Goal: Task Accomplishment & Management: Manage account settings

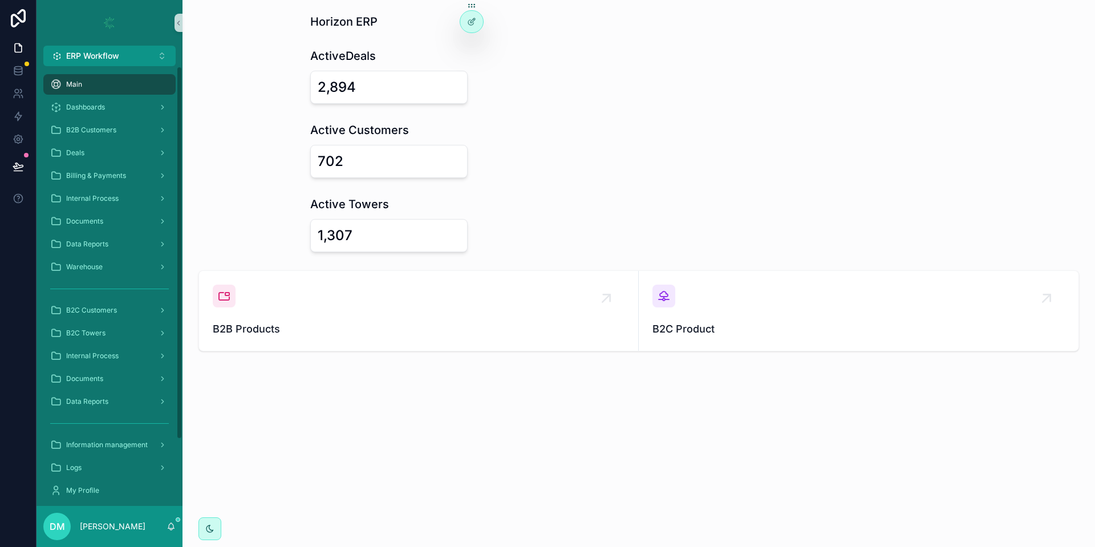
click at [106, 39] on div "scrollable content" at bounding box center [110, 23] width 146 height 46
click at [89, 55] on span "ERP Workflow" at bounding box center [92, 55] width 53 height 11
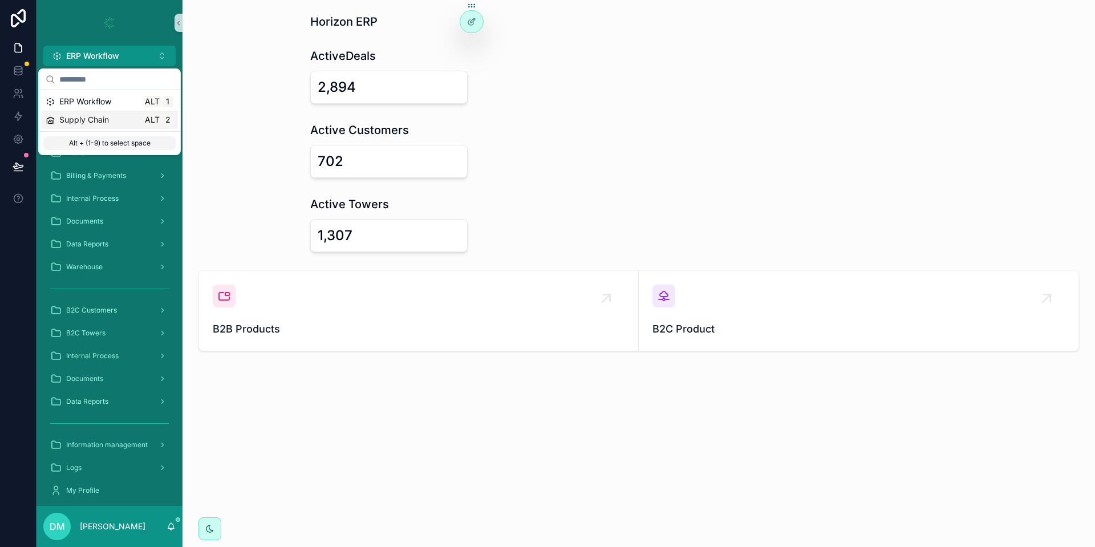
click at [110, 116] on div "Supply Chain Alt 2" at bounding box center [110, 119] width 128 height 11
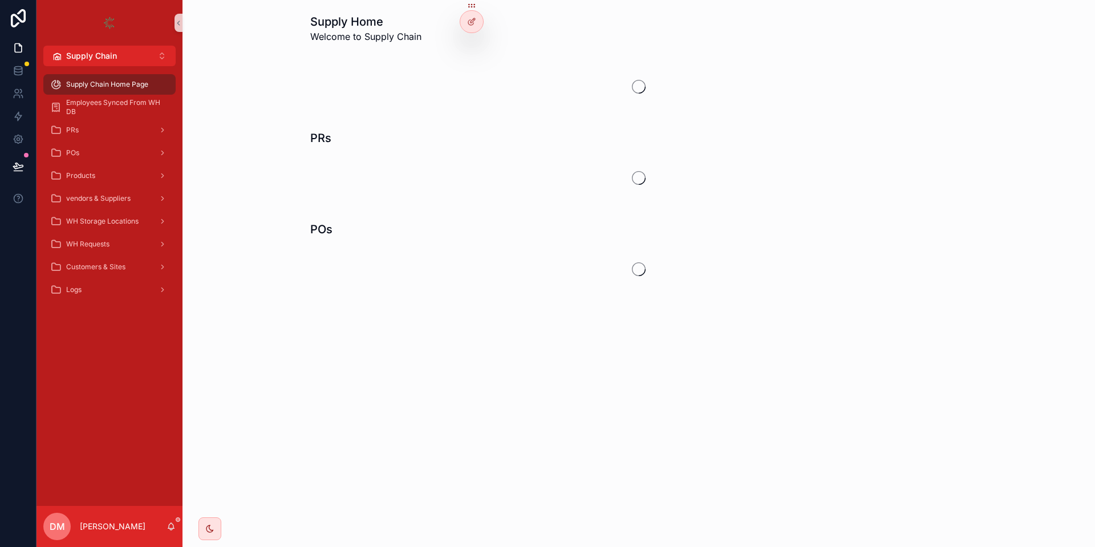
click at [22, 171] on icon at bounding box center [18, 166] width 11 height 11
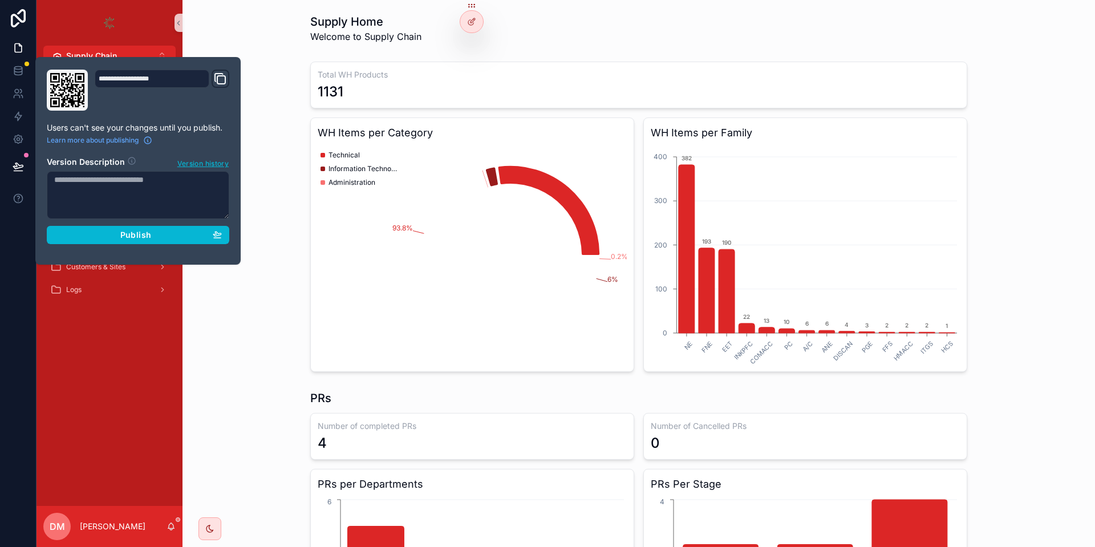
click at [307, 91] on div "Total WH Products 1131 WH Items per Category 93.8% 6% 0.2% Technical Informatio…" at bounding box center [639, 216] width 895 height 319
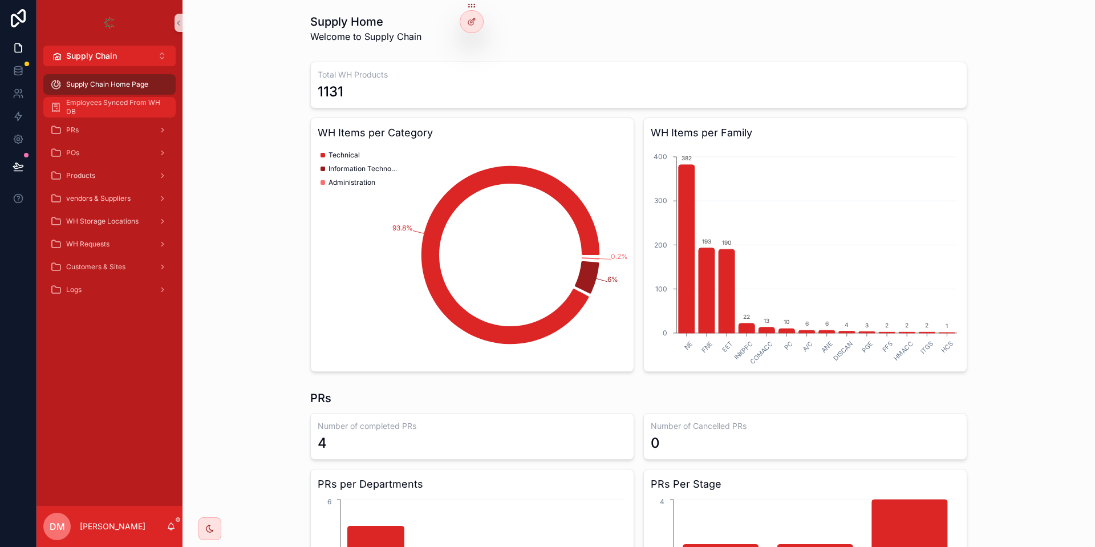
click at [110, 102] on span "Employees Synced From WH DB" at bounding box center [115, 107] width 98 height 18
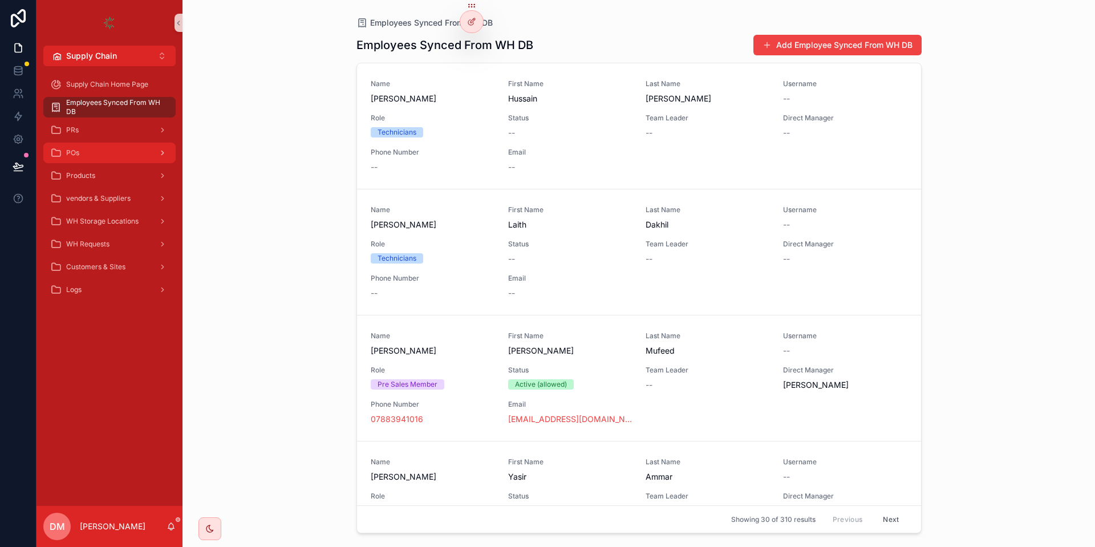
click at [94, 152] on div "POs" at bounding box center [109, 153] width 119 height 18
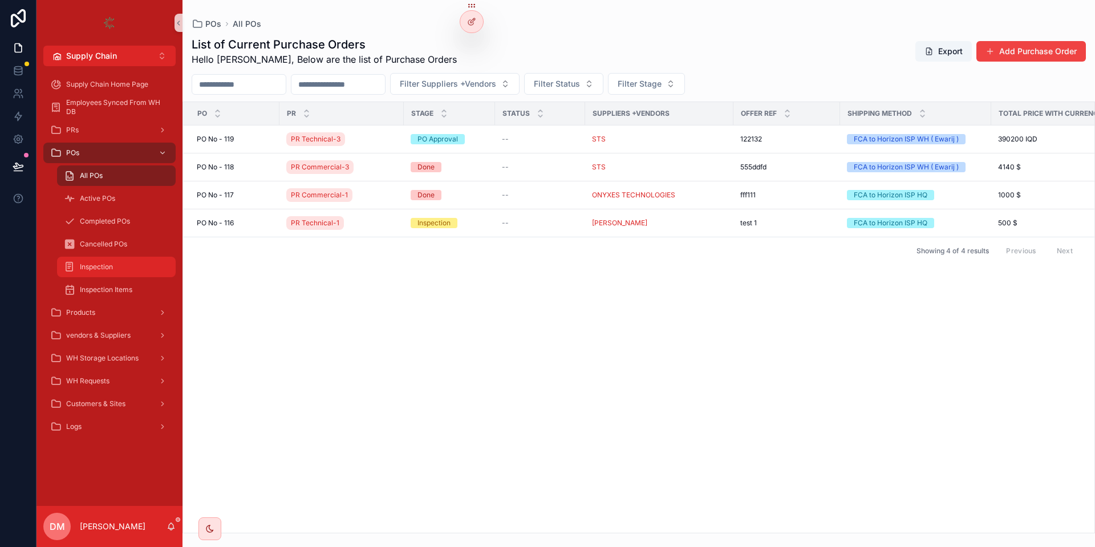
click at [147, 257] on link "Inspection" at bounding box center [116, 267] width 119 height 21
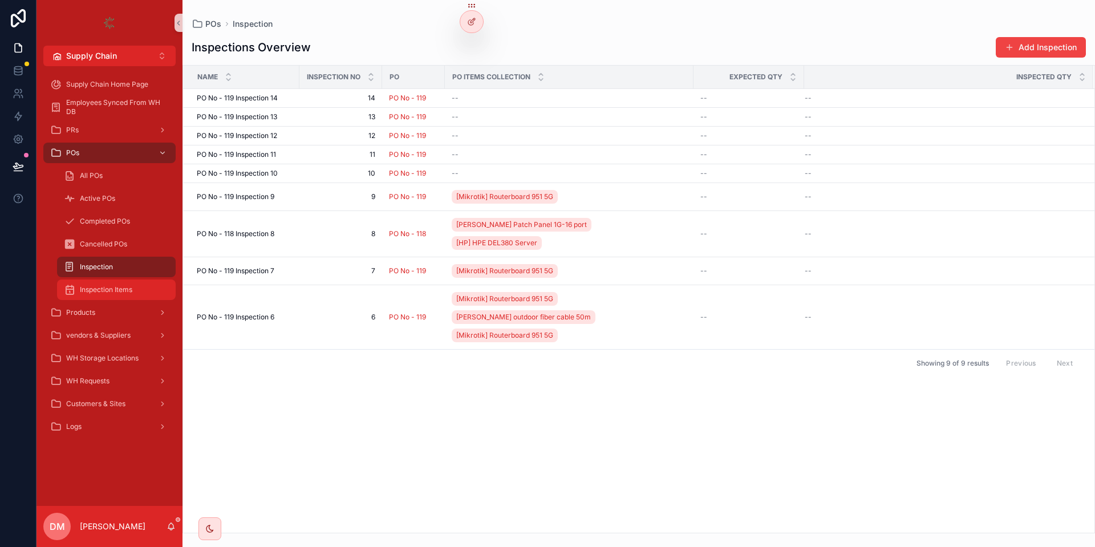
click at [128, 296] on div "Inspection Items" at bounding box center [116, 290] width 105 height 18
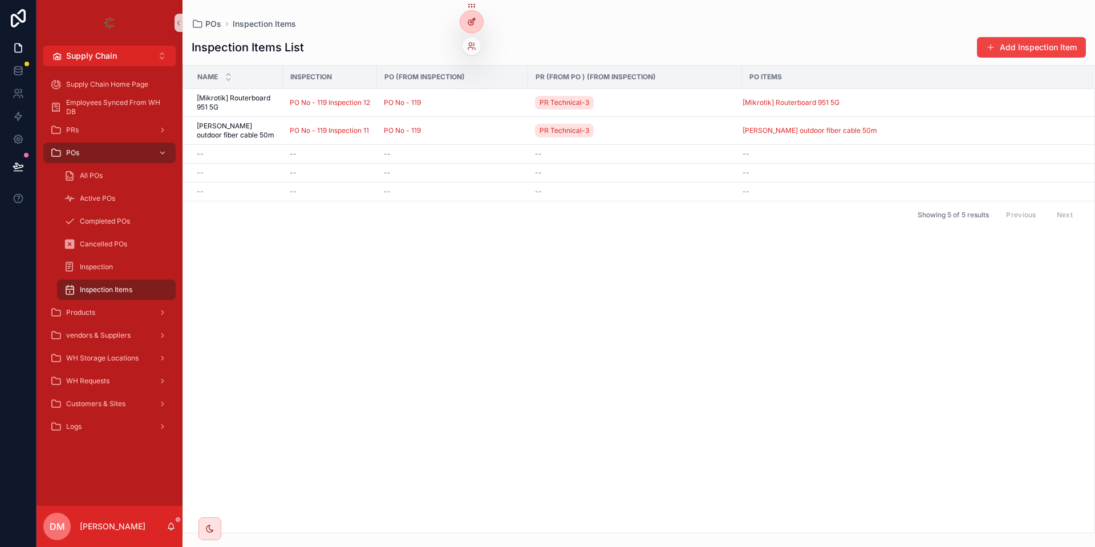
click at [473, 24] on icon at bounding box center [470, 22] width 5 height 5
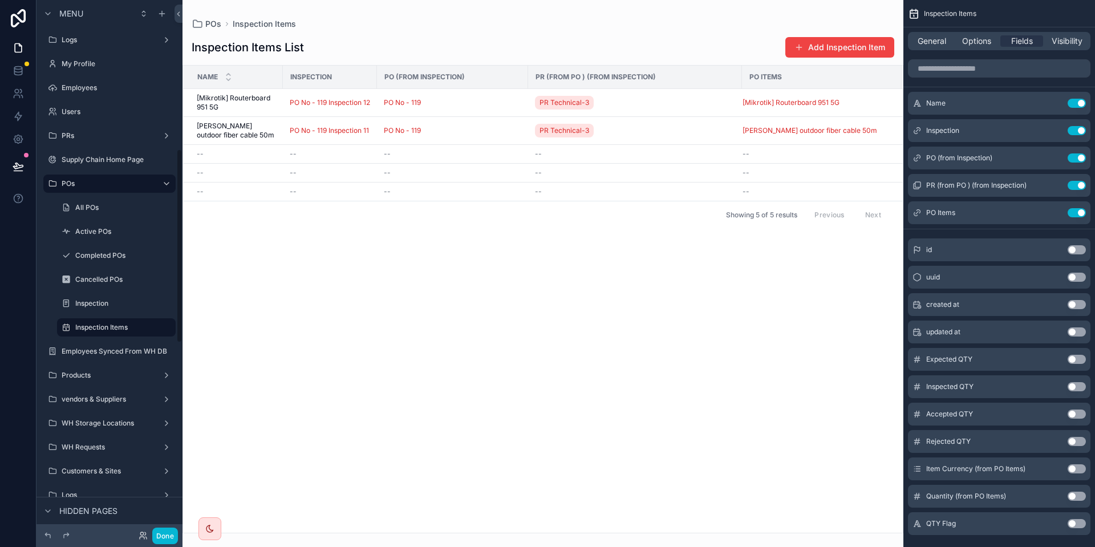
scroll to position [411, 0]
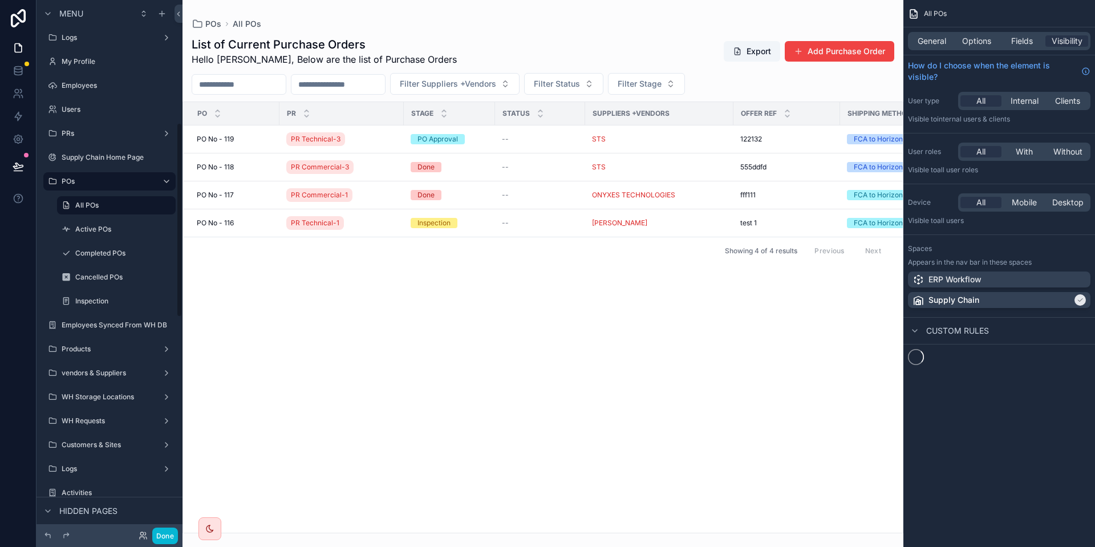
scroll to position [337, 0]
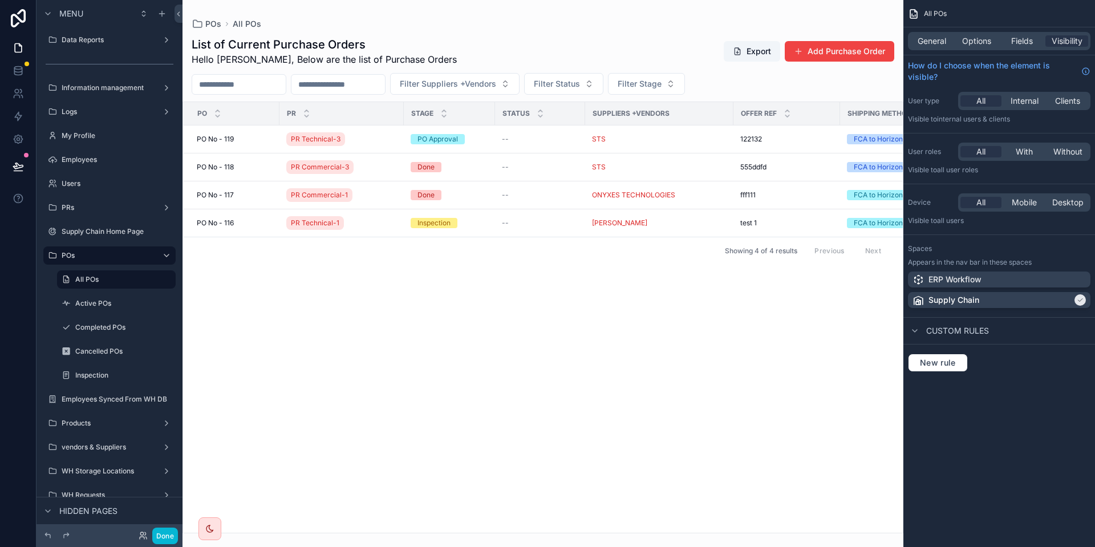
click at [832, 49] on div "scrollable content" at bounding box center [543, 273] width 721 height 547
click at [827, 51] on button "Add Purchase Order" at bounding box center [840, 51] width 110 height 21
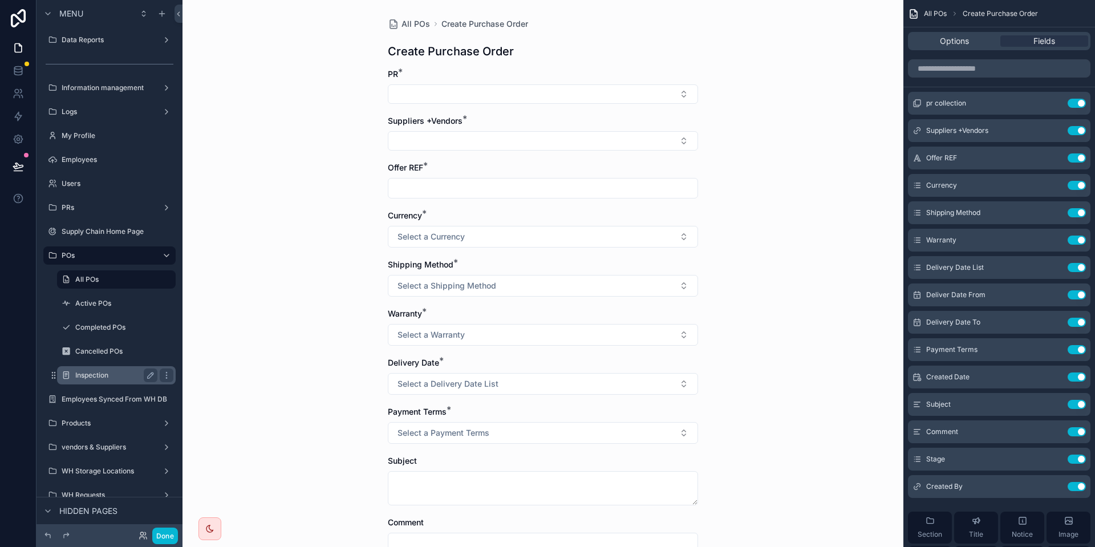
click at [117, 380] on div "Inspection" at bounding box center [116, 376] width 82 height 14
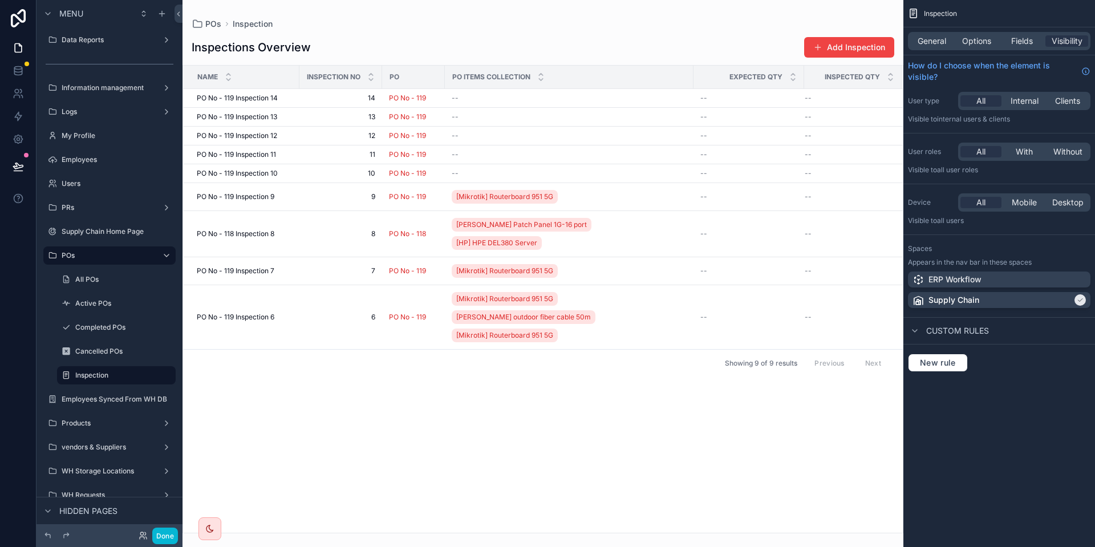
click at [827, 48] on div "scrollable content" at bounding box center [543, 273] width 721 height 547
click at [852, 45] on button "Add Inspection" at bounding box center [849, 47] width 90 height 21
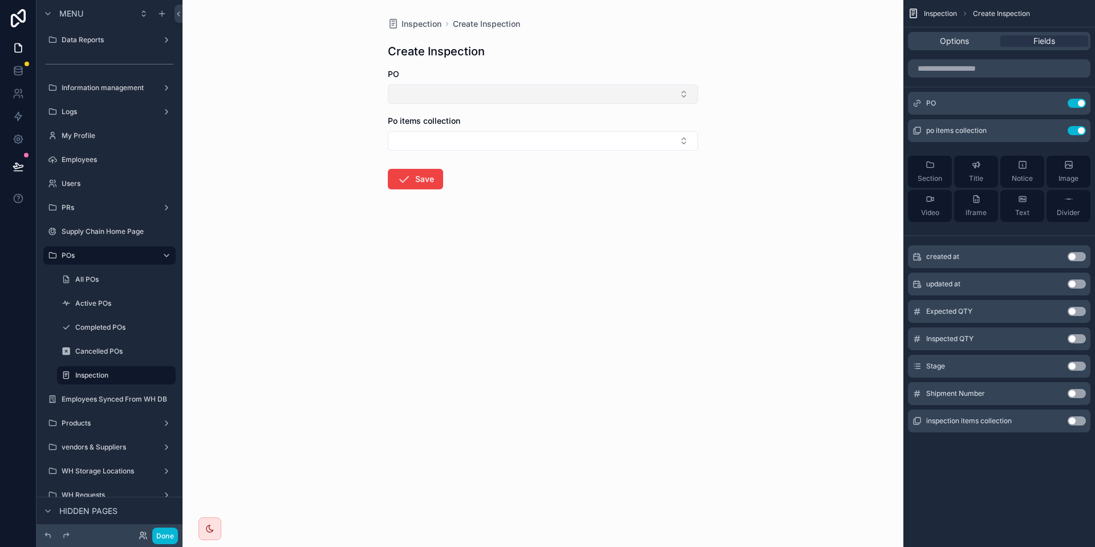
click at [494, 93] on button "Select Button" at bounding box center [543, 93] width 310 height 19
click at [646, 60] on div "Inspection Create Inspection Create Inspection PO Po items collection Save" at bounding box center [543, 131] width 329 height 262
click at [500, 95] on button "Select Button" at bounding box center [543, 93] width 310 height 19
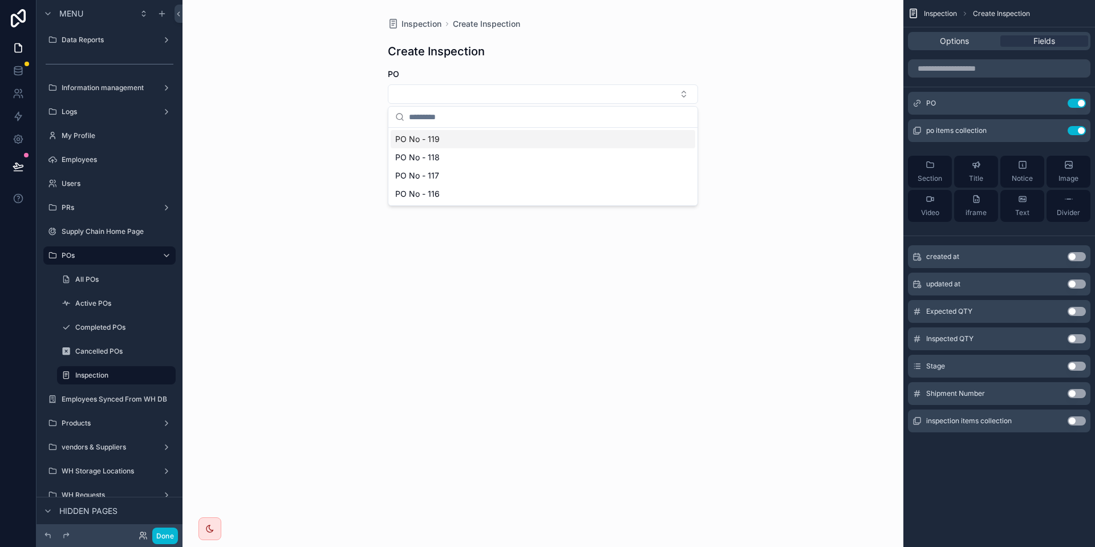
click at [640, 30] on div "Inspection Create Inspection" at bounding box center [543, 23] width 310 height 11
click at [1085, 126] on div "Use setting" at bounding box center [1065, 130] width 41 height 9
click at [1079, 131] on button "Use setting" at bounding box center [1077, 130] width 18 height 9
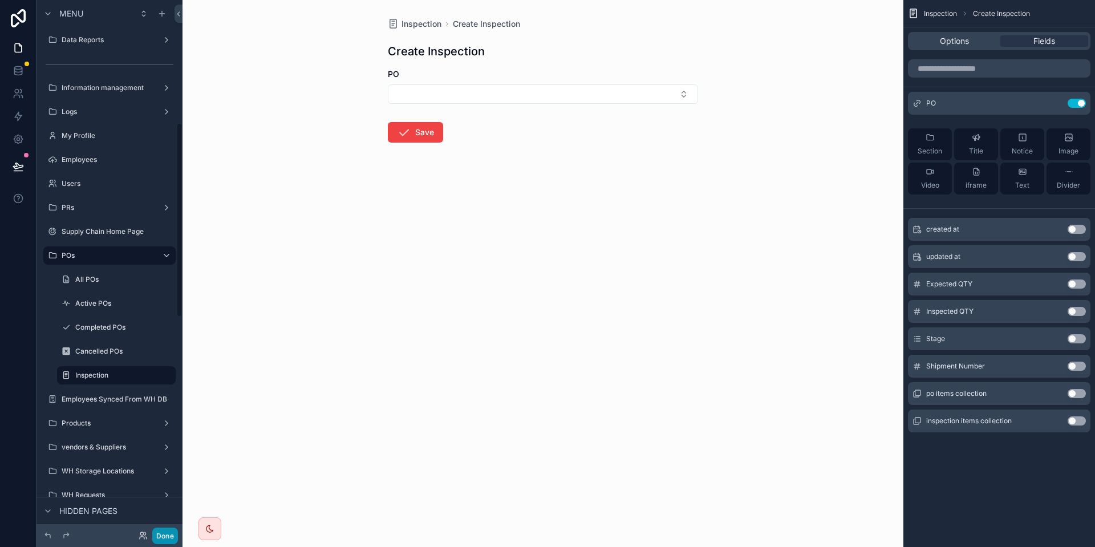
click at [164, 531] on button "Done" at bounding box center [165, 536] width 26 height 17
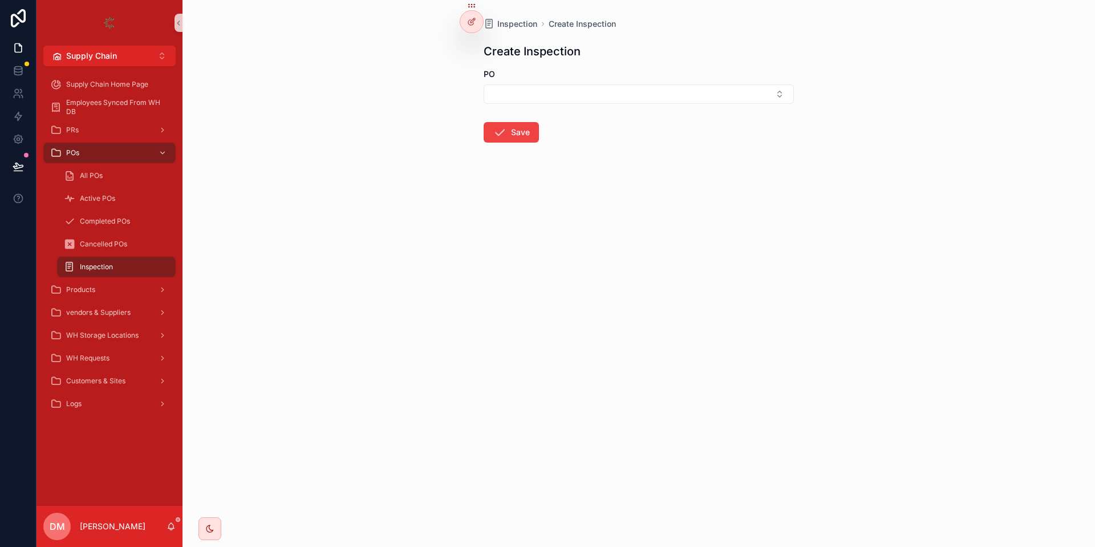
click at [525, 84] on div "PO" at bounding box center [639, 85] width 310 height 35
click at [525, 88] on button "Select Button" at bounding box center [639, 93] width 310 height 19
click at [416, 130] on div "Inspection Create Inspection Create Inspection PO Save" at bounding box center [639, 273] width 913 height 547
click at [117, 53] on button "Supply Chain Alt 2" at bounding box center [109, 56] width 132 height 21
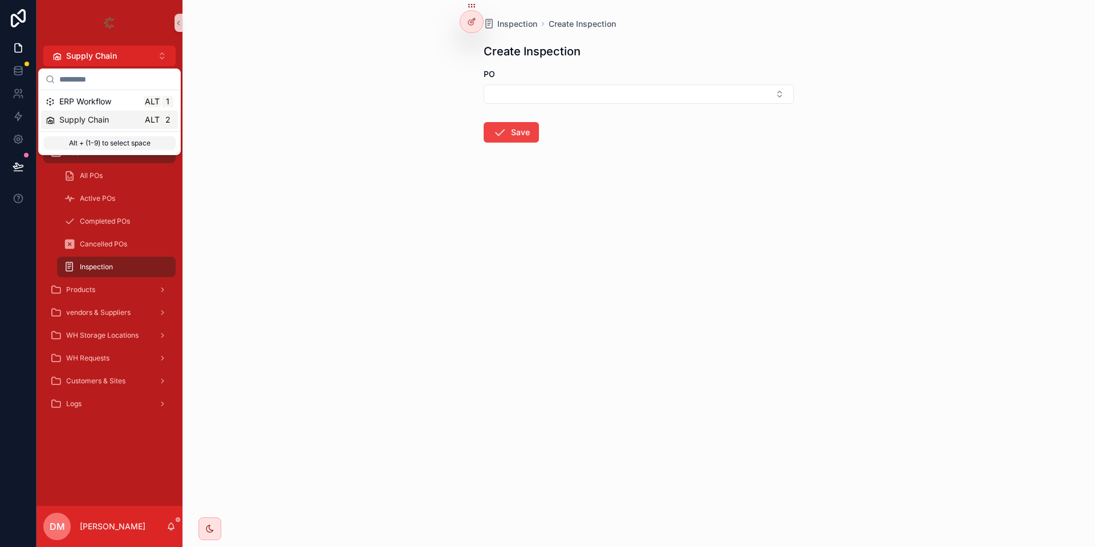
click at [107, 118] on span "Supply Chain" at bounding box center [84, 119] width 50 height 11
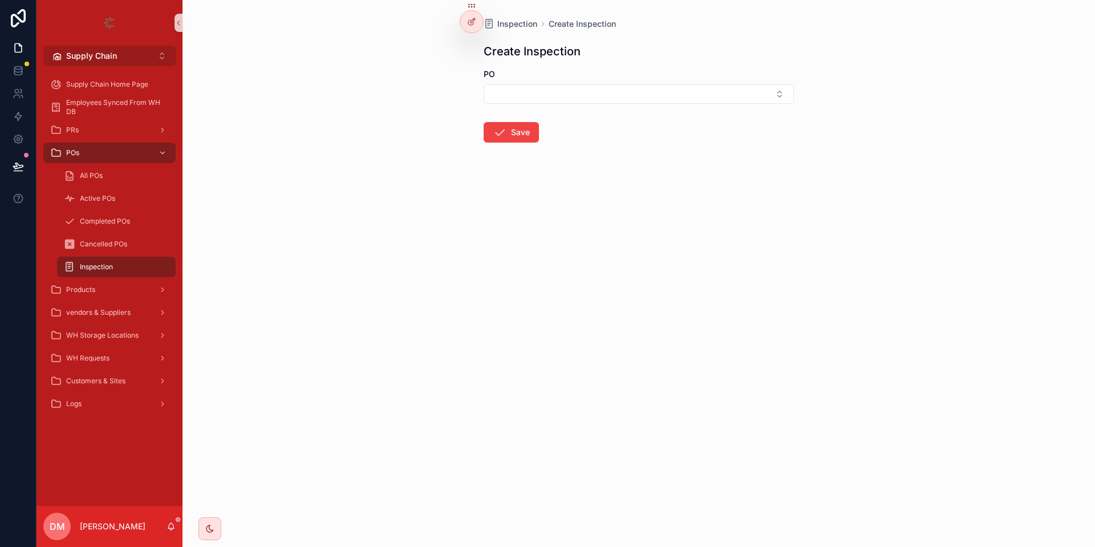
click at [124, 58] on button "Supply Chain Alt 2" at bounding box center [109, 56] width 132 height 21
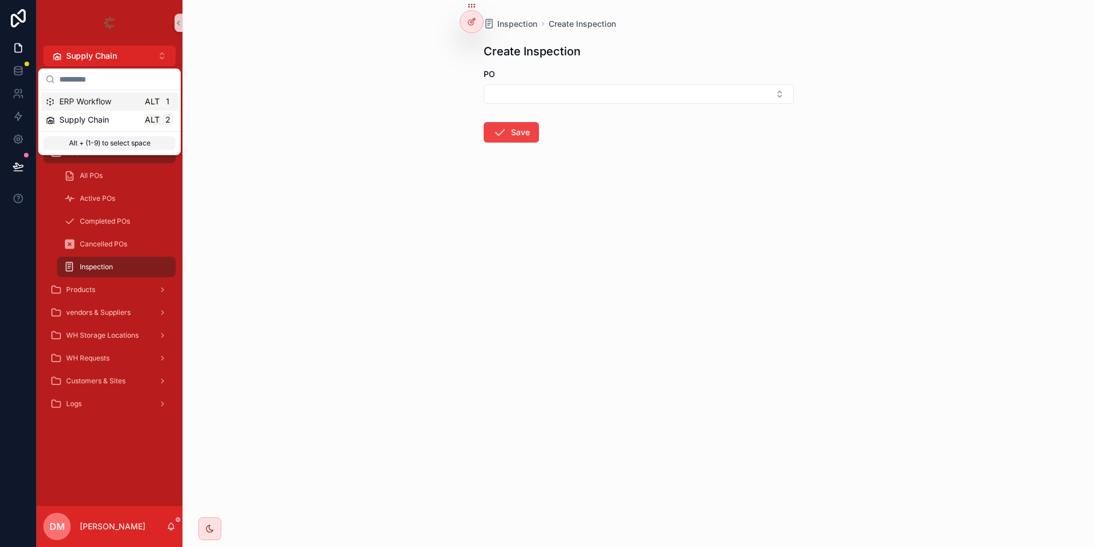
click at [95, 102] on span "ERP Workflow" at bounding box center [85, 101] width 52 height 11
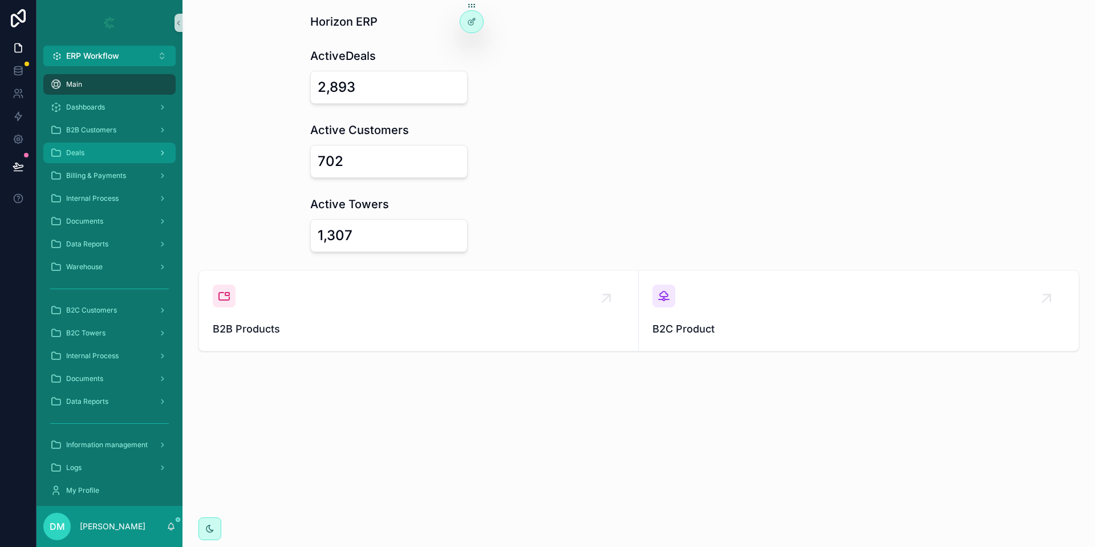
click at [112, 155] on div "Deals" at bounding box center [109, 153] width 119 height 18
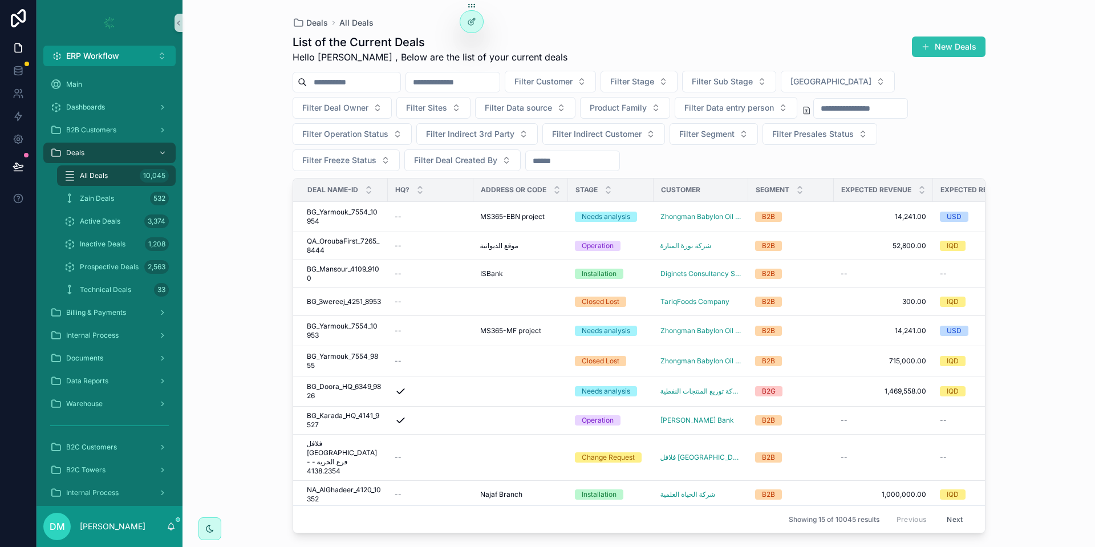
click at [961, 49] on button "New Deals" at bounding box center [949, 47] width 74 height 21
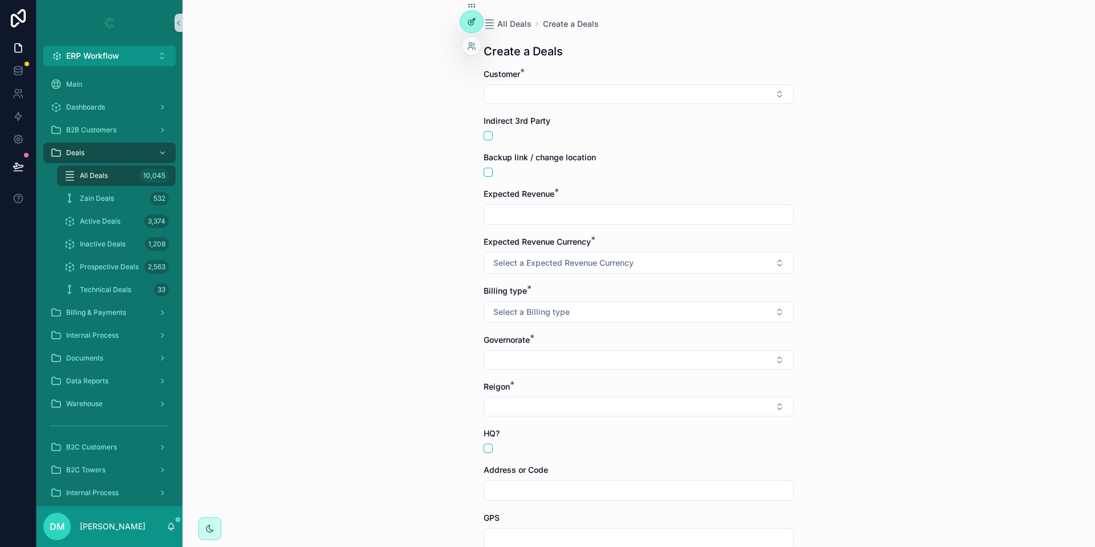
click at [467, 19] on div at bounding box center [471, 22] width 23 height 22
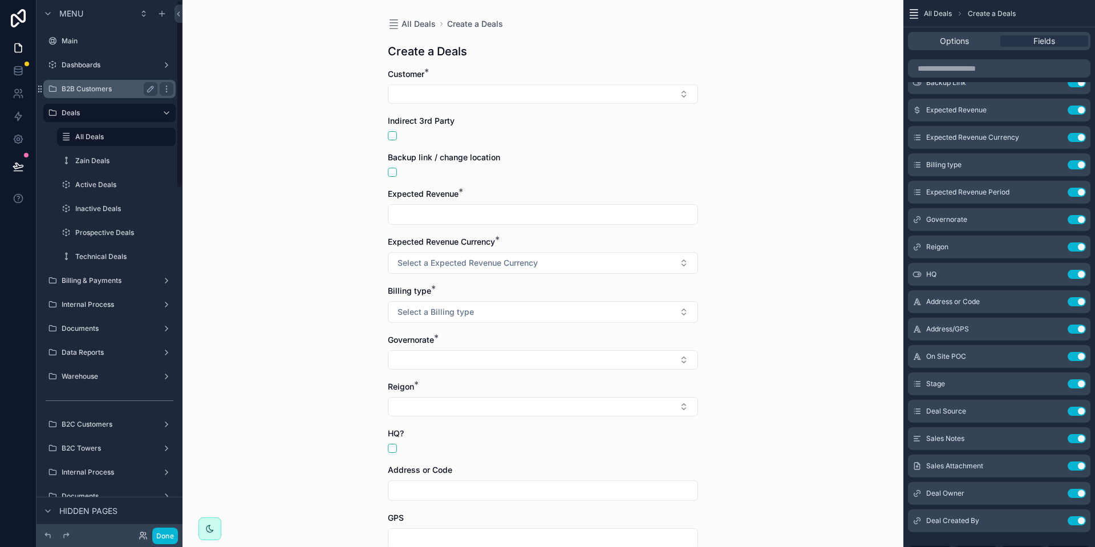
click at [103, 82] on div "B2B Customers" at bounding box center [110, 89] width 96 height 14
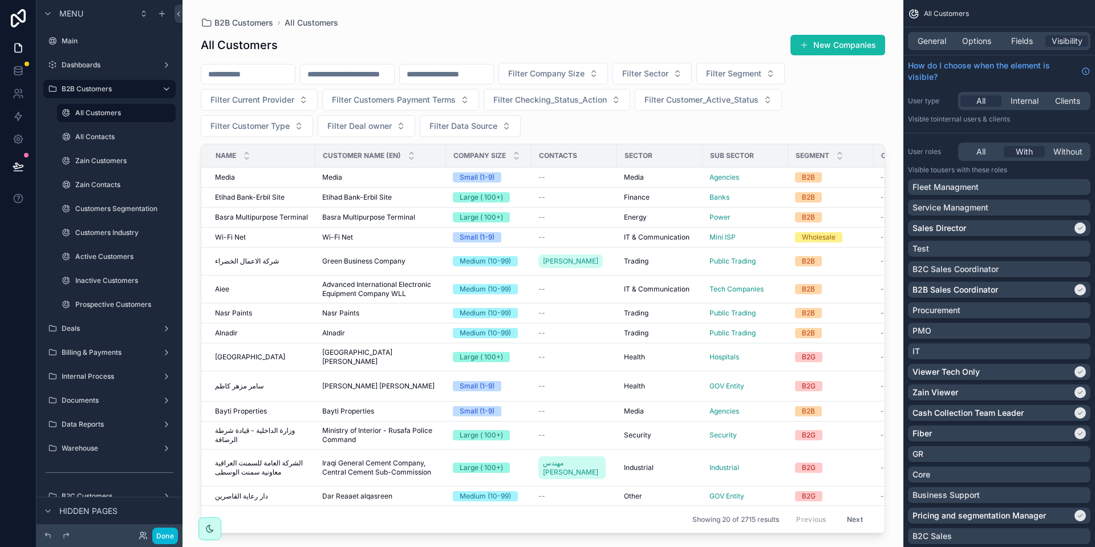
click at [824, 49] on div "scrollable content" at bounding box center [543, 266] width 721 height 533
click at [806, 45] on span "scrollable content" at bounding box center [804, 45] width 9 height 9
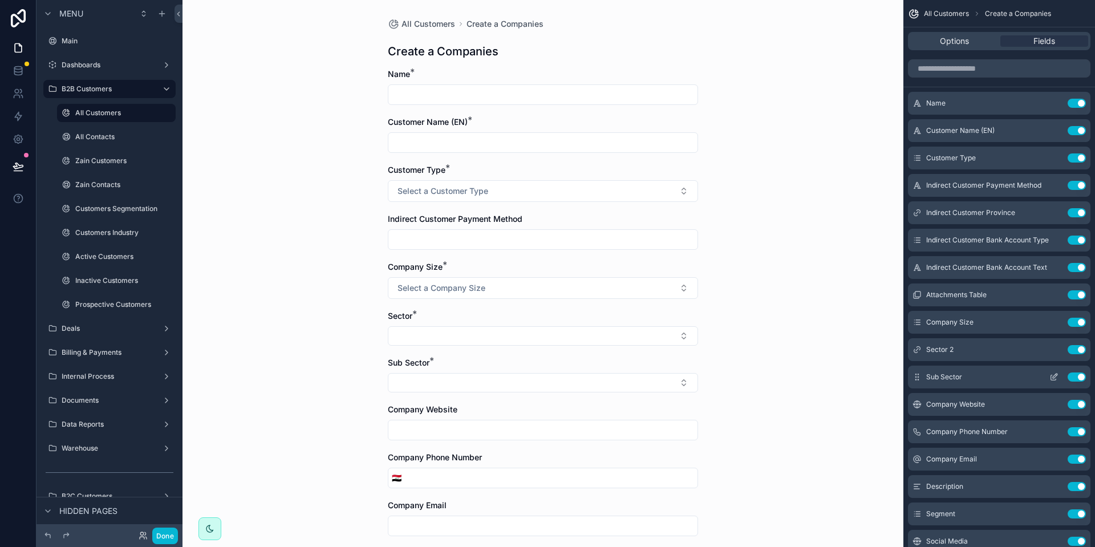
click at [1054, 377] on icon "scrollable content" at bounding box center [1054, 377] width 9 height 9
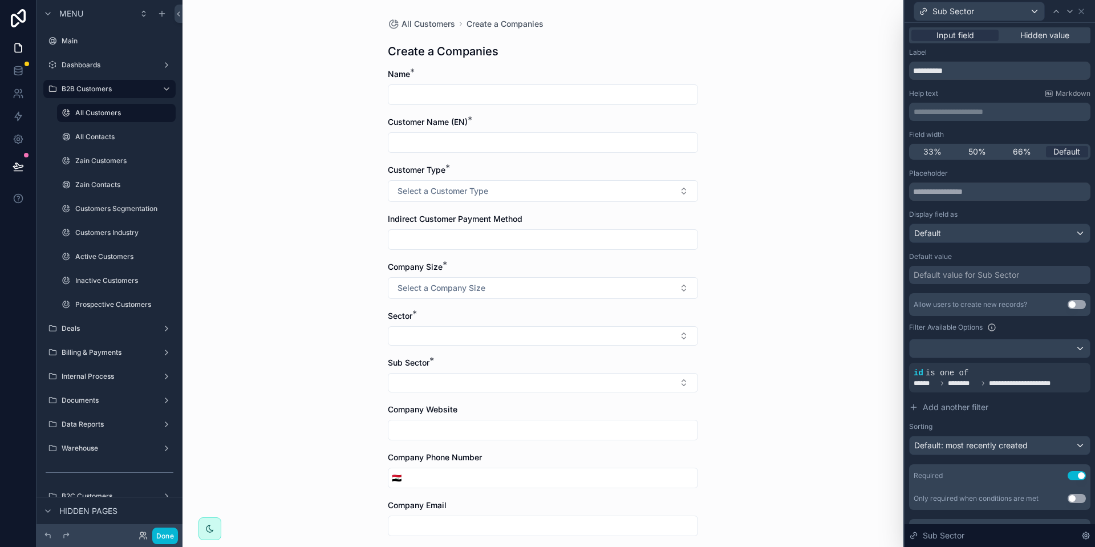
scroll to position [22, 0]
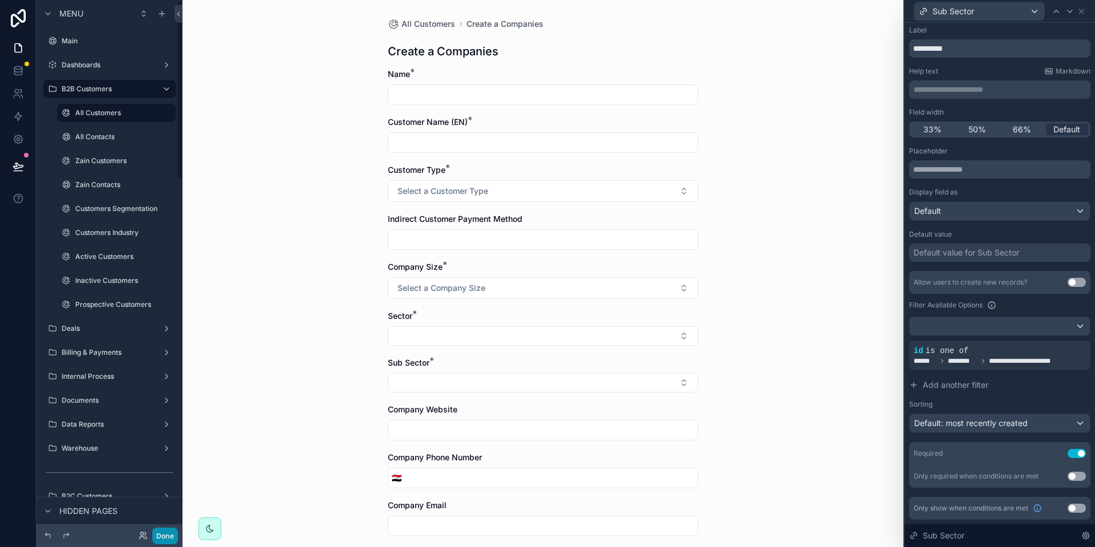
click at [169, 531] on button "Done" at bounding box center [165, 536] width 26 height 17
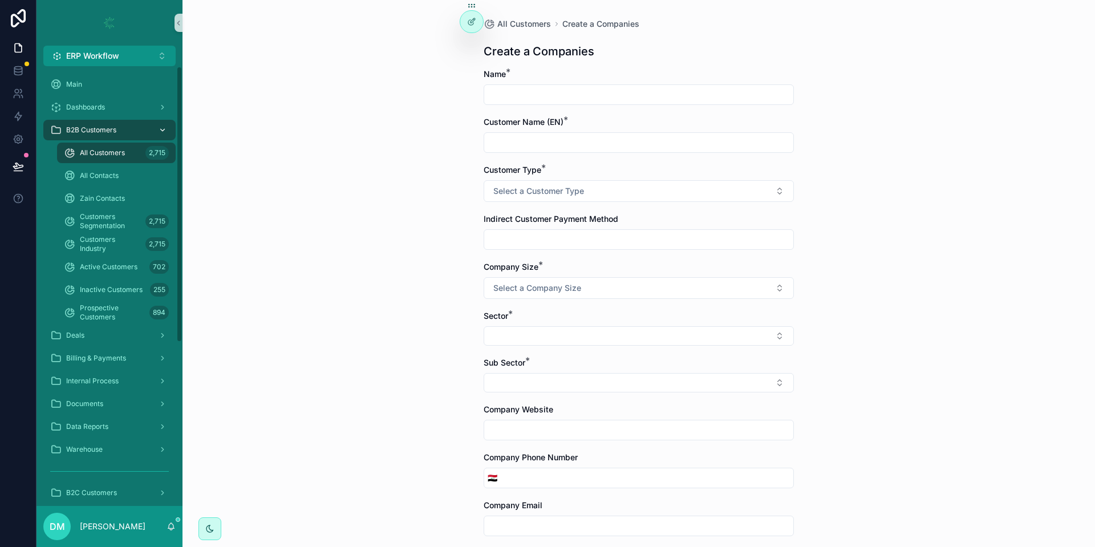
click at [94, 132] on span "B2B Customers" at bounding box center [91, 130] width 50 height 9
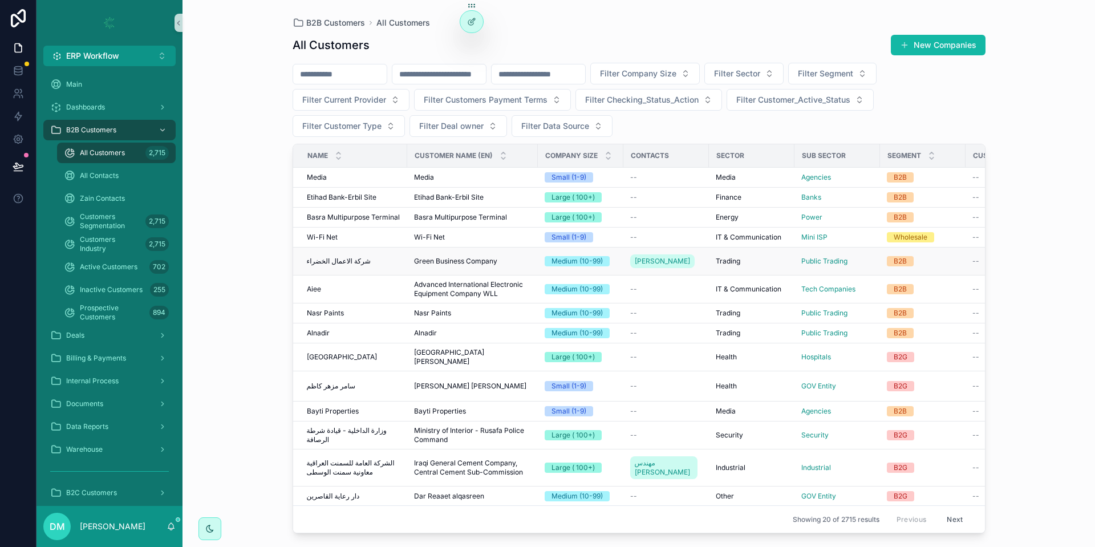
click at [359, 261] on span "شركة الاعمال الخضراء" at bounding box center [339, 261] width 64 height 9
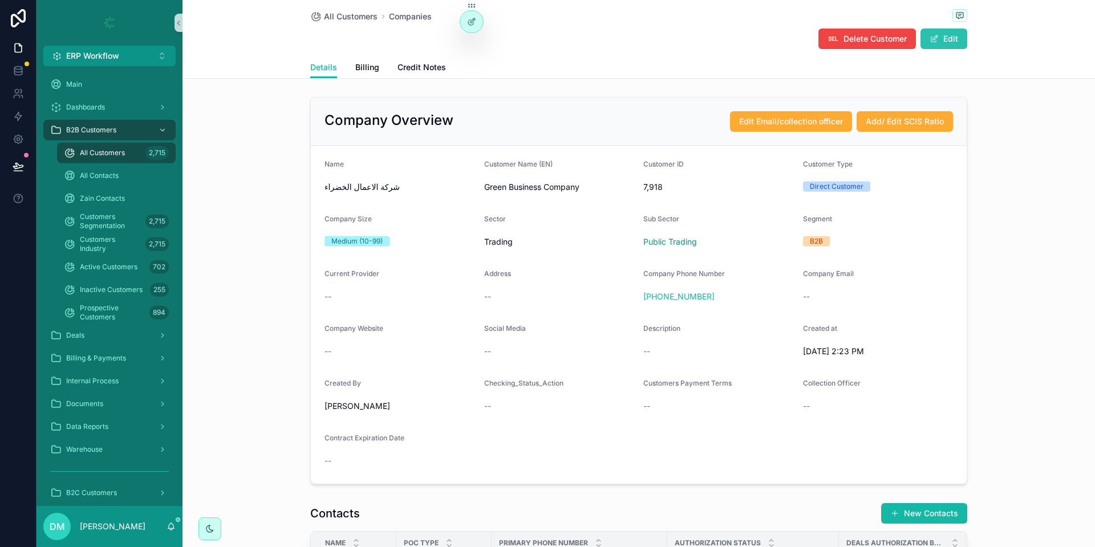
click at [947, 40] on button "Edit" at bounding box center [944, 39] width 47 height 21
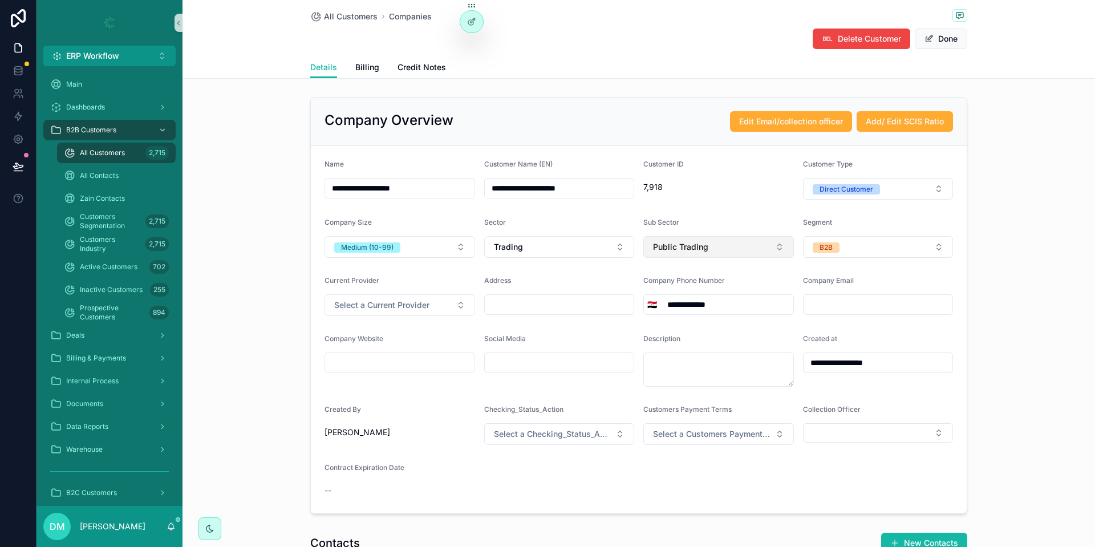
click at [725, 242] on button "Public Trading" at bounding box center [719, 247] width 151 height 22
click at [942, 46] on button "Done" at bounding box center [941, 39] width 52 height 21
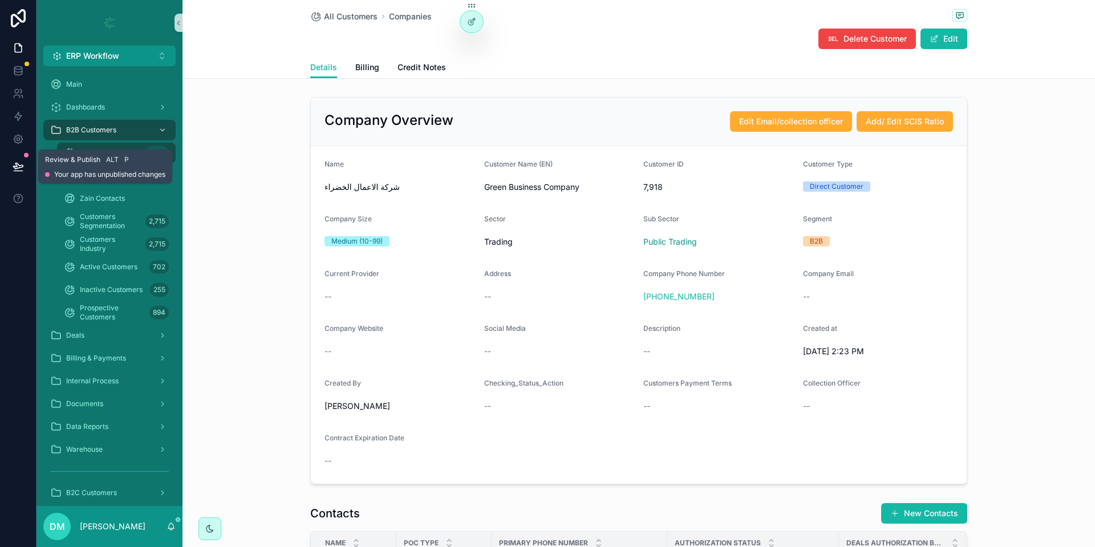
click at [28, 161] on button at bounding box center [18, 167] width 25 height 32
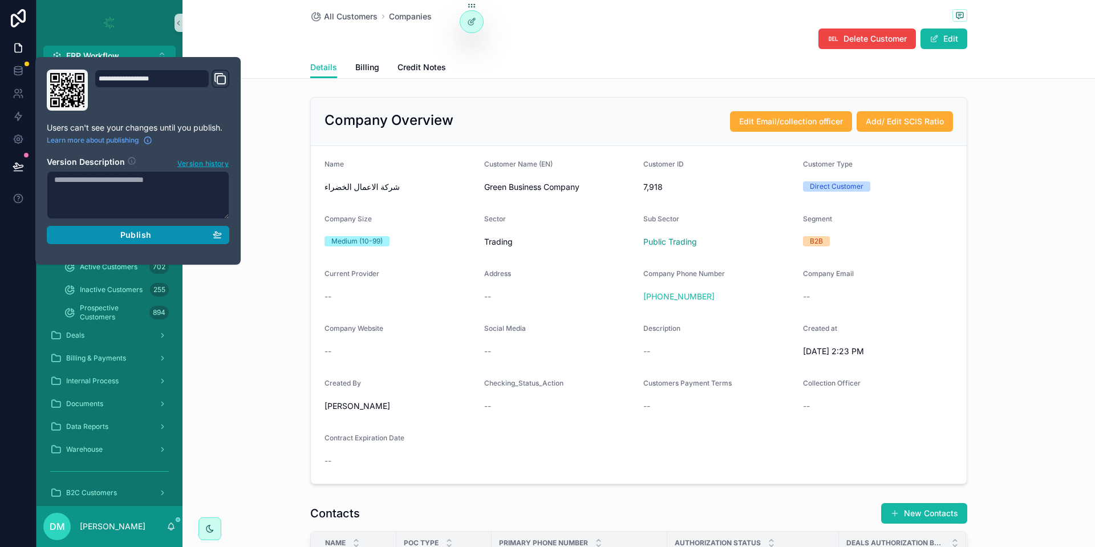
click at [182, 238] on div "Publish" at bounding box center [138, 235] width 168 height 10
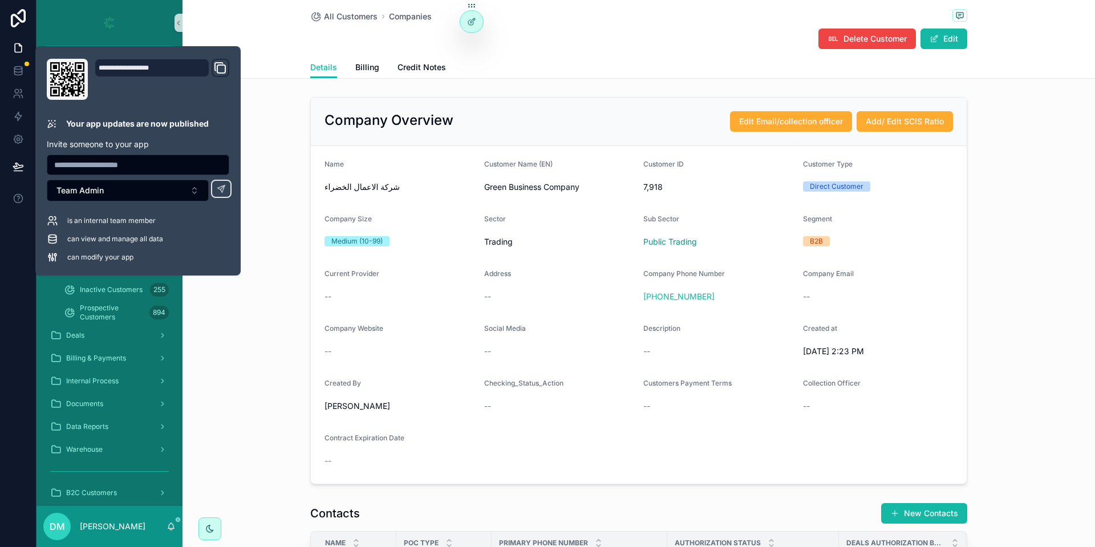
click at [567, 62] on div "Details Billing Credit Notes" at bounding box center [638, 67] width 657 height 22
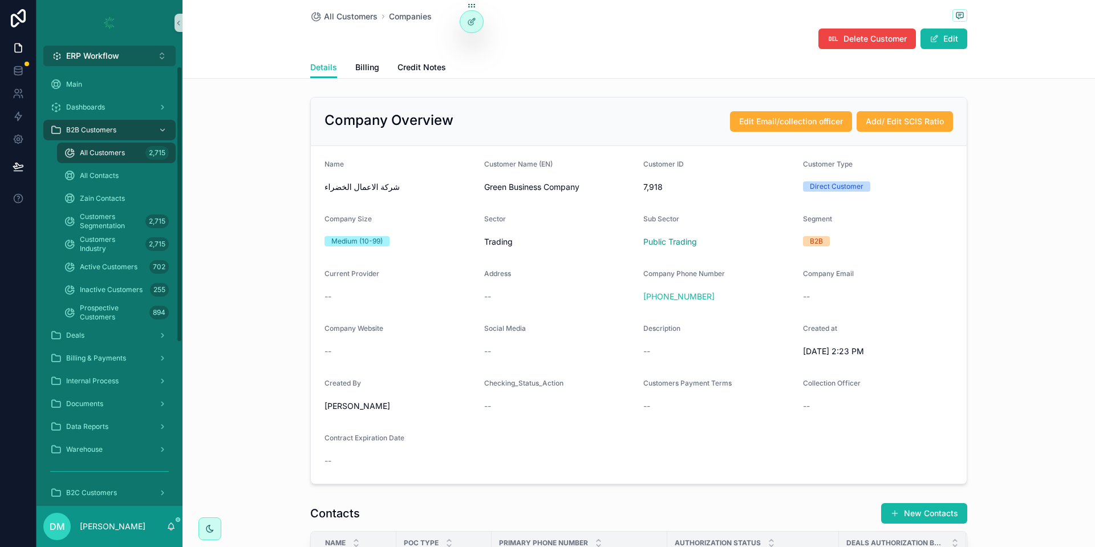
click at [144, 62] on button "ERP Workflow Alt 1" at bounding box center [109, 56] width 132 height 21
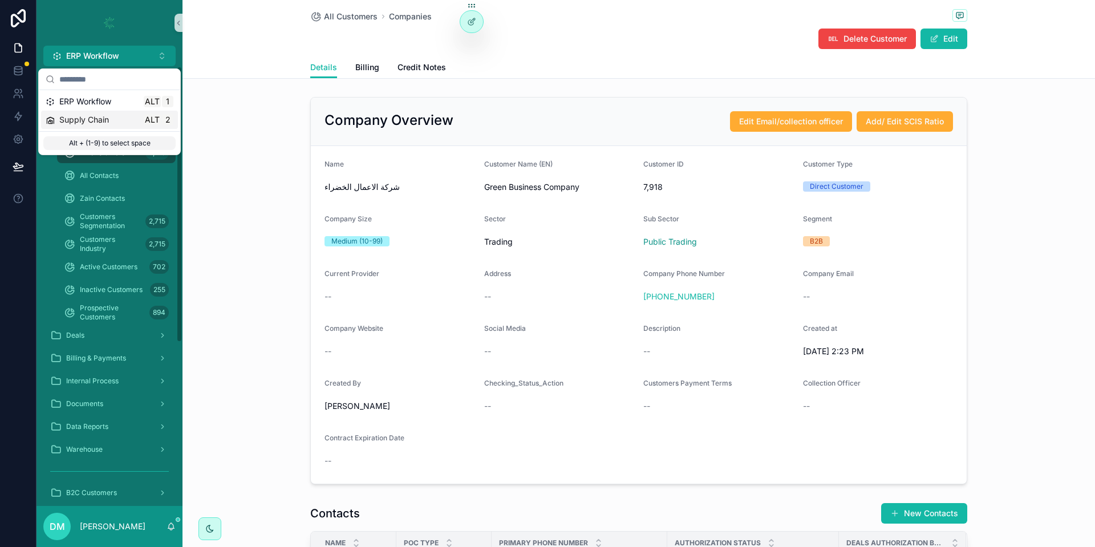
click at [124, 118] on div "Supply Chain Alt 2" at bounding box center [110, 119] width 128 height 11
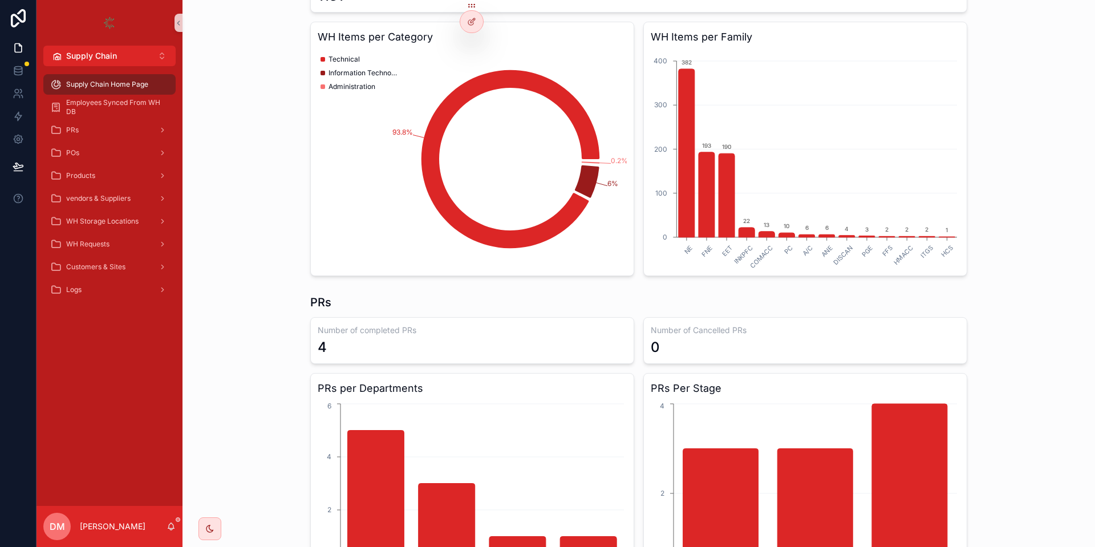
scroll to position [137, 0]
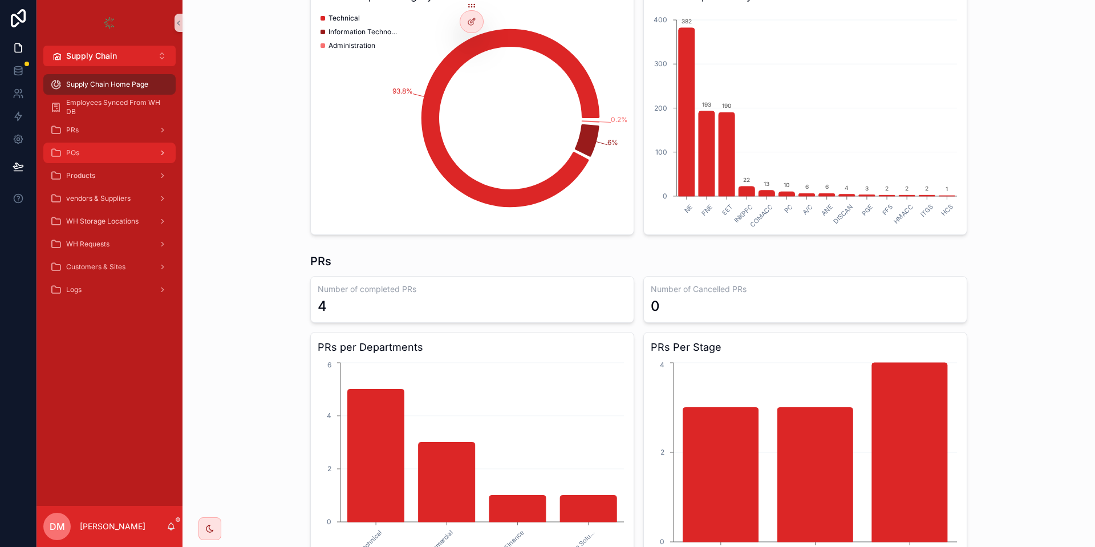
click at [102, 143] on link "POs" at bounding box center [109, 153] width 132 height 21
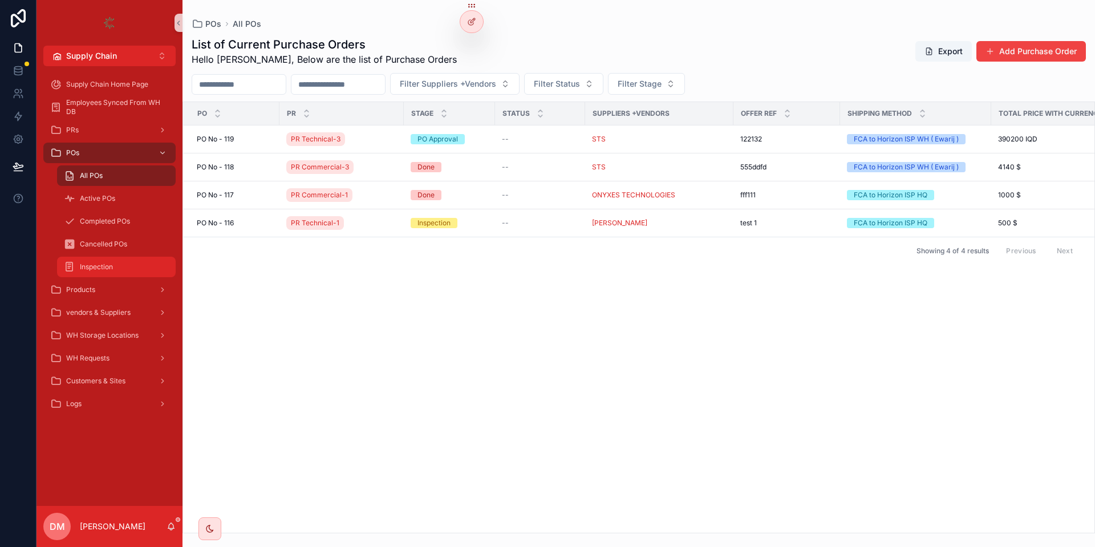
click at [122, 262] on div "Inspection" at bounding box center [116, 267] width 105 height 18
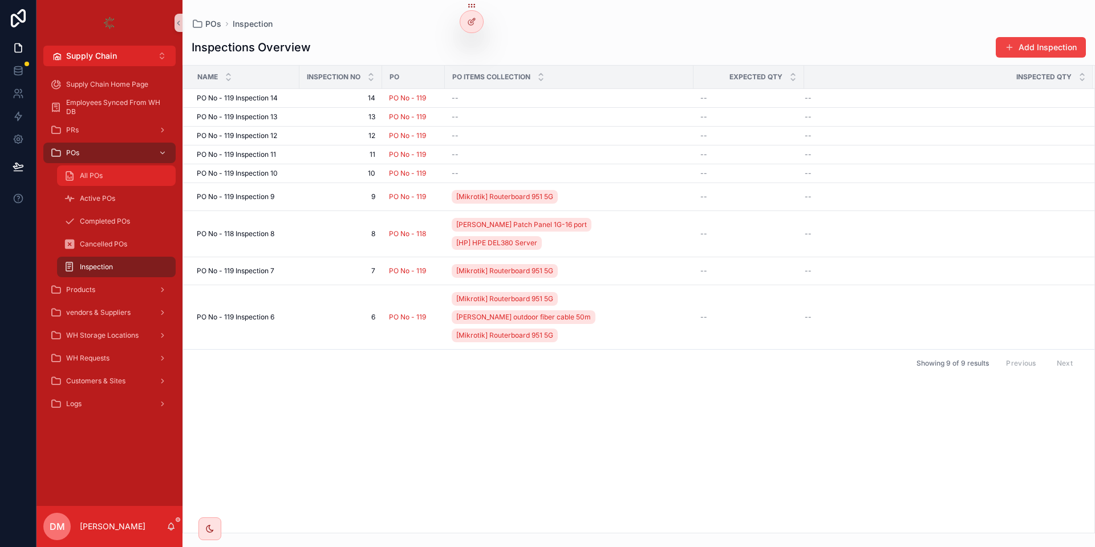
click at [72, 175] on icon "scrollable content" at bounding box center [69, 175] width 11 height 11
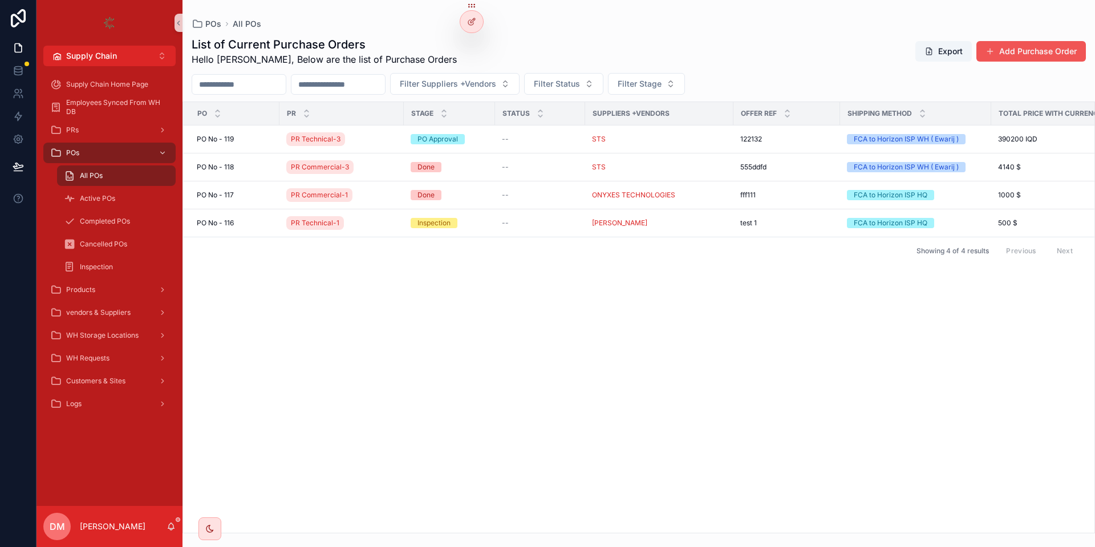
click at [1032, 45] on button "Add Purchase Order" at bounding box center [1032, 51] width 110 height 21
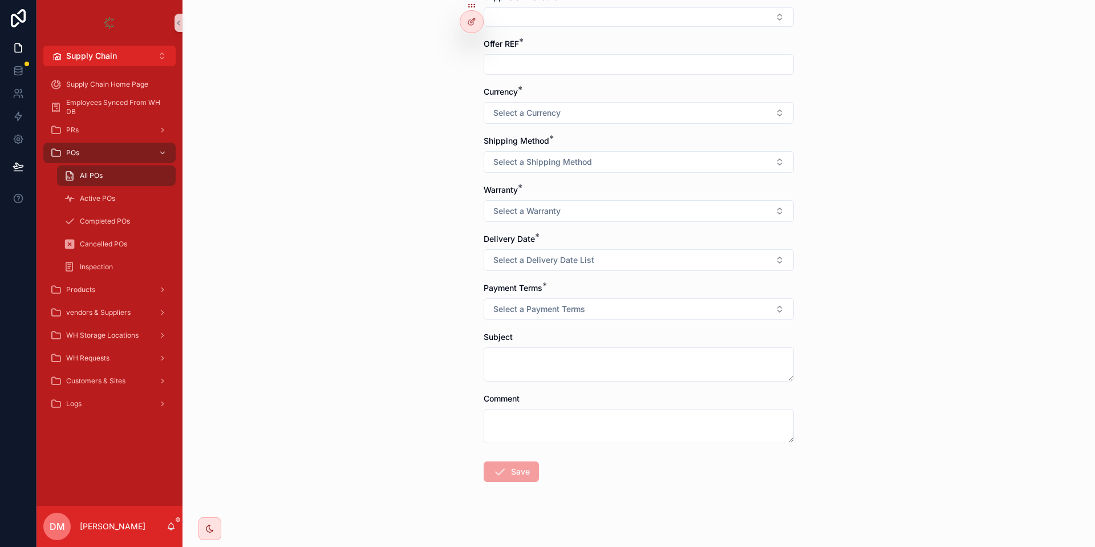
scroll to position [132, 0]
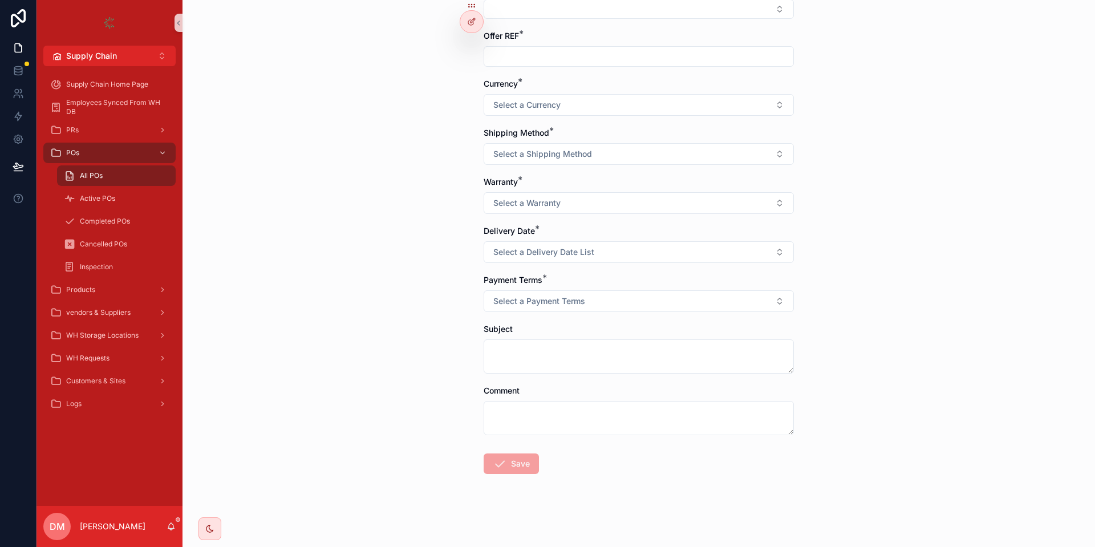
click at [99, 179] on span "All POs" at bounding box center [91, 175] width 23 height 9
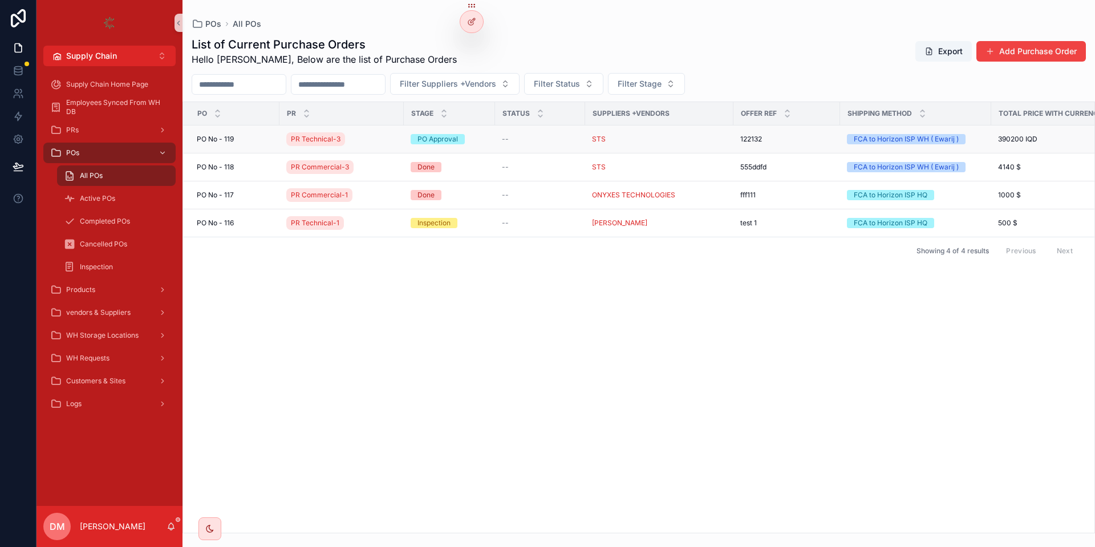
click at [369, 143] on div "PR Technical-3" at bounding box center [341, 139] width 111 height 18
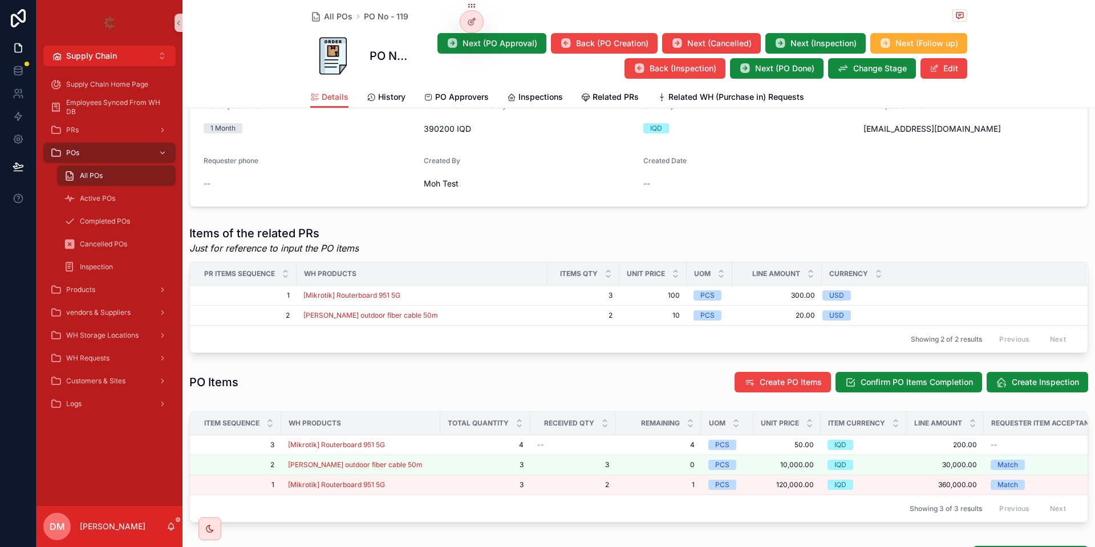
scroll to position [342, 0]
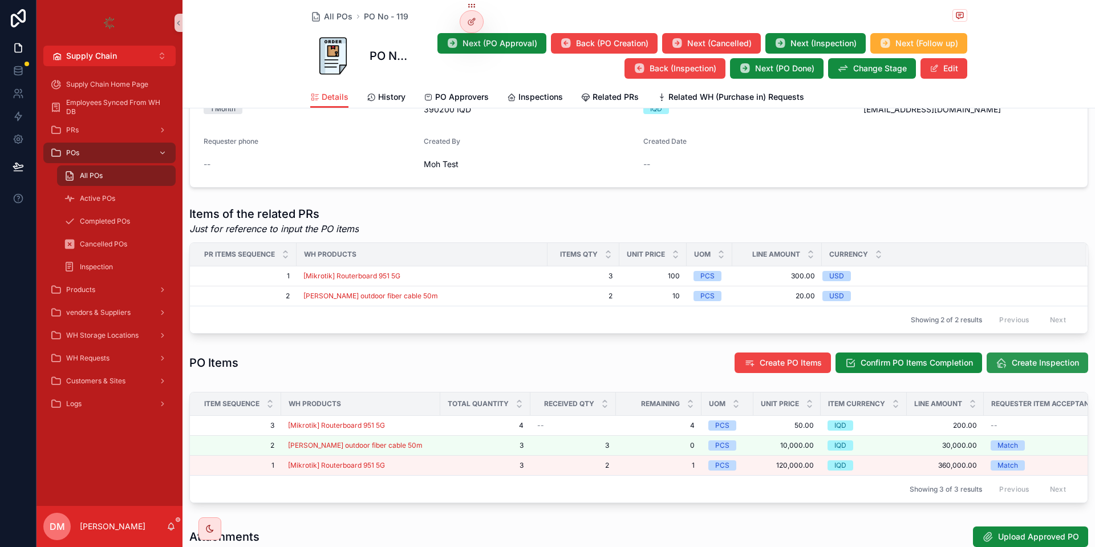
click at [1031, 369] on span "Create Inspection" at bounding box center [1045, 362] width 67 height 11
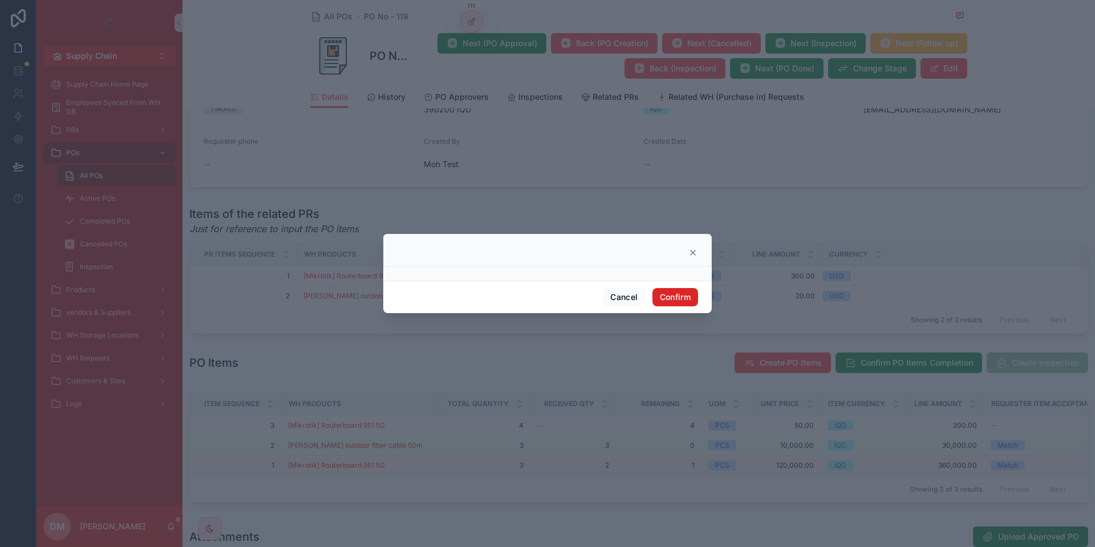
click at [690, 296] on button "Confirm" at bounding box center [676, 297] width 46 height 18
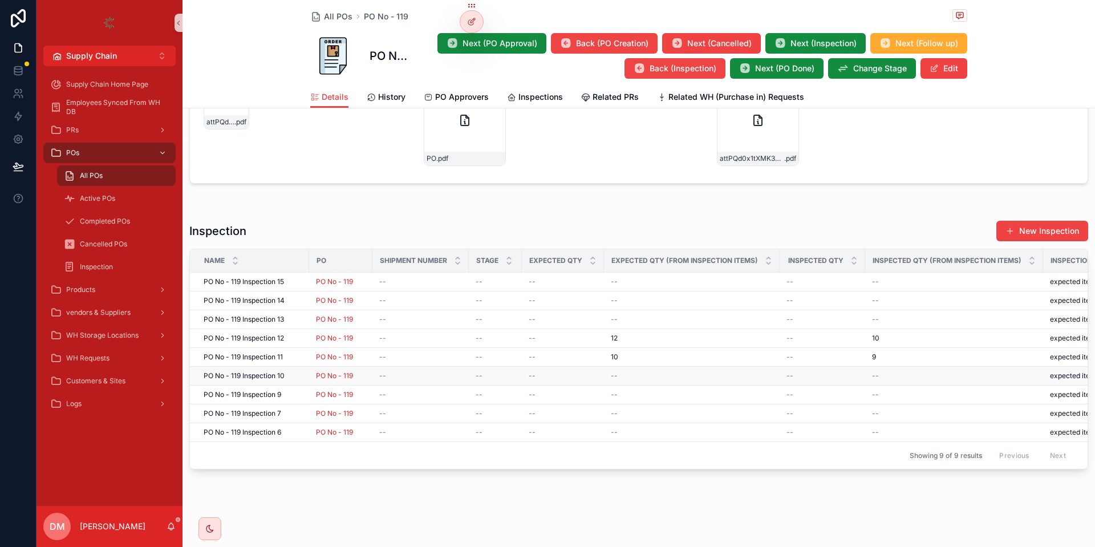
scroll to position [527, 0]
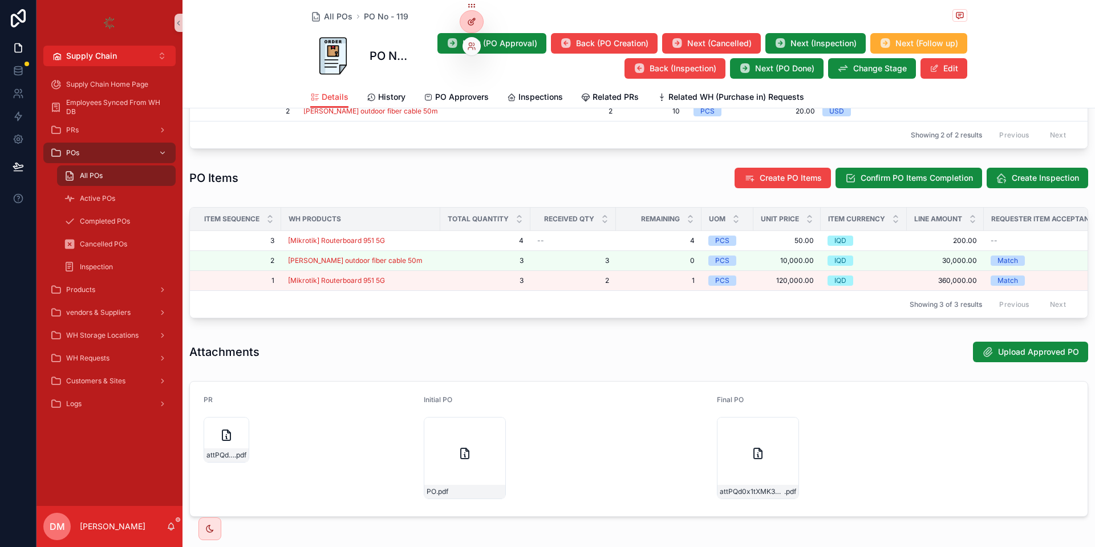
click at [467, 17] on div at bounding box center [471, 22] width 23 height 22
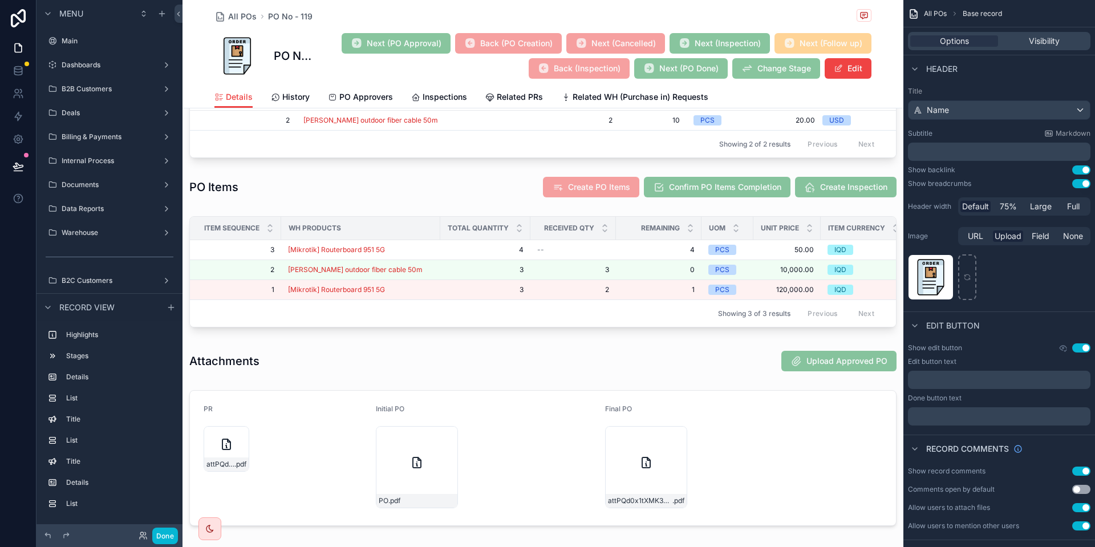
scroll to position [337, 0]
click at [796, 193] on div "scrollable content" at bounding box center [543, 187] width 721 height 31
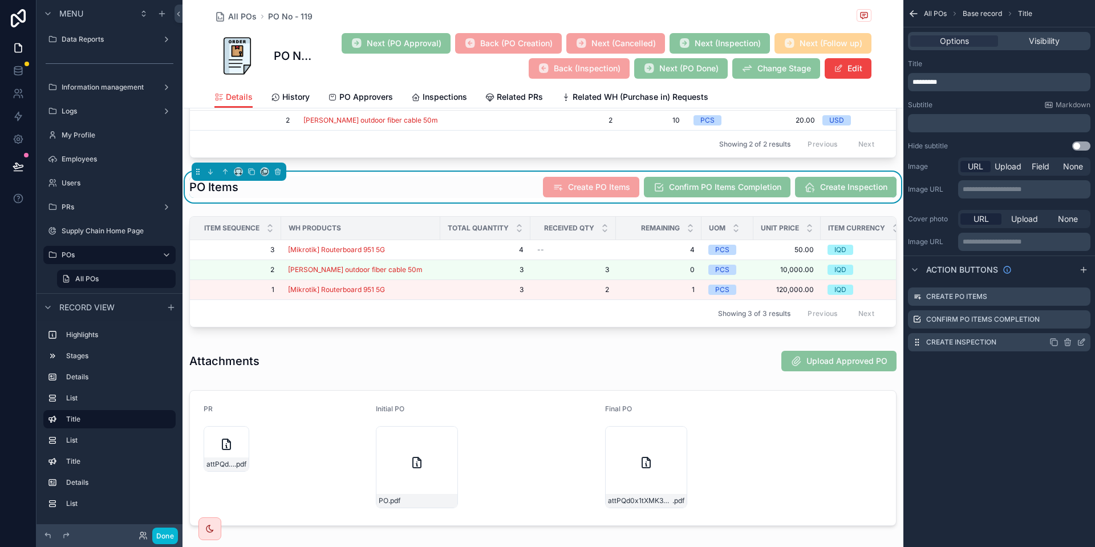
click at [1081, 345] on icon "scrollable content" at bounding box center [1081, 342] width 9 height 9
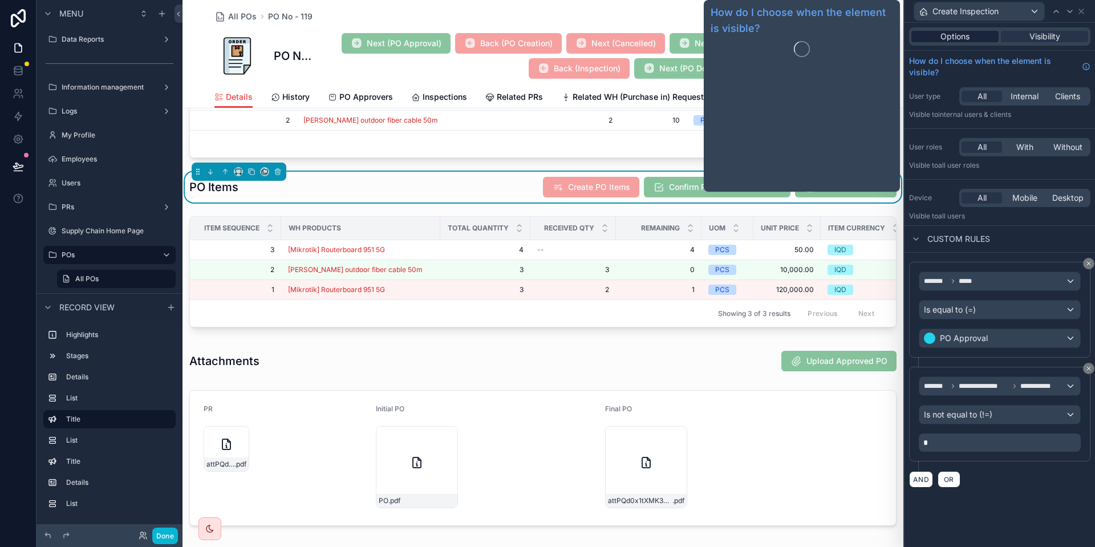
click at [951, 39] on span "Options" at bounding box center [955, 36] width 29 height 11
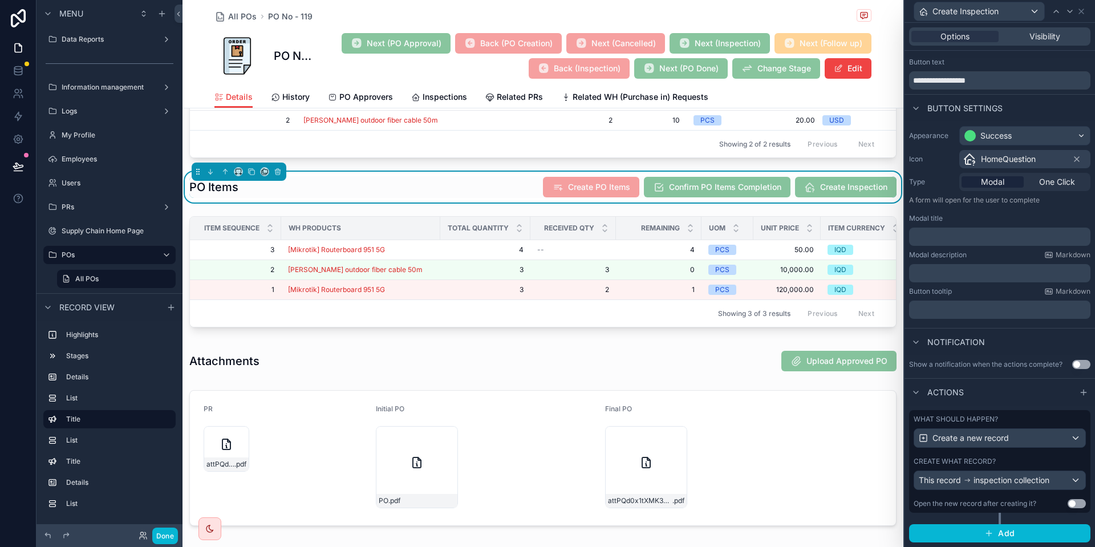
click at [1035, 460] on div "Create what record?" at bounding box center [1000, 461] width 172 height 9
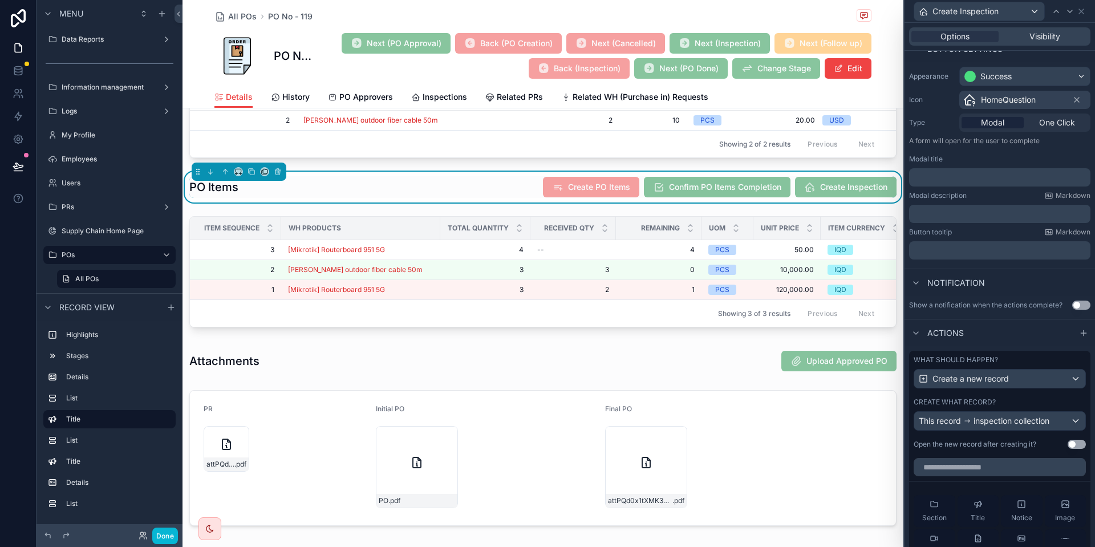
scroll to position [157, 0]
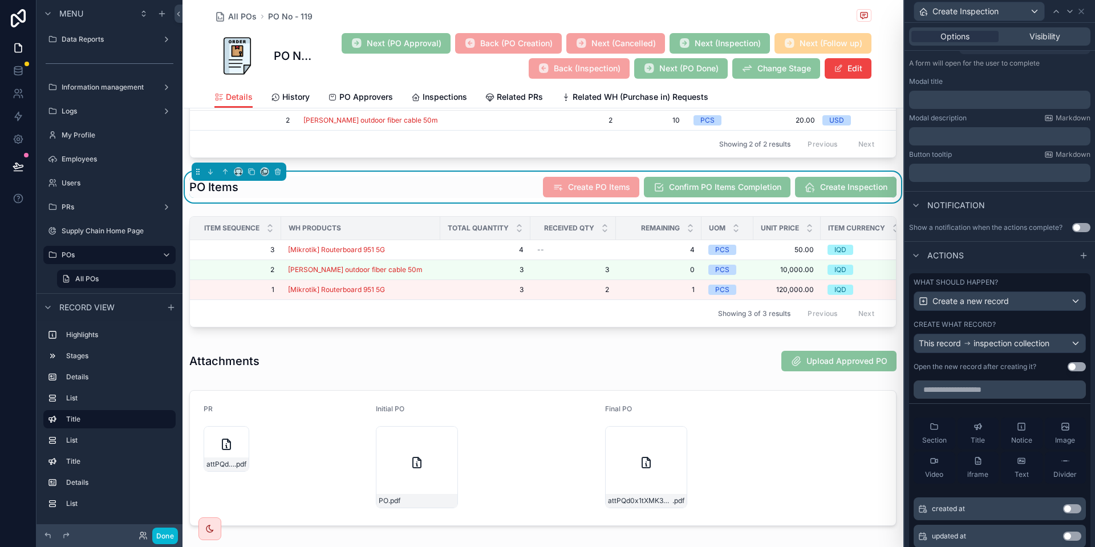
click at [1079, 364] on button "Use setting" at bounding box center [1077, 366] width 18 height 9
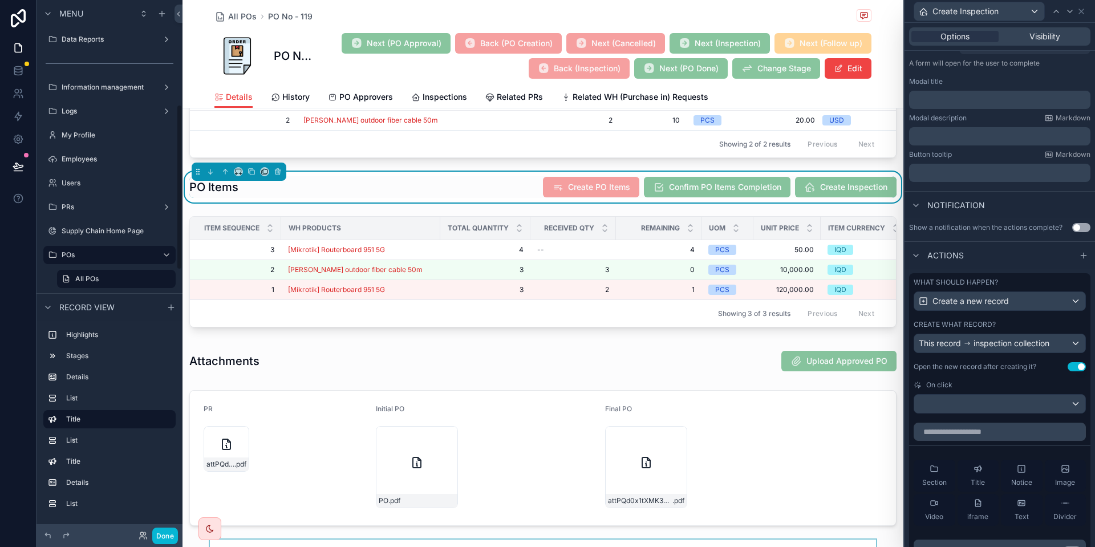
scroll to position [337, 0]
click at [164, 541] on button "Done" at bounding box center [165, 536] width 26 height 17
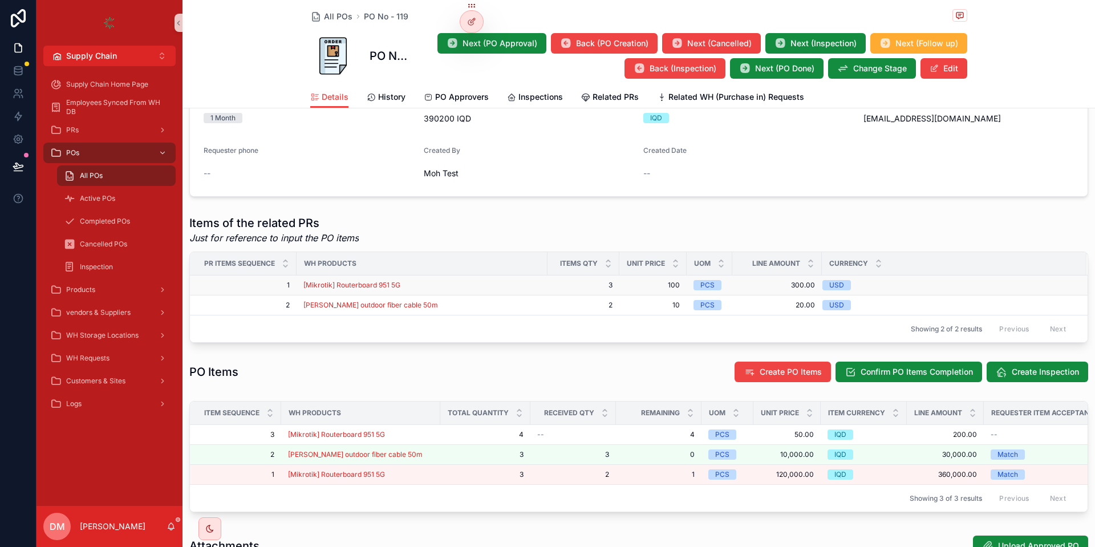
scroll to position [322, 0]
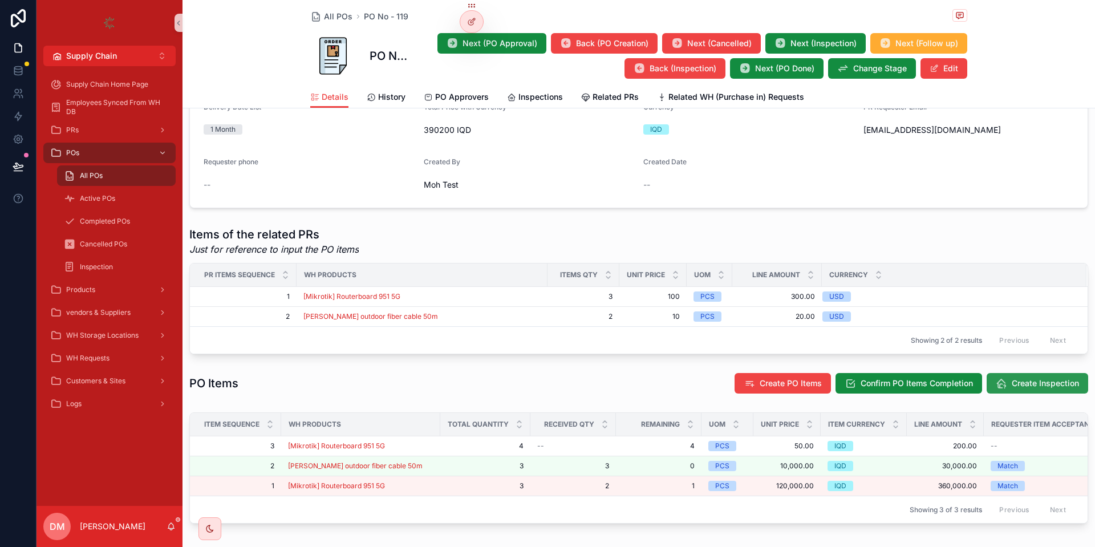
click at [1039, 389] on span "Create Inspection" at bounding box center [1045, 383] width 67 height 11
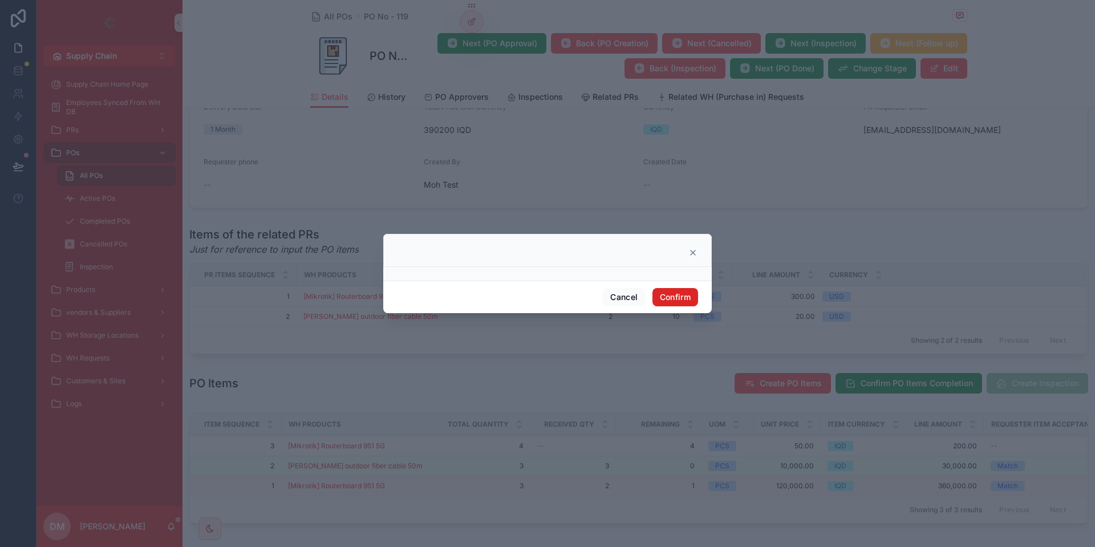
click at [677, 292] on button "Confirm" at bounding box center [676, 297] width 46 height 18
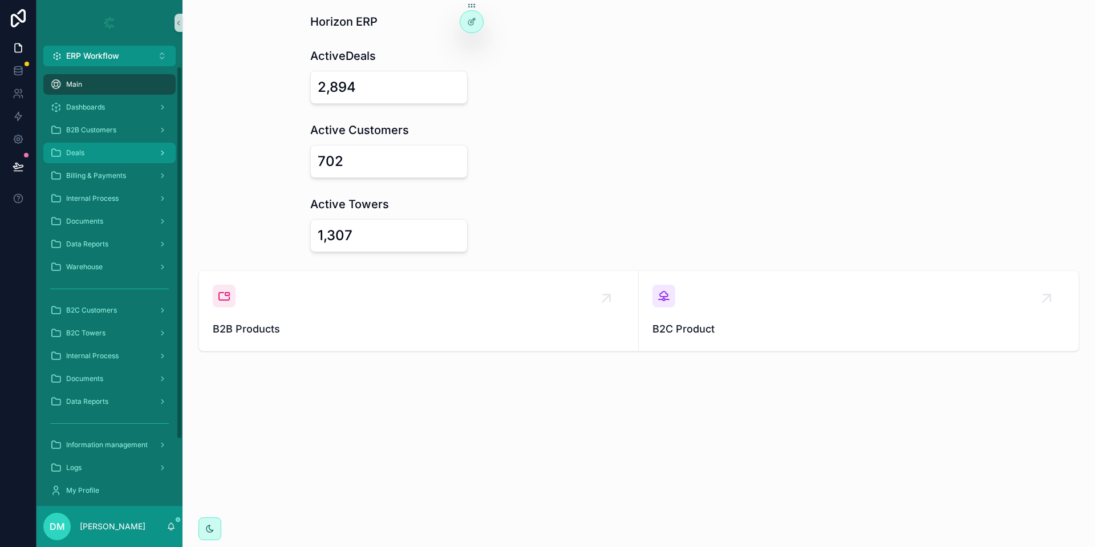
click at [108, 156] on div "Deals" at bounding box center [109, 153] width 119 height 18
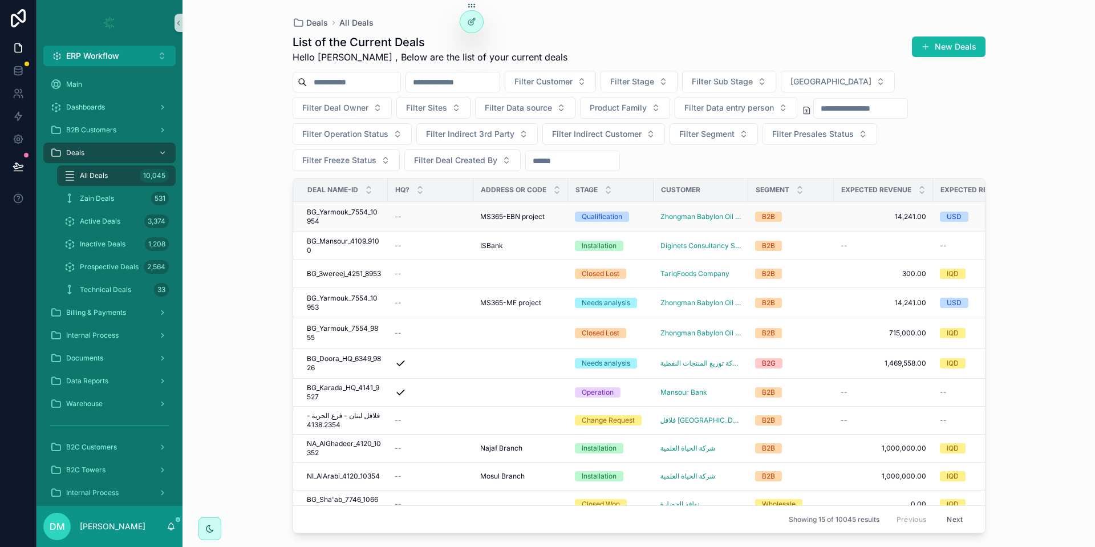
click at [409, 209] on td "--" at bounding box center [431, 217] width 86 height 30
click at [401, 216] on div "--" at bounding box center [431, 216] width 72 height 9
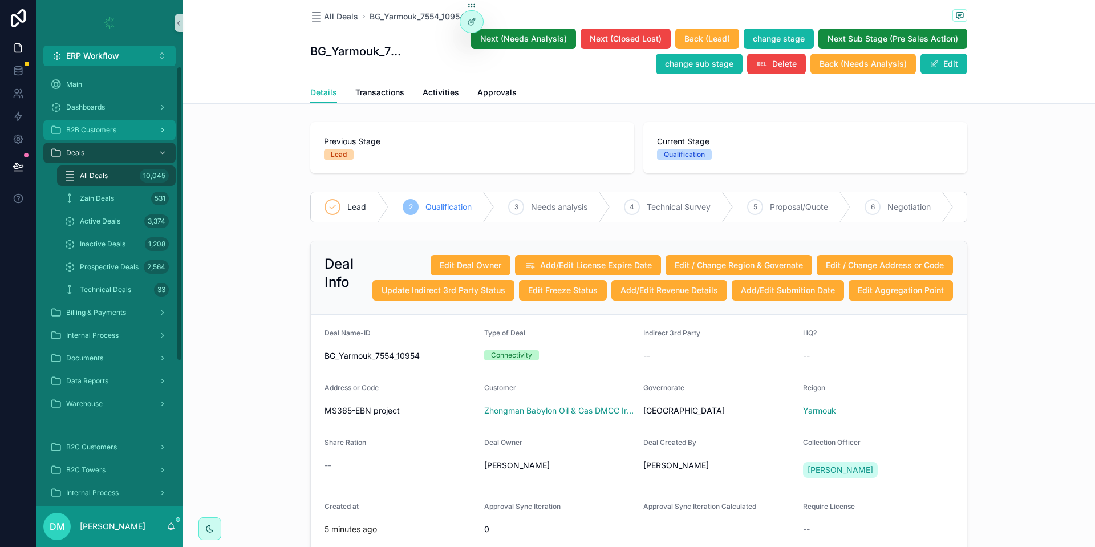
click at [78, 138] on div "B2B Customers" at bounding box center [109, 130] width 119 height 18
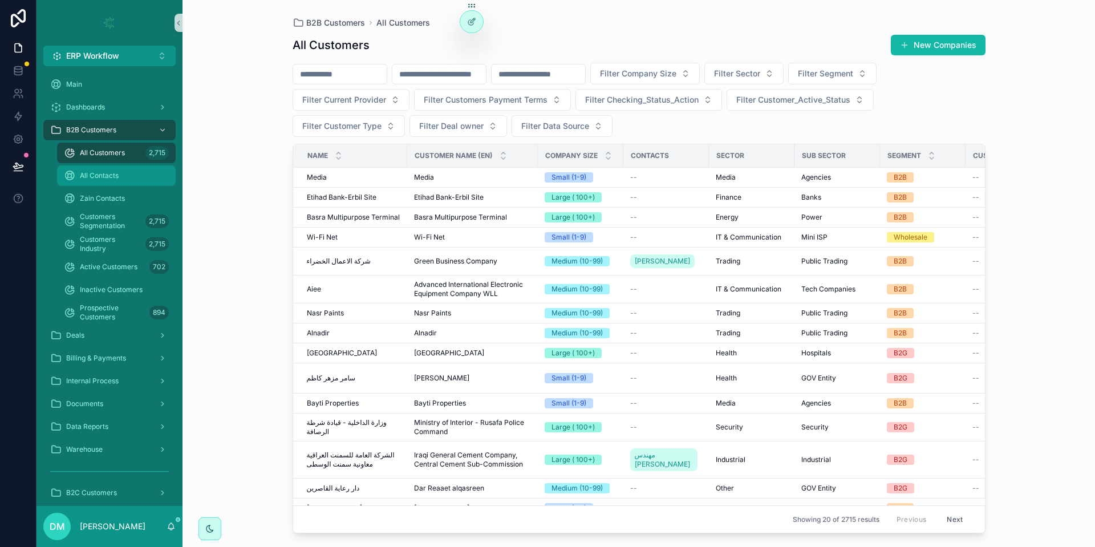
click at [96, 179] on span "All Contacts" at bounding box center [99, 175] width 39 height 9
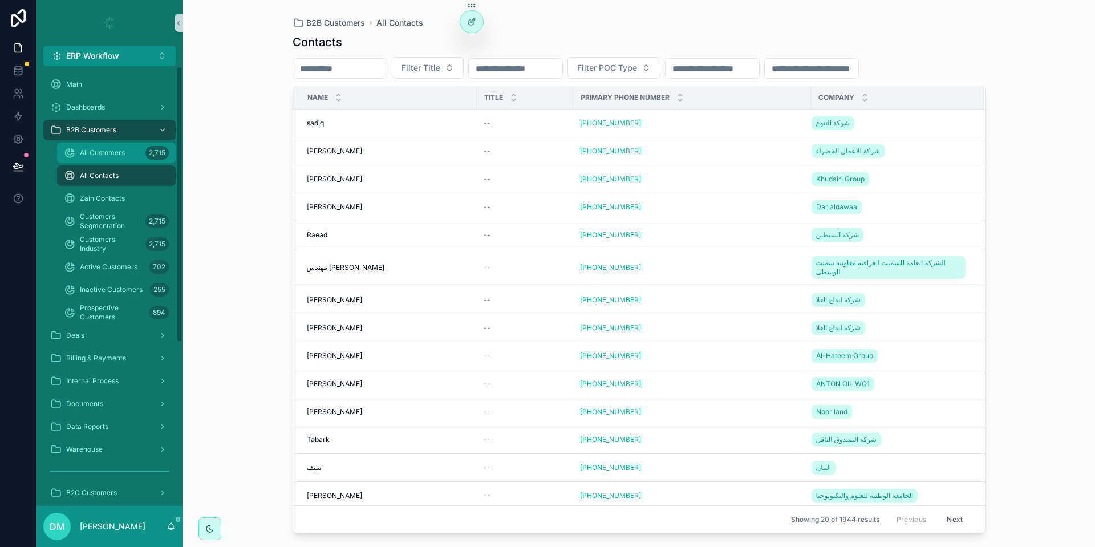
click at [73, 157] on icon "scrollable content" at bounding box center [69, 152] width 11 height 11
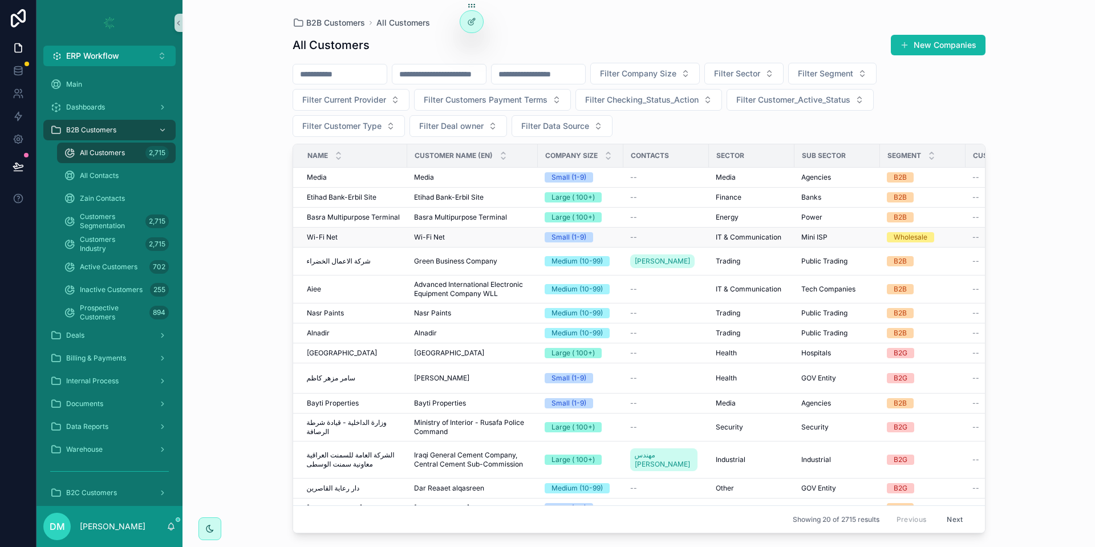
click at [370, 238] on div "Wi-Fi Net Wi-Fi Net" at bounding box center [354, 237] width 94 height 9
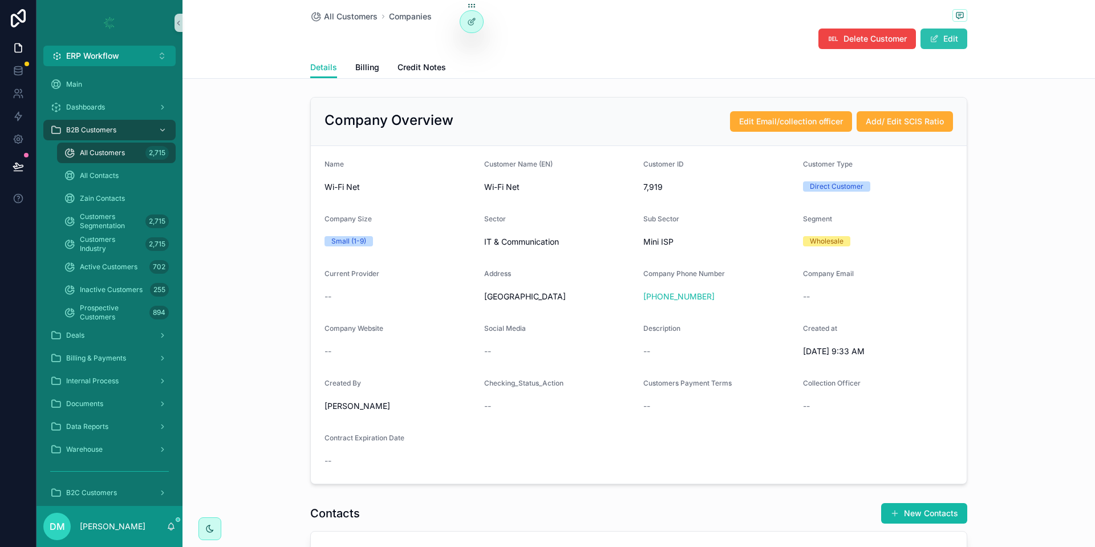
click at [934, 48] on button "Edit" at bounding box center [944, 39] width 47 height 21
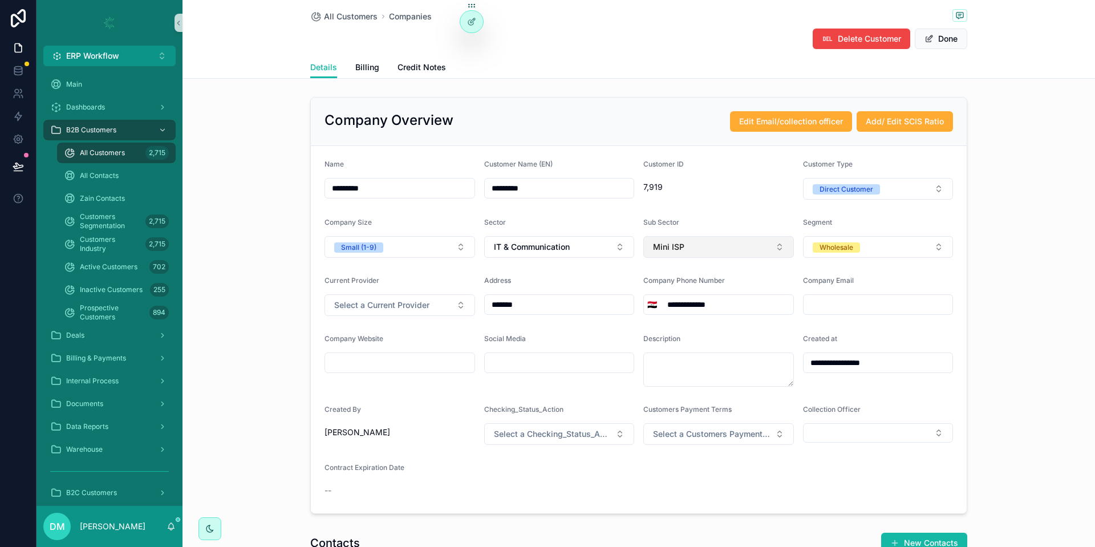
click at [737, 251] on button "Mini ISP" at bounding box center [719, 247] width 151 height 22
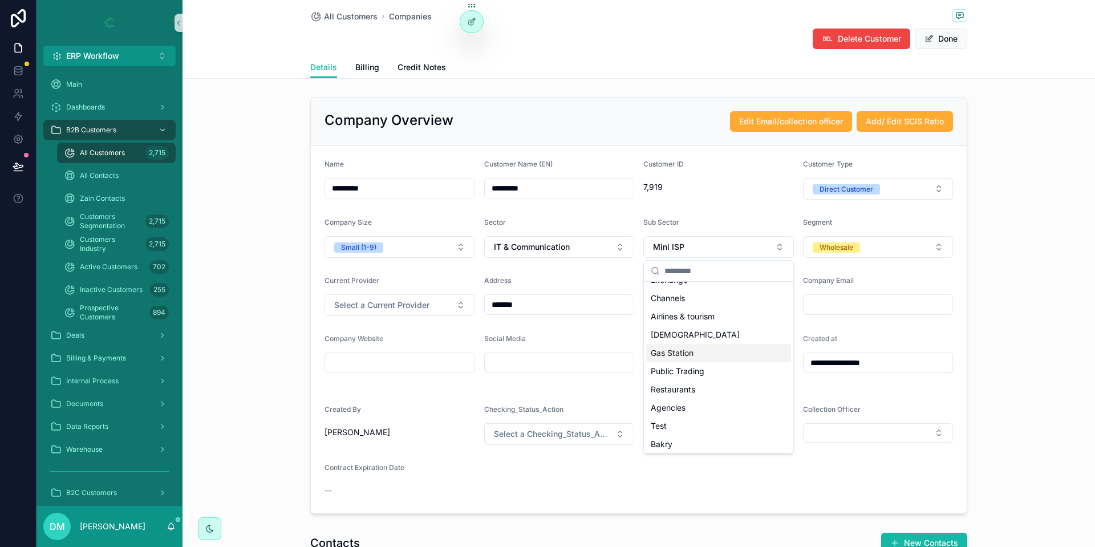
scroll to position [342, 0]
click at [715, 220] on div "Sub Sector" at bounding box center [719, 225] width 151 height 14
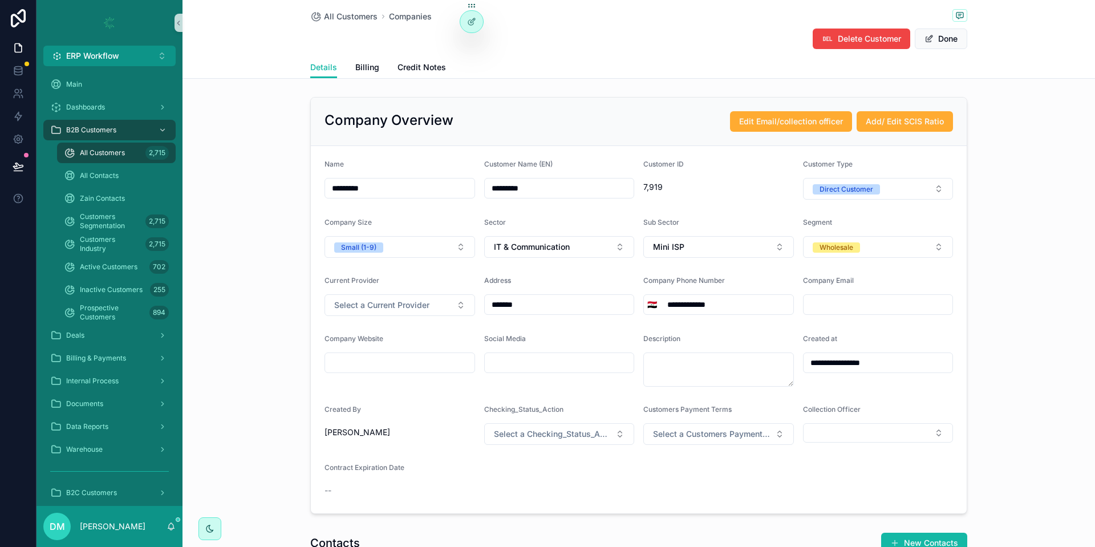
click at [456, 28] on div "Delete Customer Done" at bounding box center [638, 39] width 657 height 22
click at [464, 29] on div at bounding box center [471, 22] width 23 height 22
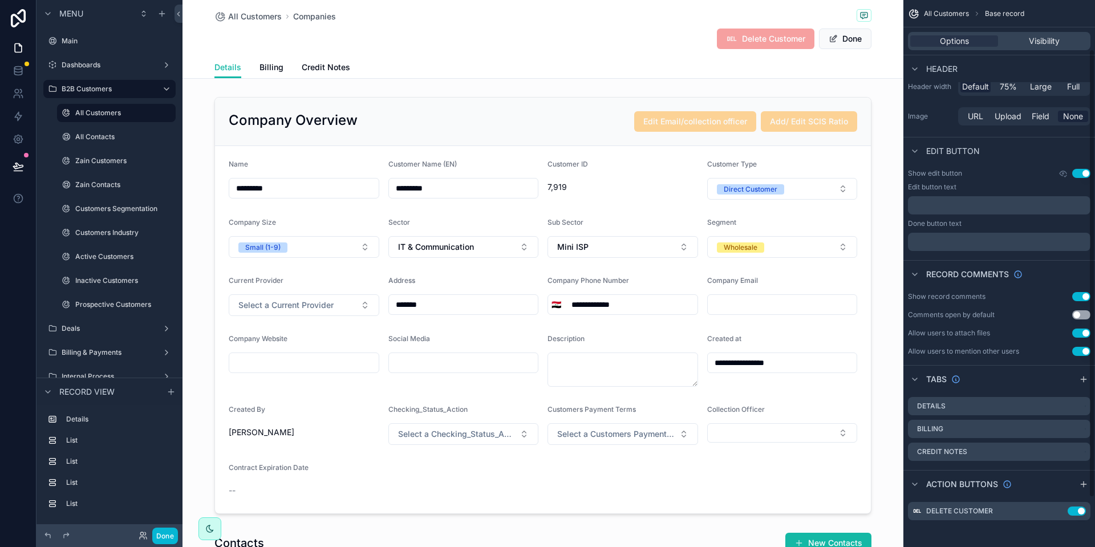
scroll to position [120, 0]
click at [551, 119] on div "scrollable content" at bounding box center [543, 305] width 721 height 426
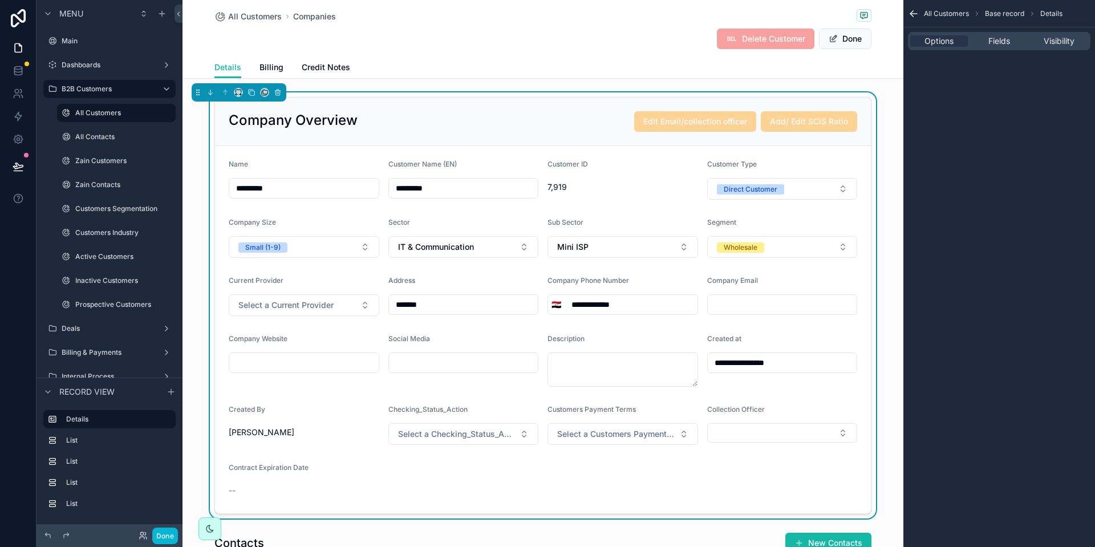
scroll to position [0, 0]
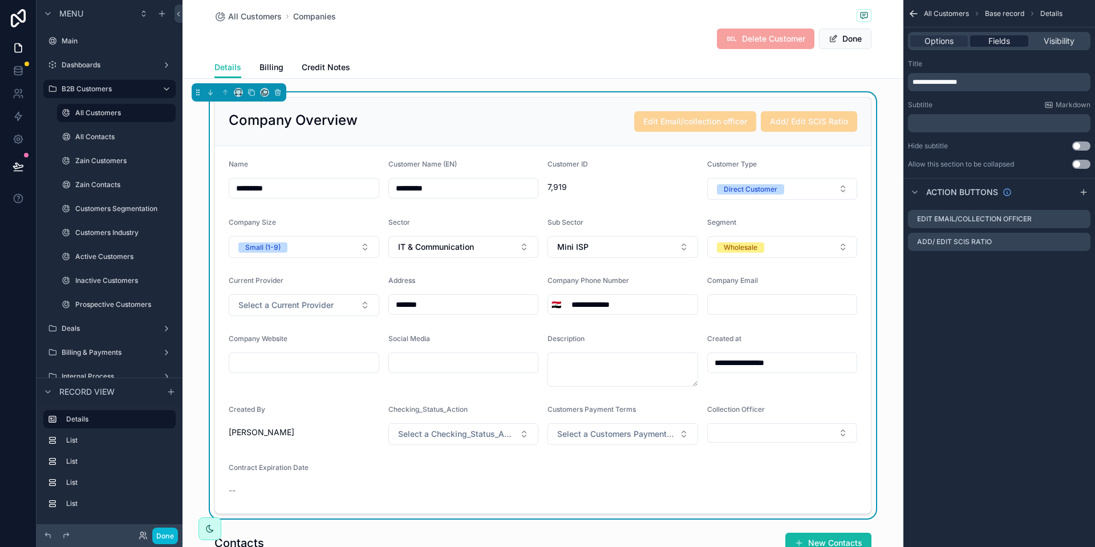
click at [1008, 42] on span "Fields" at bounding box center [1000, 40] width 22 height 11
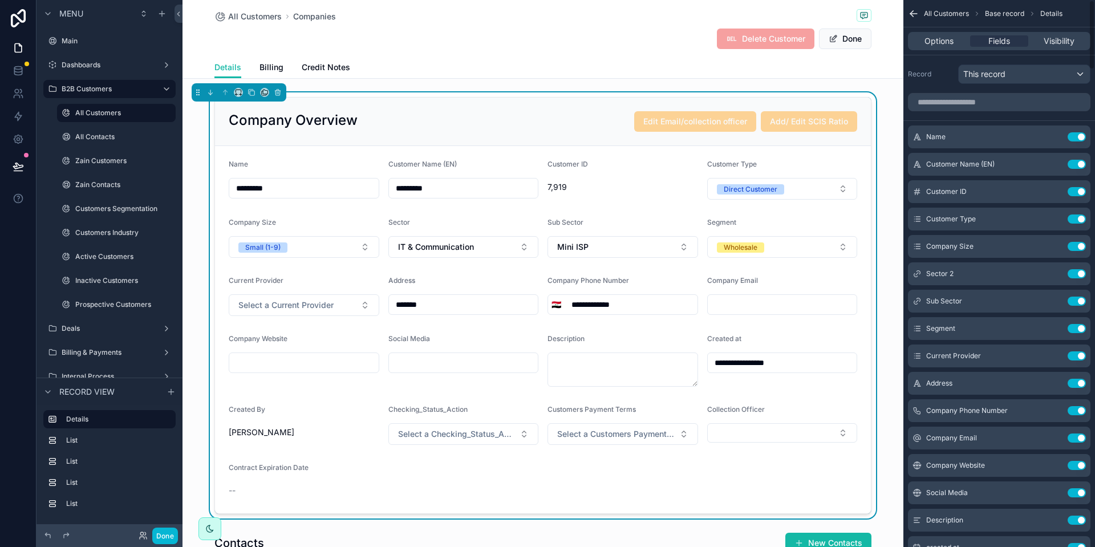
click at [942, 35] on div "Options Fields Visibility" at bounding box center [999, 41] width 183 height 18
click at [1057, 305] on icon "scrollable content" at bounding box center [1054, 301] width 9 height 9
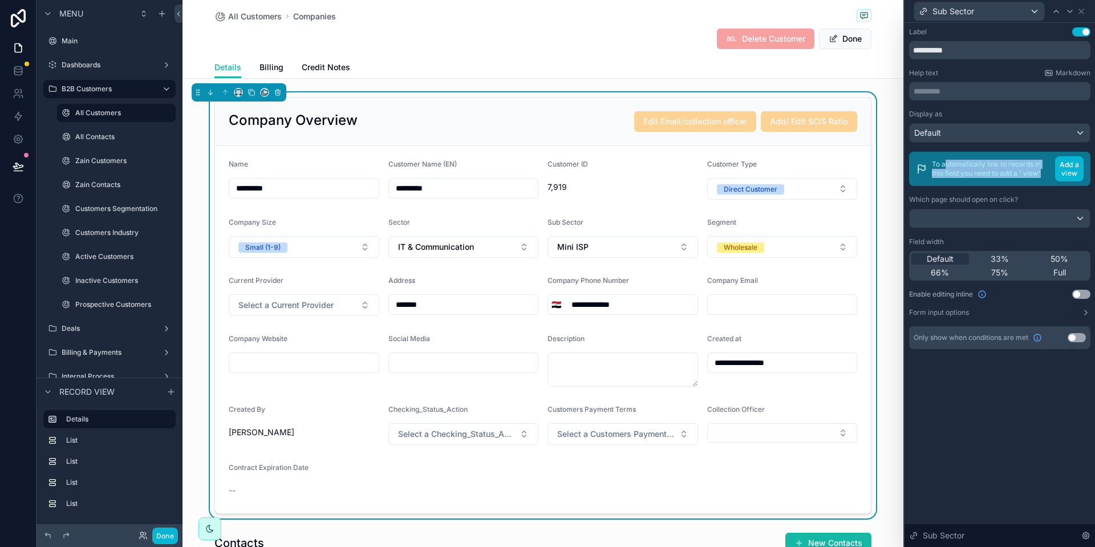
drag, startPoint x: 947, startPoint y: 168, endPoint x: 1050, endPoint y: 179, distance: 103.3
click at [1050, 179] on div "To automatically link to records in this field you need to add a ' view' Add a …" at bounding box center [999, 169] width 181 height 34
click at [1006, 111] on div "Display as" at bounding box center [999, 114] width 181 height 9
click at [1055, 122] on div "Display as Default" at bounding box center [999, 126] width 181 height 33
click at [1061, 131] on div "Default" at bounding box center [1000, 133] width 180 height 18
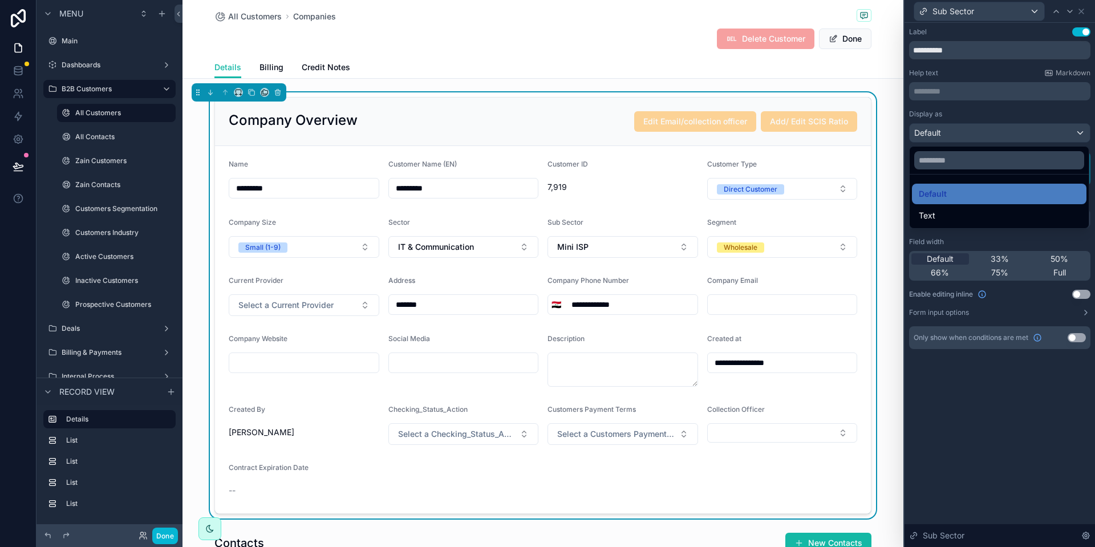
click at [1061, 131] on div at bounding box center [1000, 273] width 191 height 547
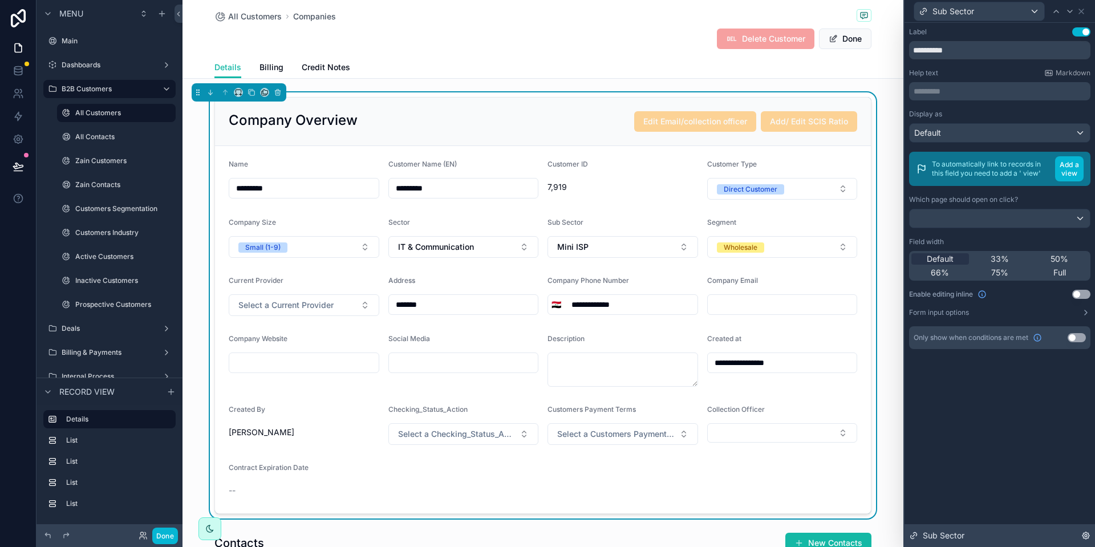
click at [1079, 535] on div "Sub Sector" at bounding box center [1000, 535] width 191 height 23
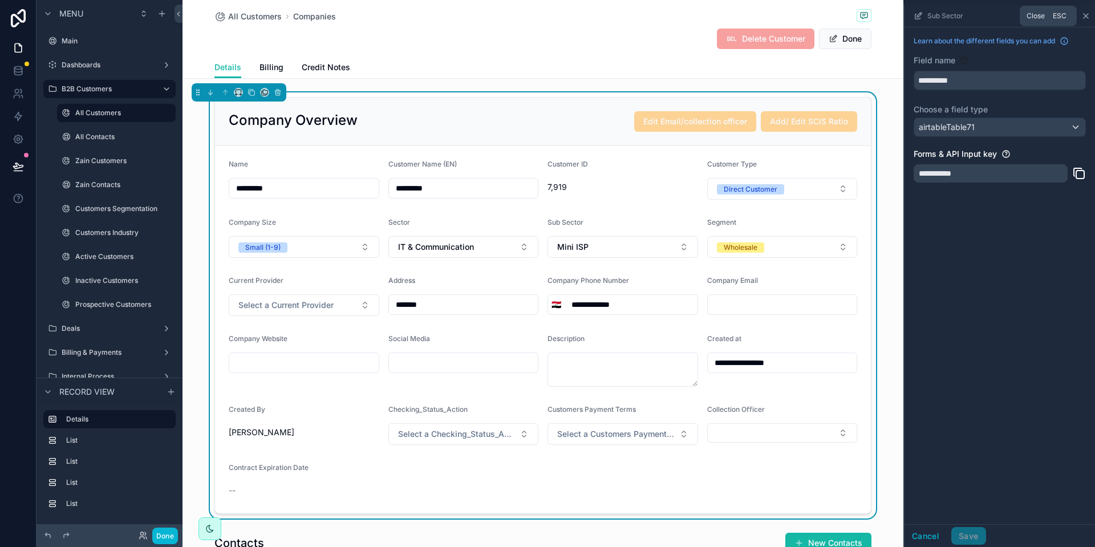
click at [1089, 16] on icon "scrollable content" at bounding box center [1086, 15] width 9 height 9
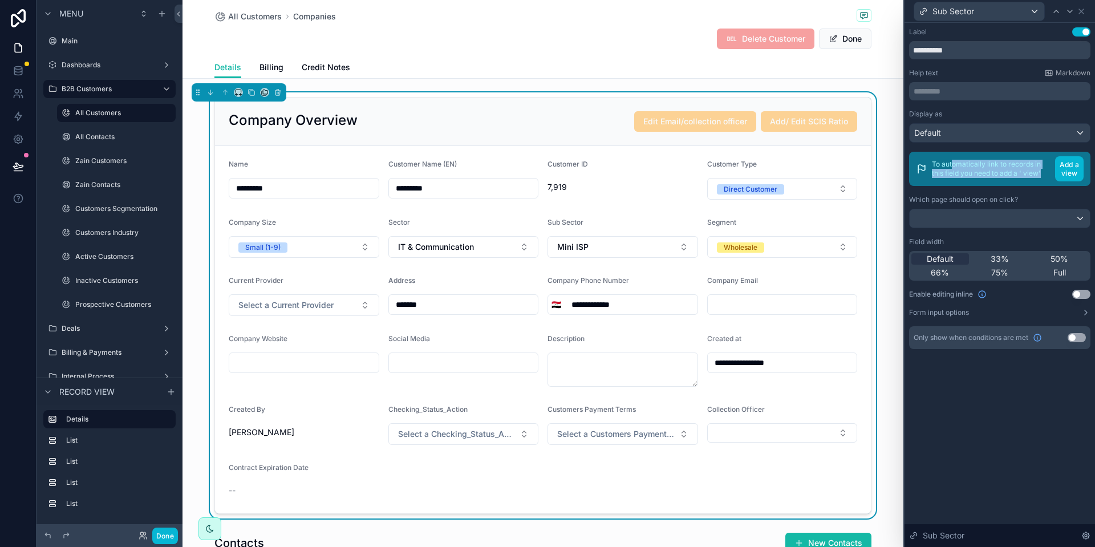
drag, startPoint x: 954, startPoint y: 164, endPoint x: 1045, endPoint y: 176, distance: 91.4
click at [1045, 176] on p "To automatically link to records in this field you need to add a ' view'" at bounding box center [991, 169] width 119 height 18
click at [1079, 172] on button "Add a view" at bounding box center [1069, 168] width 29 height 25
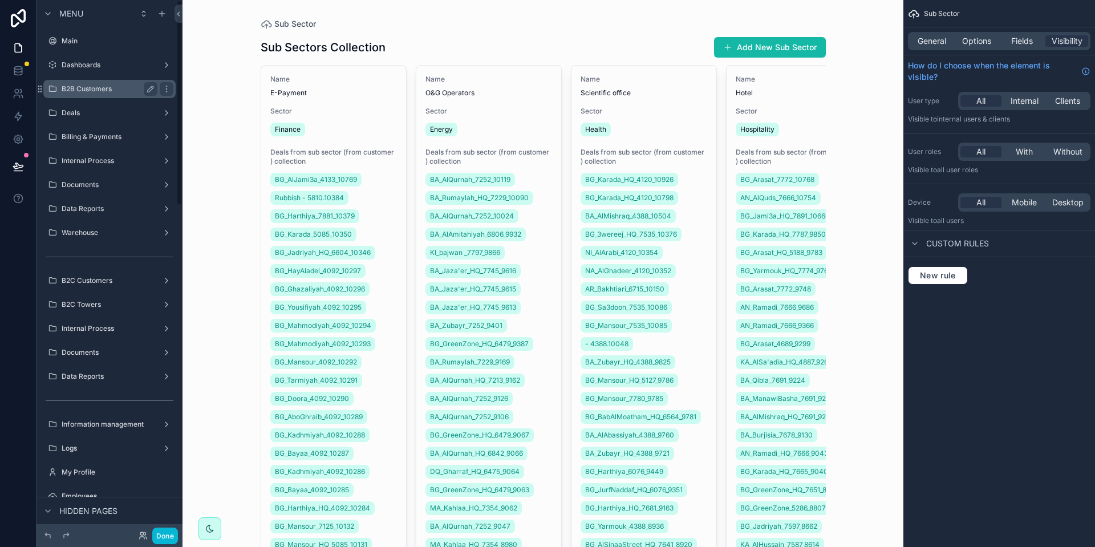
click at [104, 86] on label "B2B Customers" at bounding box center [107, 88] width 91 height 9
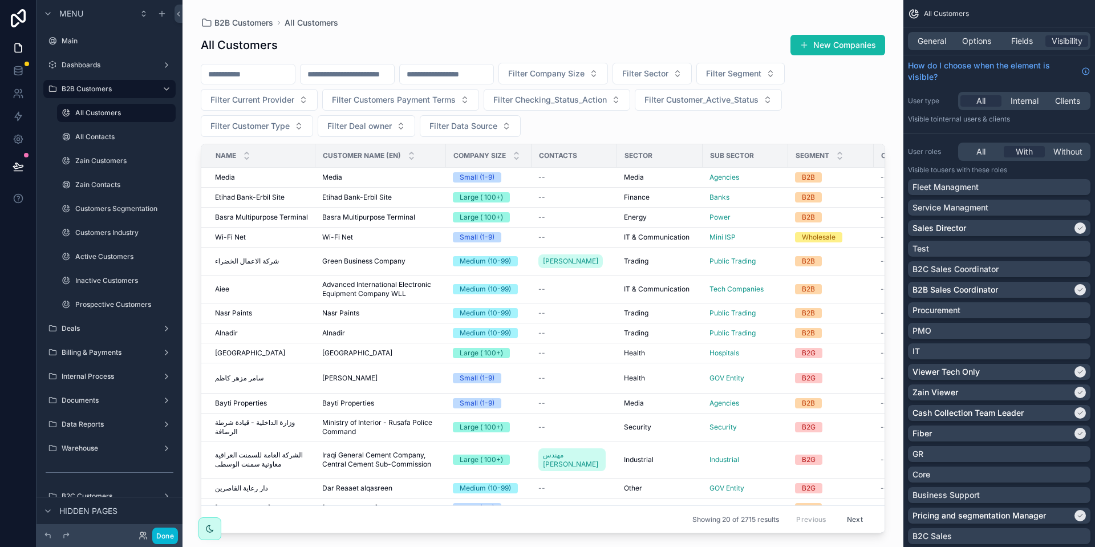
click at [246, 181] on div "scrollable content" at bounding box center [543, 266] width 721 height 533
click at [293, 179] on div "Media Media" at bounding box center [262, 177] width 94 height 9
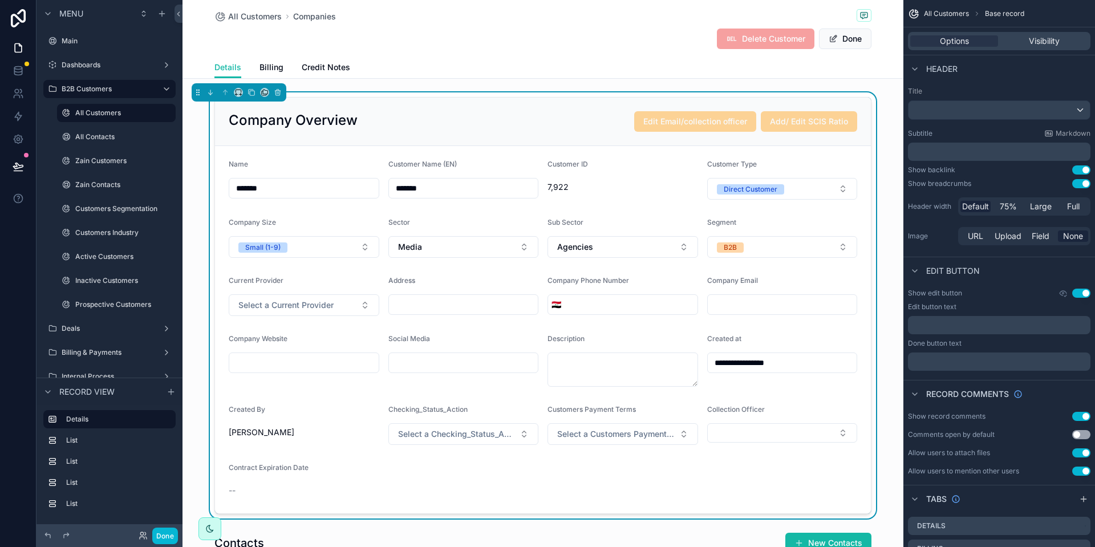
click at [567, 114] on div "Company Overview Edit Email/collection officer Add/ Edit SCIS Ratio" at bounding box center [543, 121] width 629 height 21
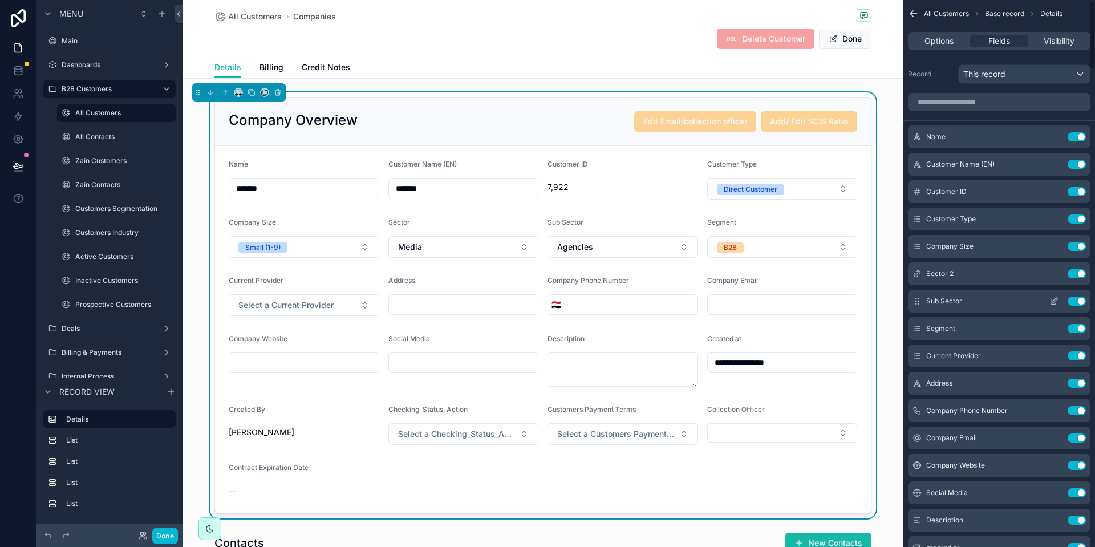
click at [1056, 299] on icon "scrollable content" at bounding box center [1056, 298] width 1 height 1
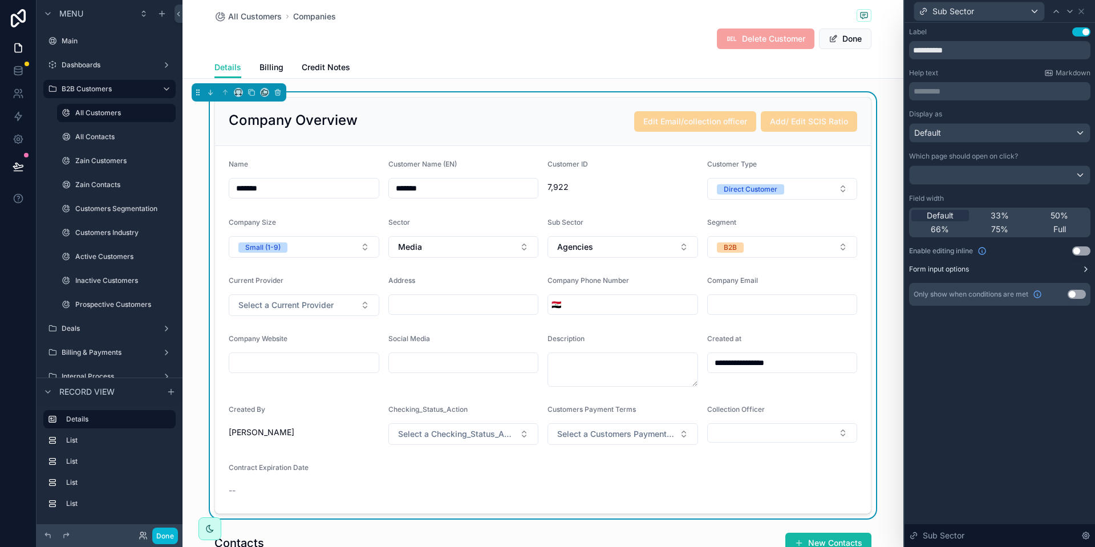
click at [961, 272] on label "Form input options" at bounding box center [939, 269] width 60 height 9
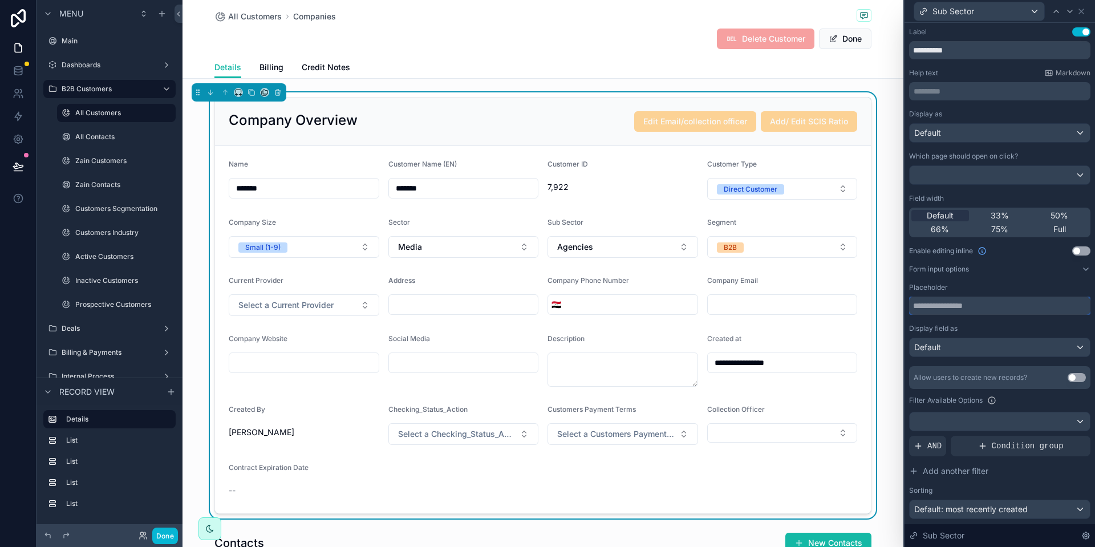
click at [958, 307] on input "text" at bounding box center [999, 306] width 181 height 18
click at [1009, 293] on div "Placeholder" at bounding box center [999, 299] width 181 height 32
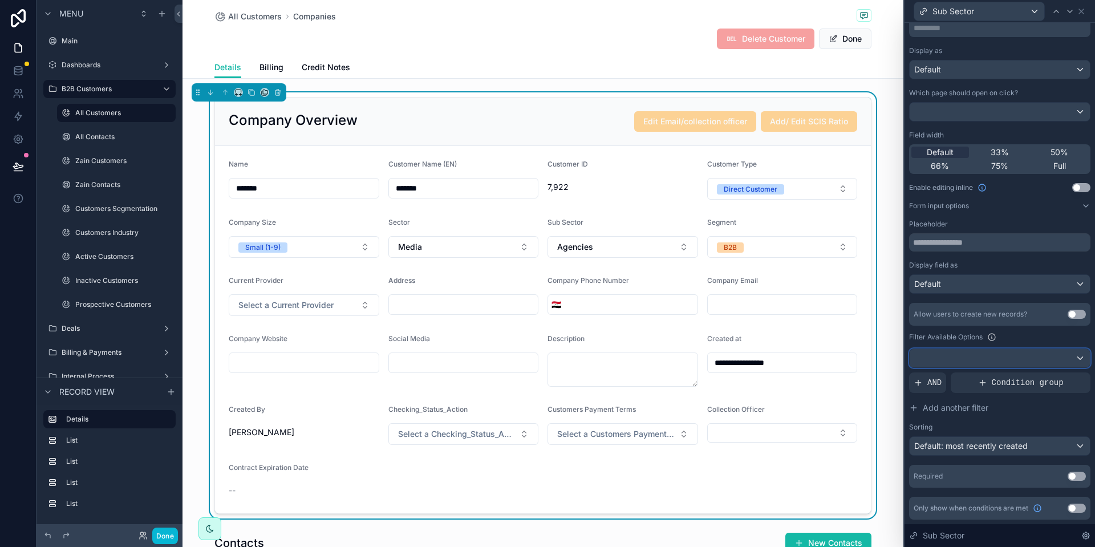
click at [975, 363] on div at bounding box center [1000, 358] width 180 height 18
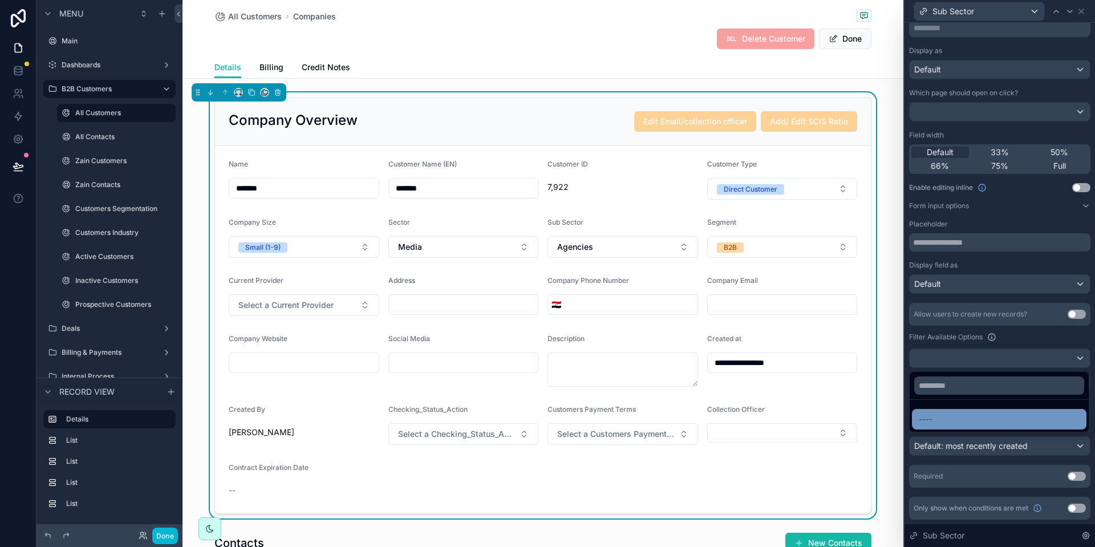
click at [954, 426] on div "----" at bounding box center [999, 419] width 161 height 14
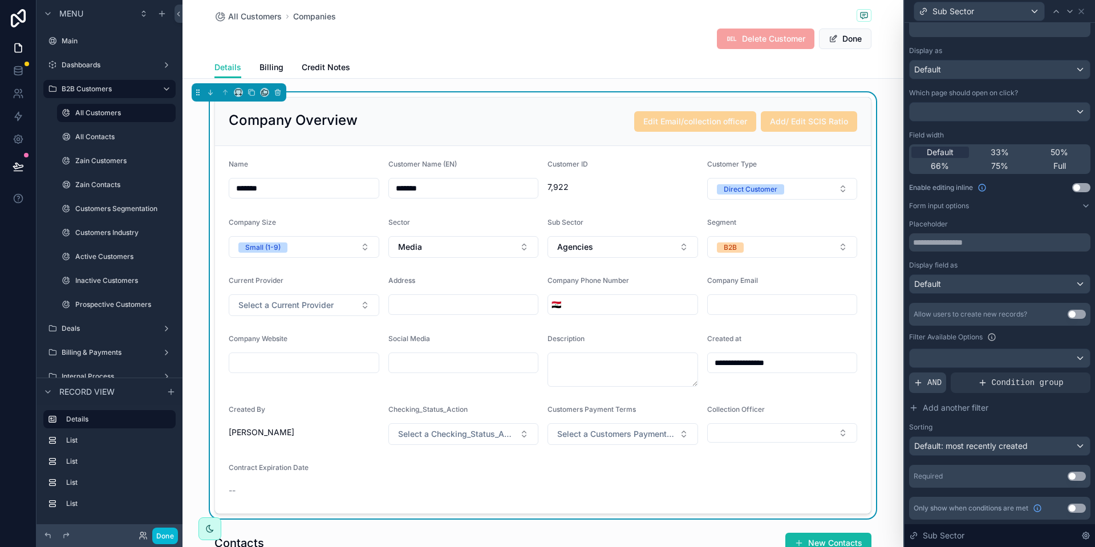
click at [924, 390] on div "AND" at bounding box center [927, 383] width 37 height 21
click at [949, 390] on div "Add a filter" at bounding box center [999, 383] width 181 height 21
click at [1060, 377] on div at bounding box center [1062, 374] width 16 height 16
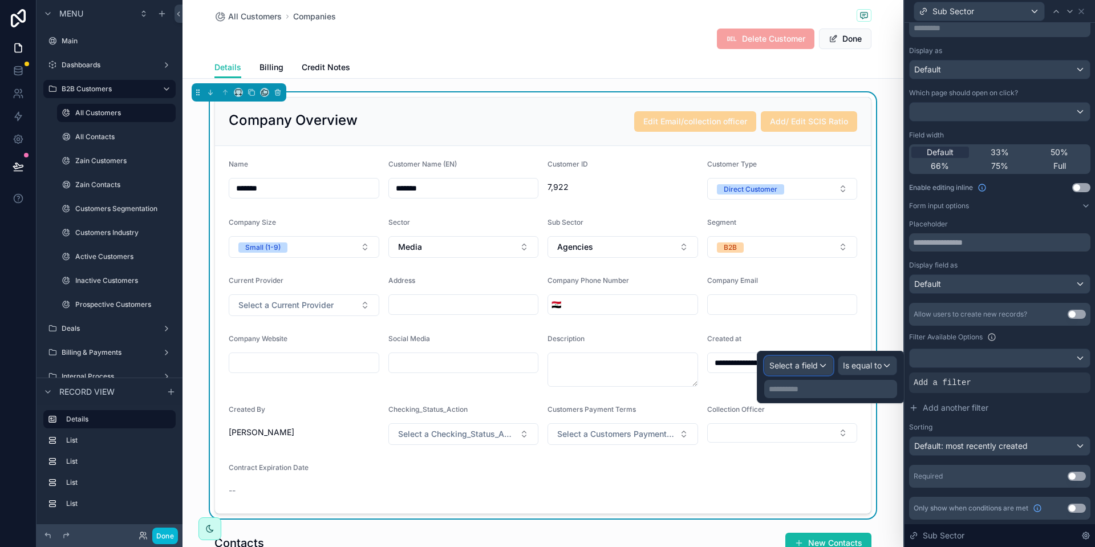
click at [801, 363] on span "Select a field" at bounding box center [794, 366] width 48 height 10
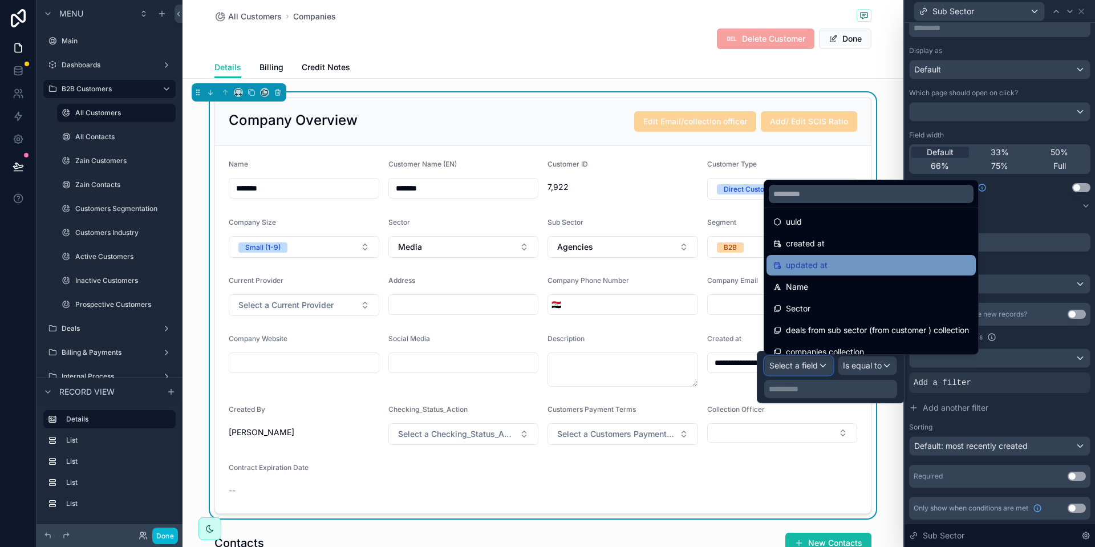
scroll to position [38, 0]
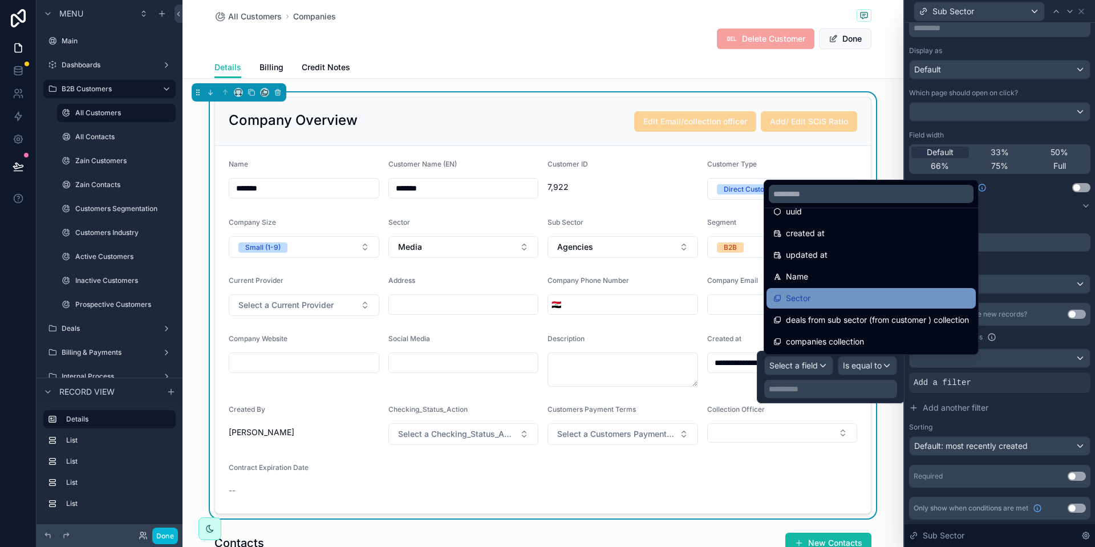
click at [831, 298] on div "Sector" at bounding box center [872, 299] width 196 height 14
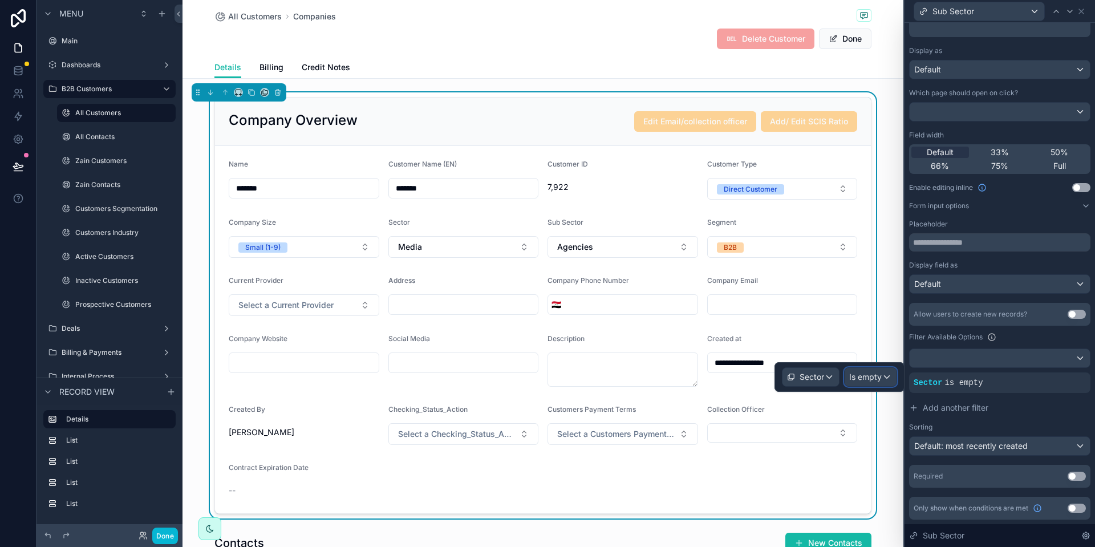
click at [862, 373] on span "Is empty" at bounding box center [865, 376] width 33 height 11
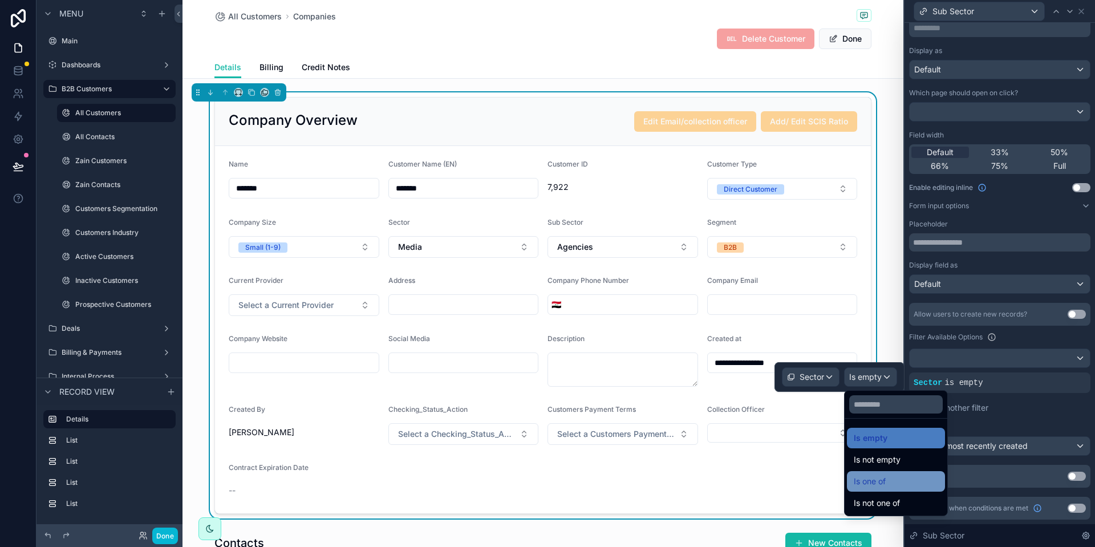
click at [877, 475] on span "Is one of" at bounding box center [870, 482] width 32 height 14
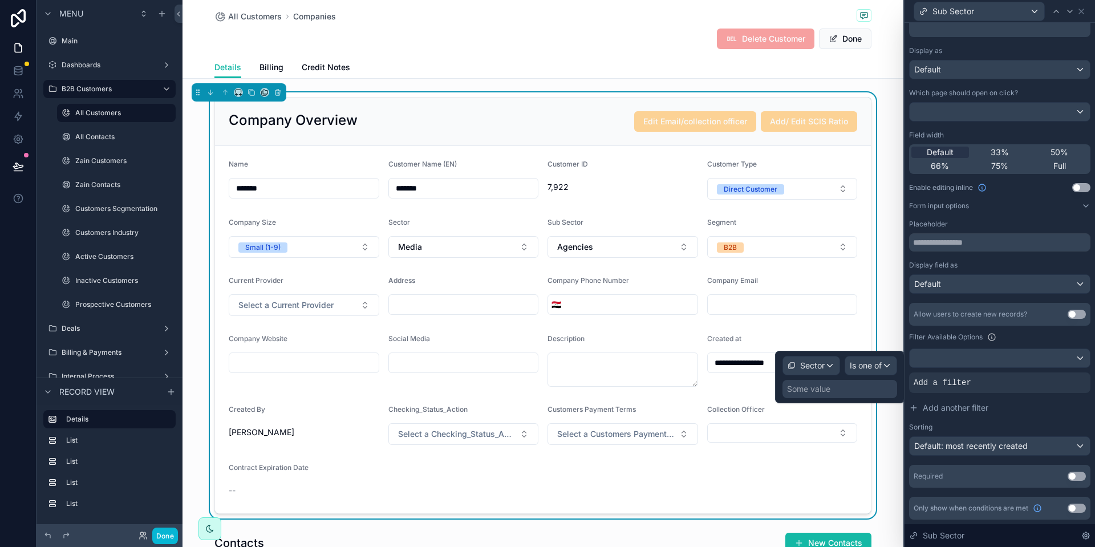
click at [807, 388] on div "Some value" at bounding box center [808, 388] width 43 height 11
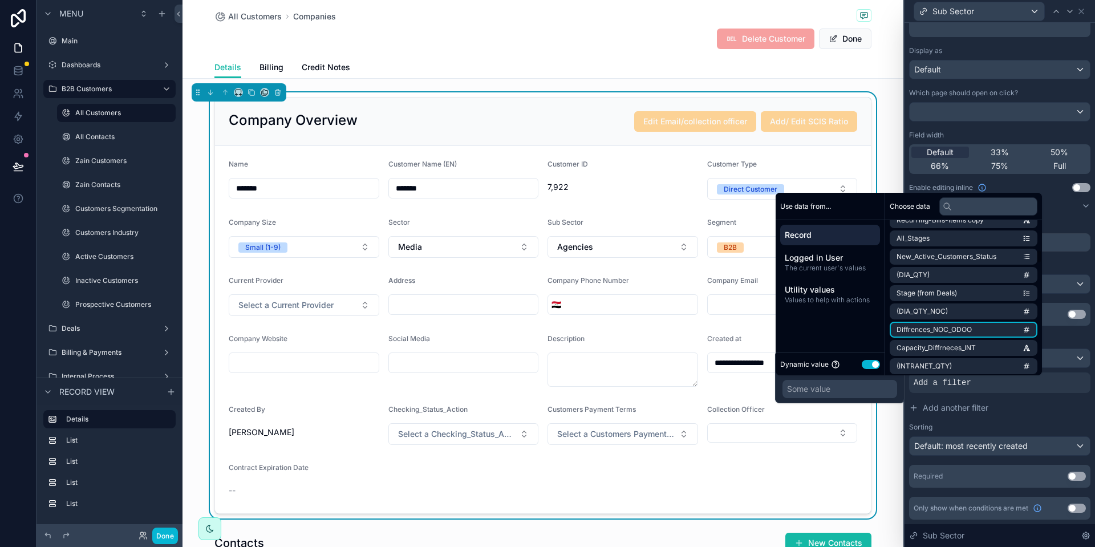
scroll to position [548, 0]
click at [977, 203] on input "text" at bounding box center [989, 206] width 98 height 18
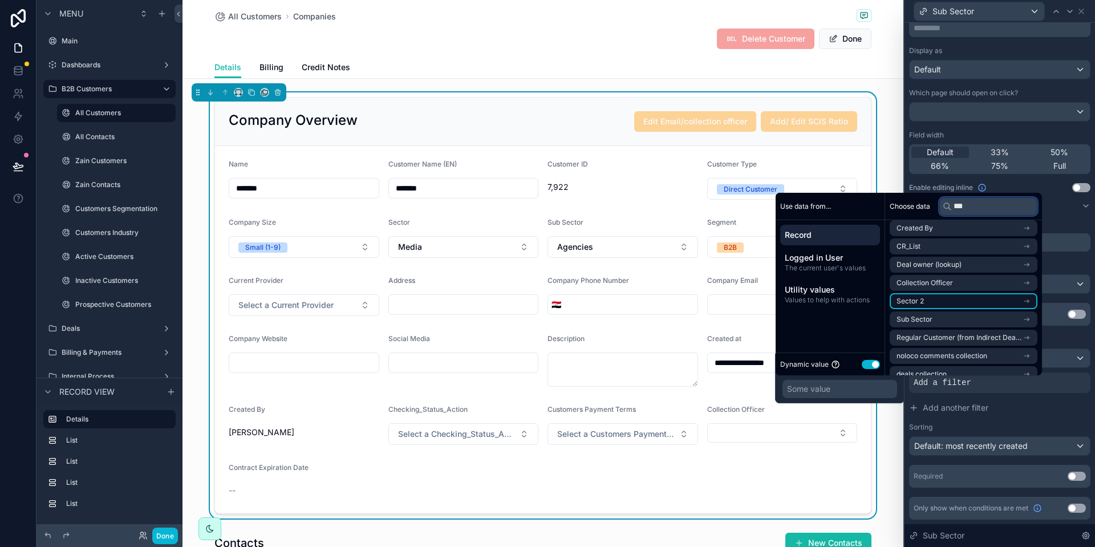
type input "***"
click at [943, 298] on li "Sector 2" at bounding box center [964, 301] width 148 height 16
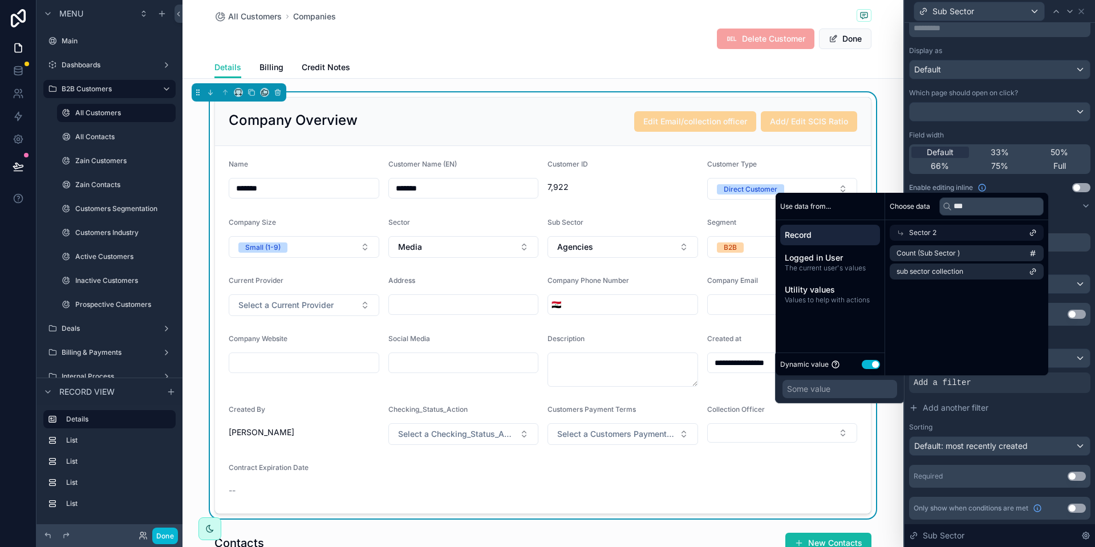
scroll to position [0, 0]
click at [942, 273] on span "sub sector collection" at bounding box center [930, 271] width 67 height 9
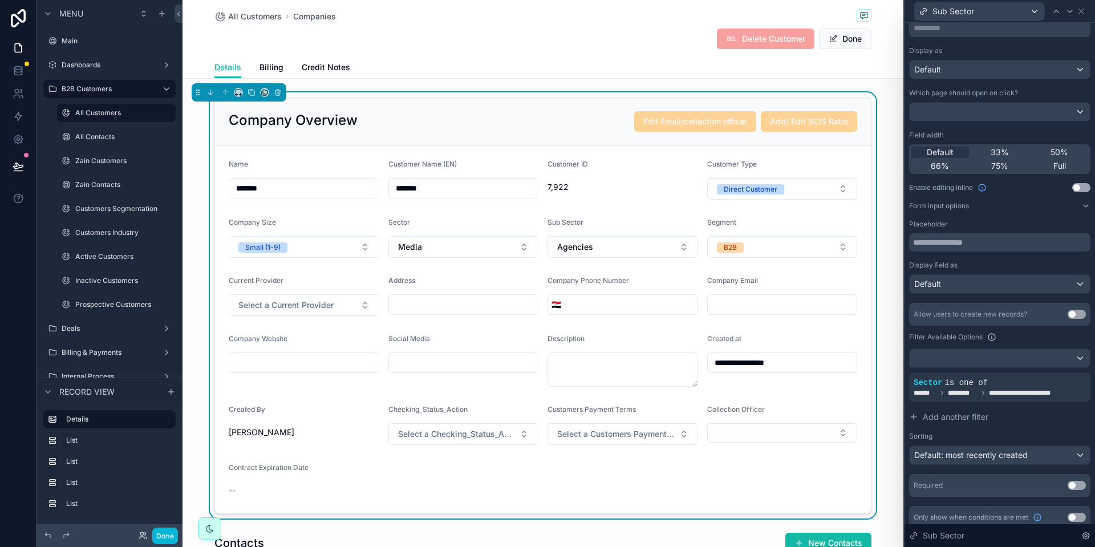
click at [654, 272] on form "**********" at bounding box center [543, 329] width 656 height 367
click at [636, 249] on button "Agencies" at bounding box center [623, 247] width 151 height 22
click at [641, 211] on form "**********" at bounding box center [543, 329] width 656 height 367
click at [173, 523] on div "Details List List List List" at bounding box center [110, 464] width 146 height 119
click at [173, 534] on button "Done" at bounding box center [165, 536] width 26 height 17
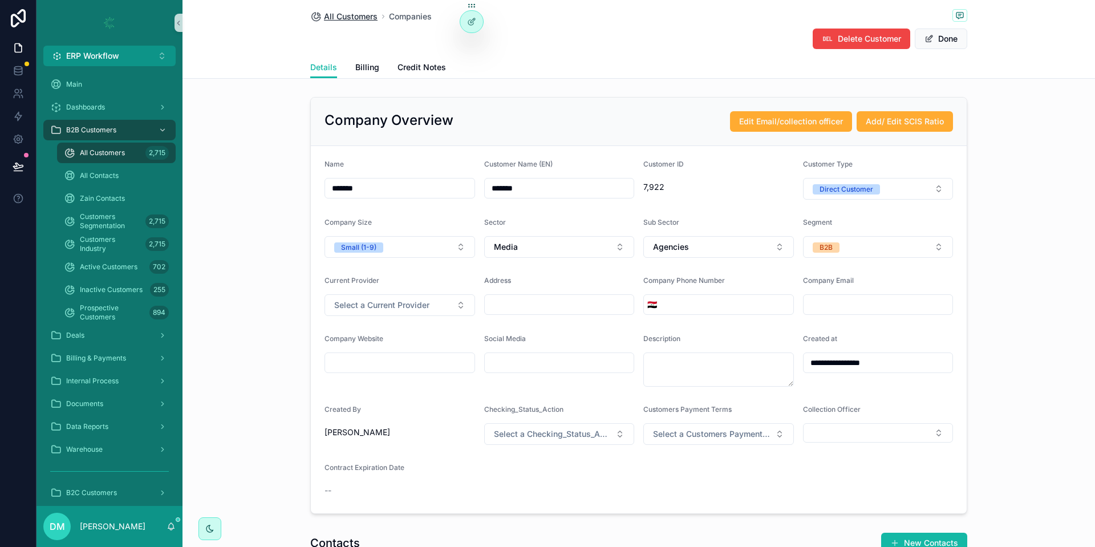
click at [353, 15] on span "All Customers" at bounding box center [351, 16] width 54 height 11
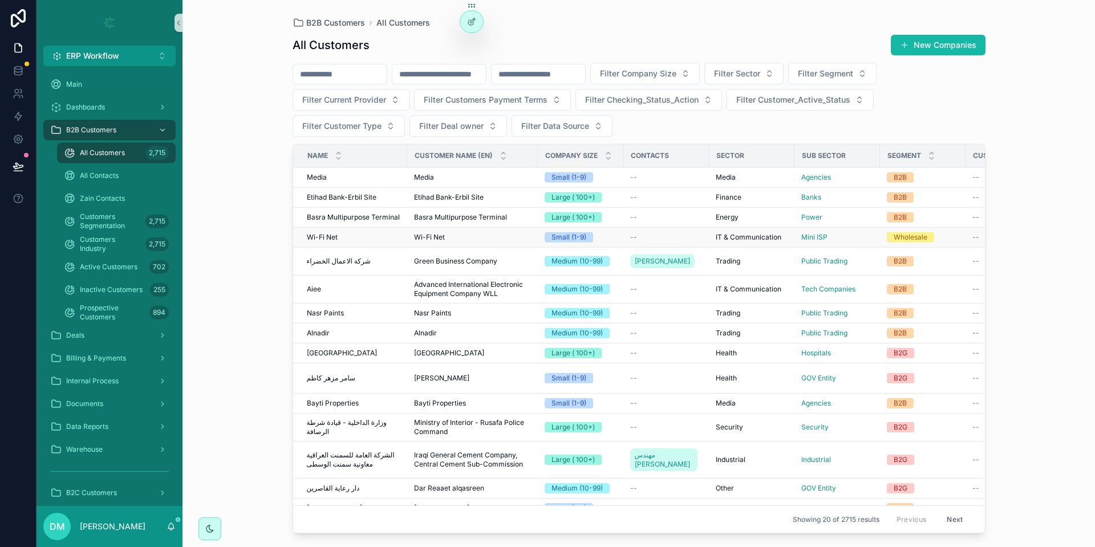
click at [359, 236] on div "Wi-Fi Net Wi-Fi Net" at bounding box center [354, 237] width 94 height 9
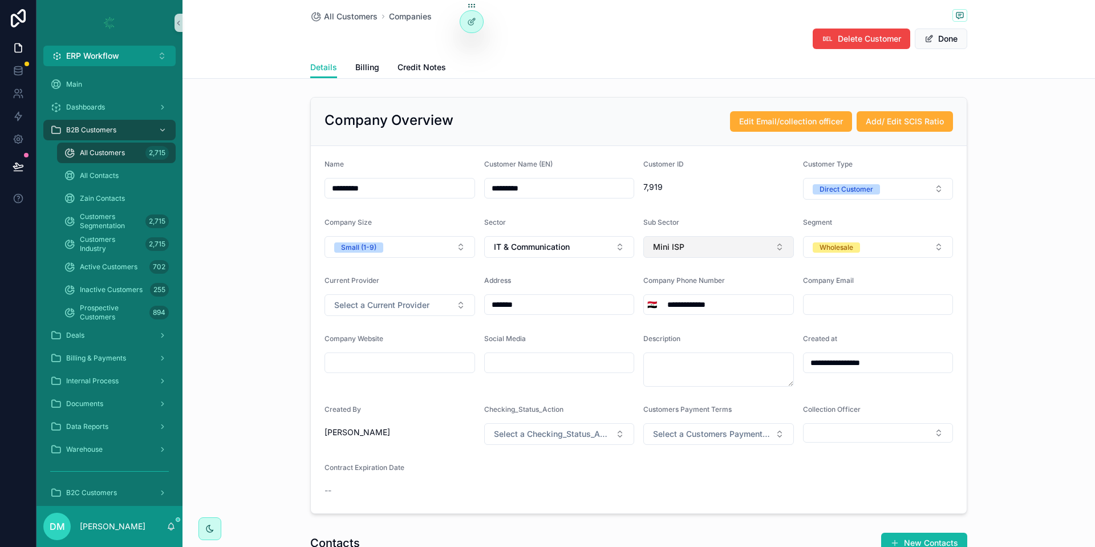
click at [692, 252] on button "Mini ISP" at bounding box center [719, 247] width 151 height 22
click at [729, 207] on form "**********" at bounding box center [639, 329] width 656 height 367
click at [475, 18] on icon at bounding box center [473, 20] width 5 height 5
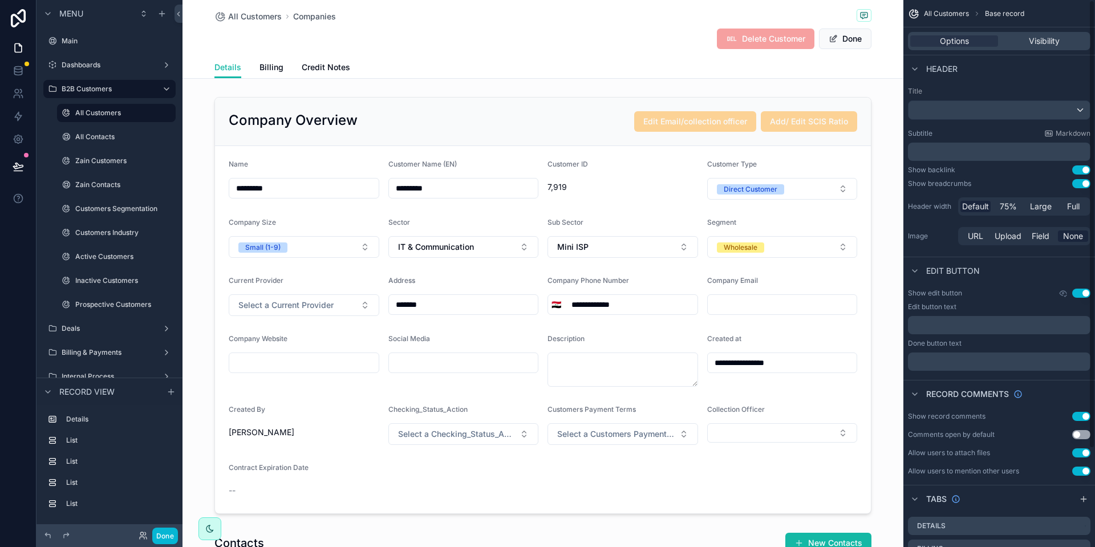
scroll to position [120, 0]
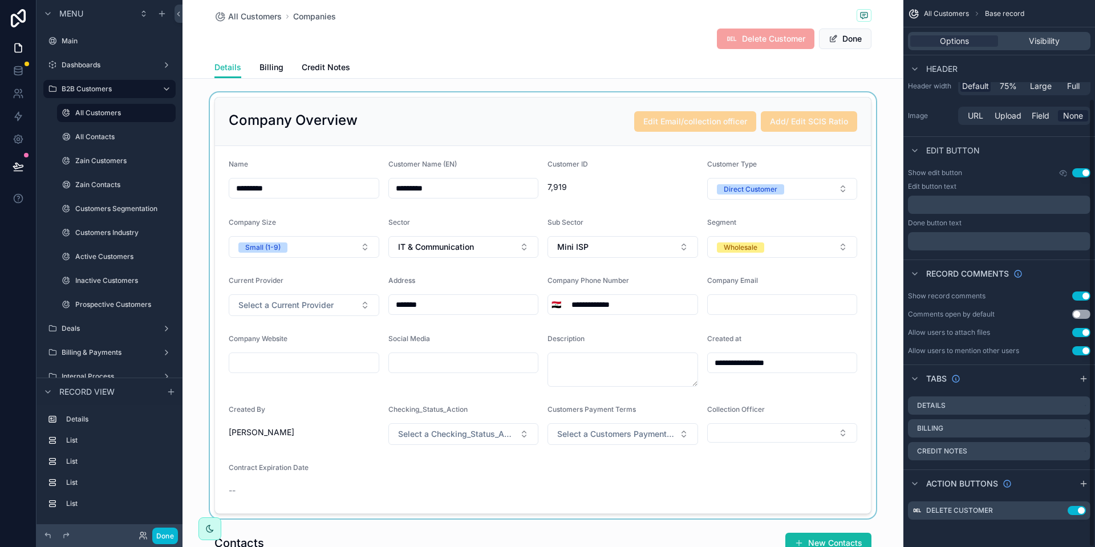
click at [534, 95] on div "scrollable content" at bounding box center [543, 305] width 721 height 426
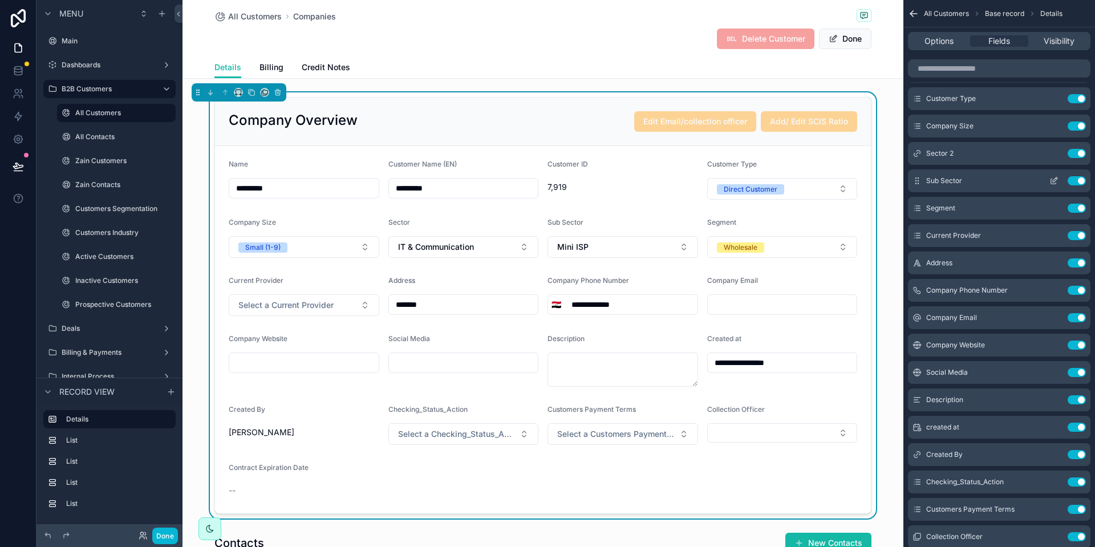
click at [1053, 179] on icon "scrollable content" at bounding box center [1054, 180] width 9 height 9
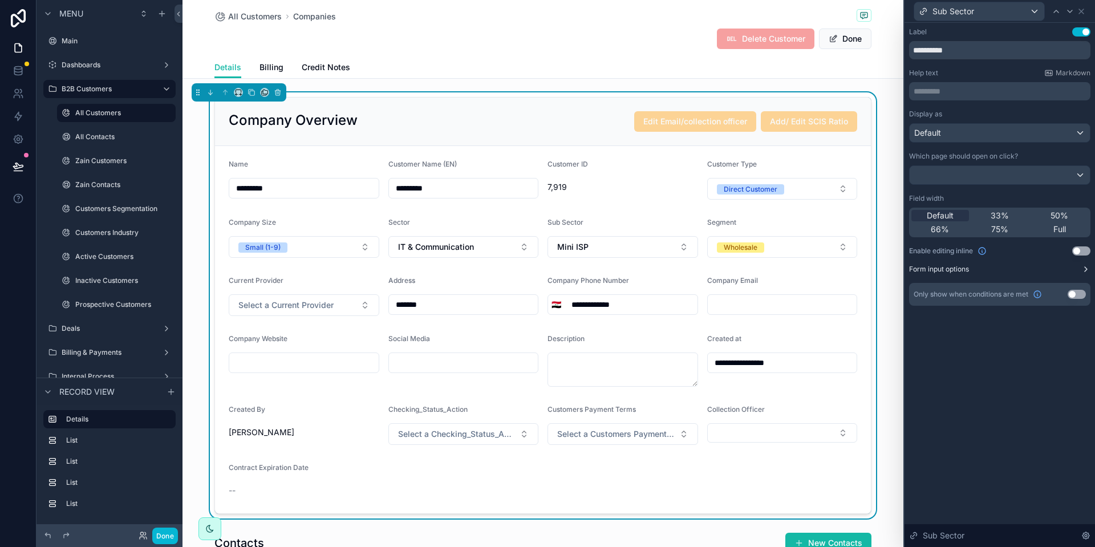
click at [957, 266] on label "Form input options" at bounding box center [939, 269] width 60 height 9
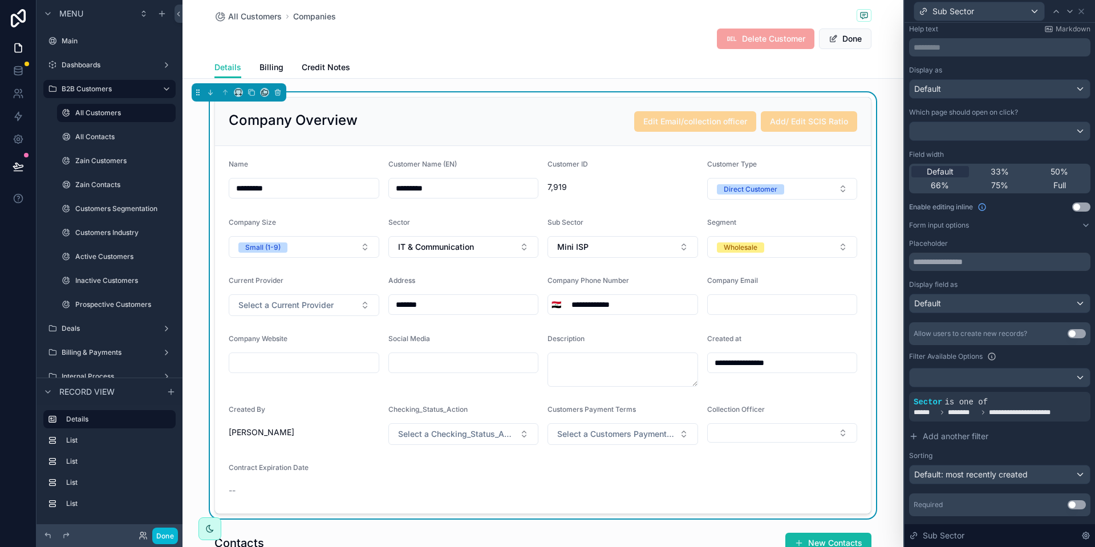
scroll to position [68, 0]
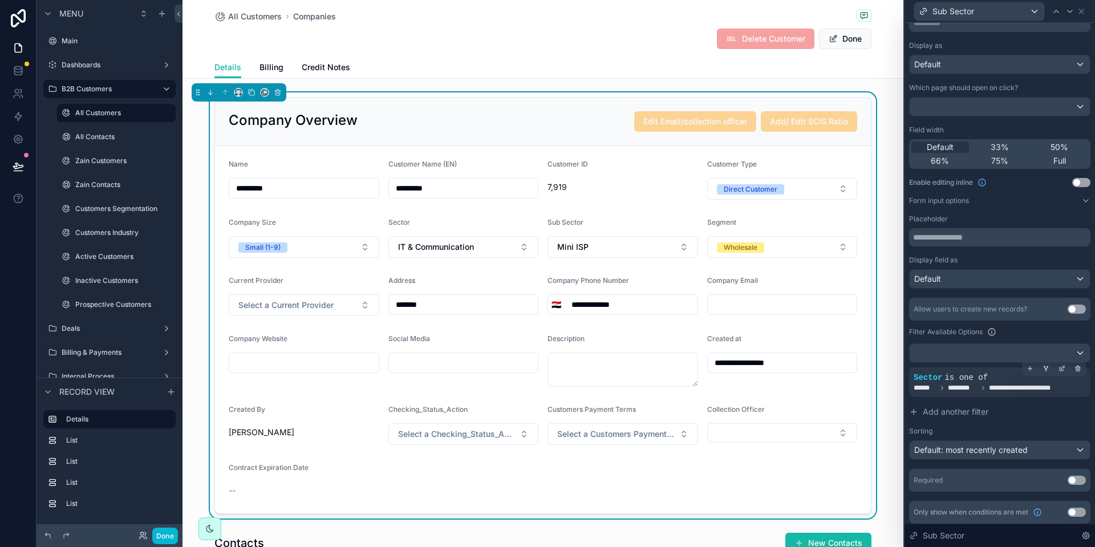
click at [961, 374] on span "is one of" at bounding box center [966, 377] width 43 height 9
click at [1061, 367] on icon at bounding box center [1062, 368] width 7 height 7
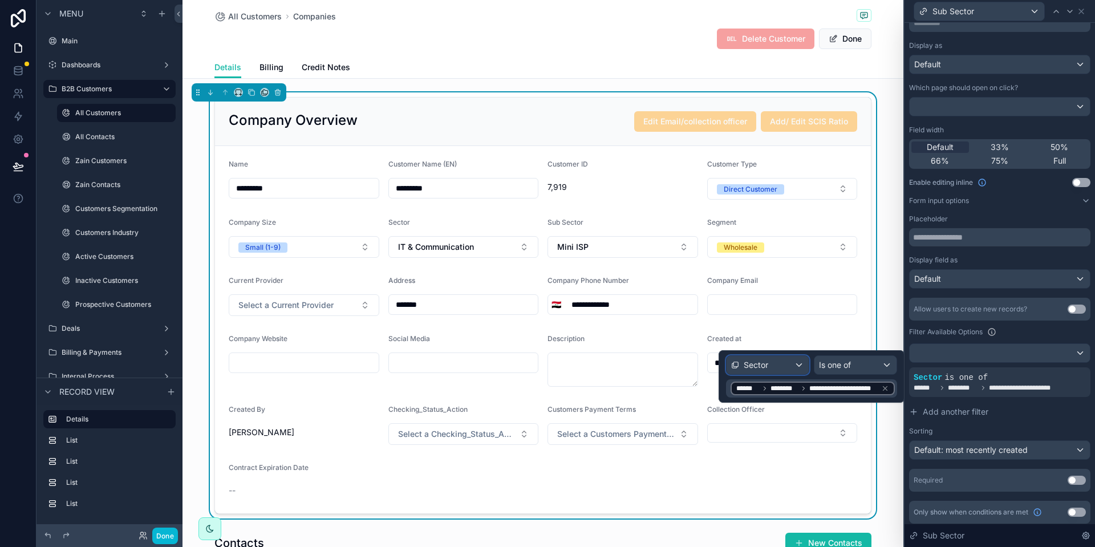
click at [788, 365] on div "Sector" at bounding box center [768, 365] width 82 height 18
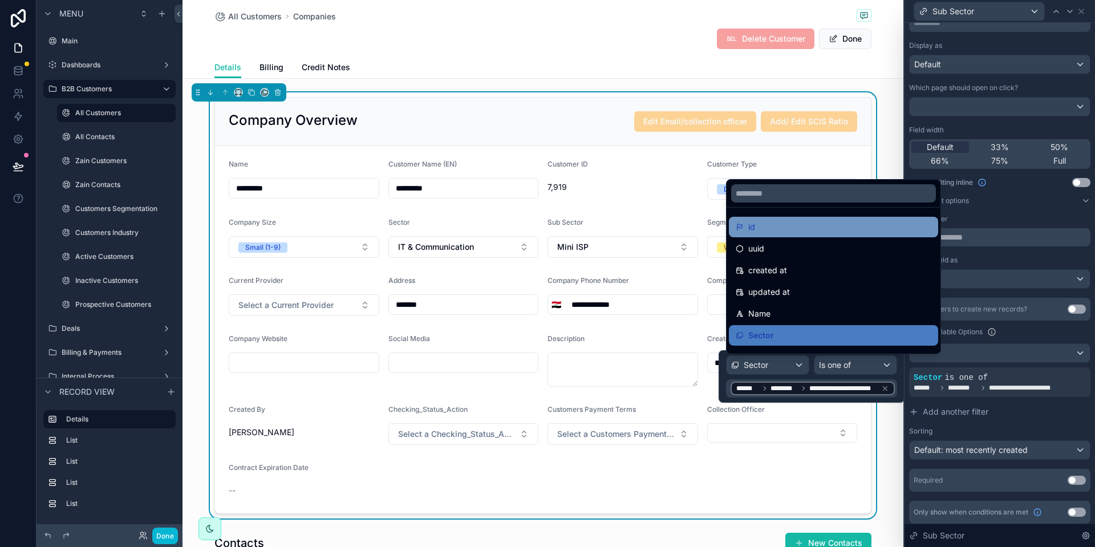
click at [793, 225] on div "id" at bounding box center [834, 227] width 196 height 14
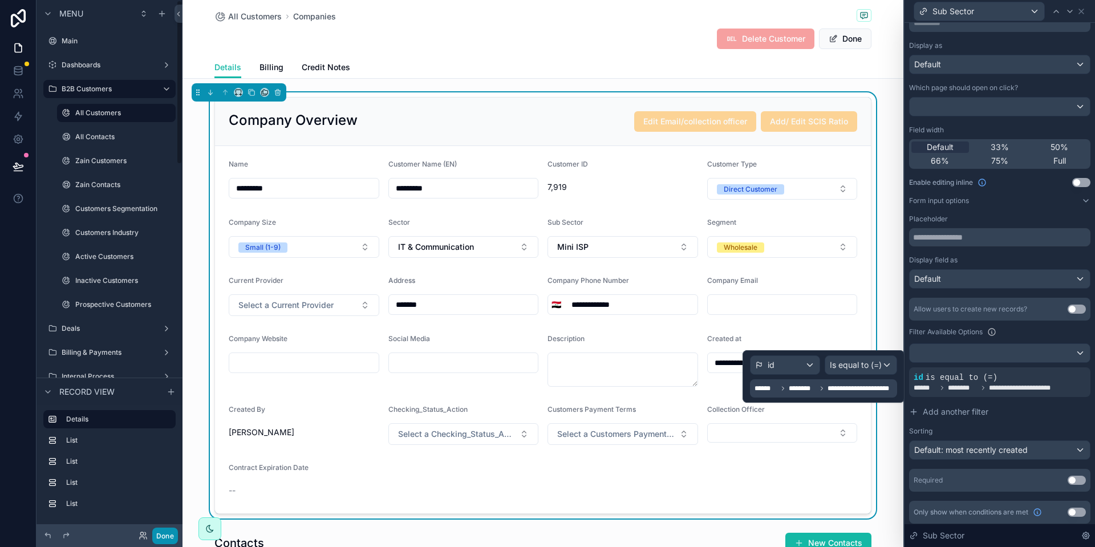
click at [161, 537] on button "Done" at bounding box center [165, 536] width 26 height 17
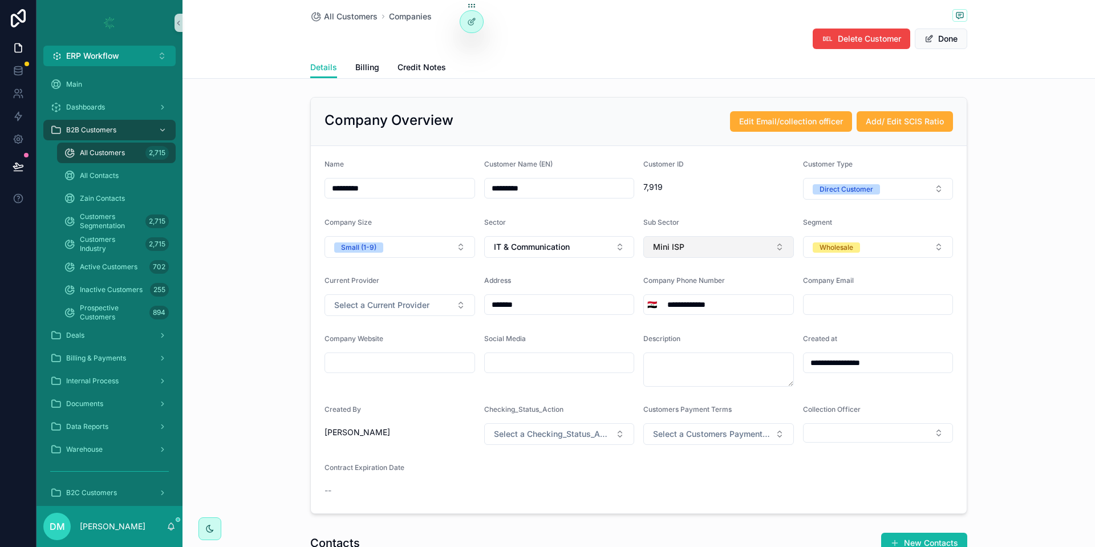
click at [672, 251] on span "Mini ISP" at bounding box center [668, 246] width 31 height 11
click at [561, 241] on span "IT & Communication" at bounding box center [532, 246] width 76 height 11
click at [564, 221] on div "Sector" at bounding box center [559, 225] width 151 height 14
click at [958, 35] on button "Done" at bounding box center [941, 39] width 52 height 21
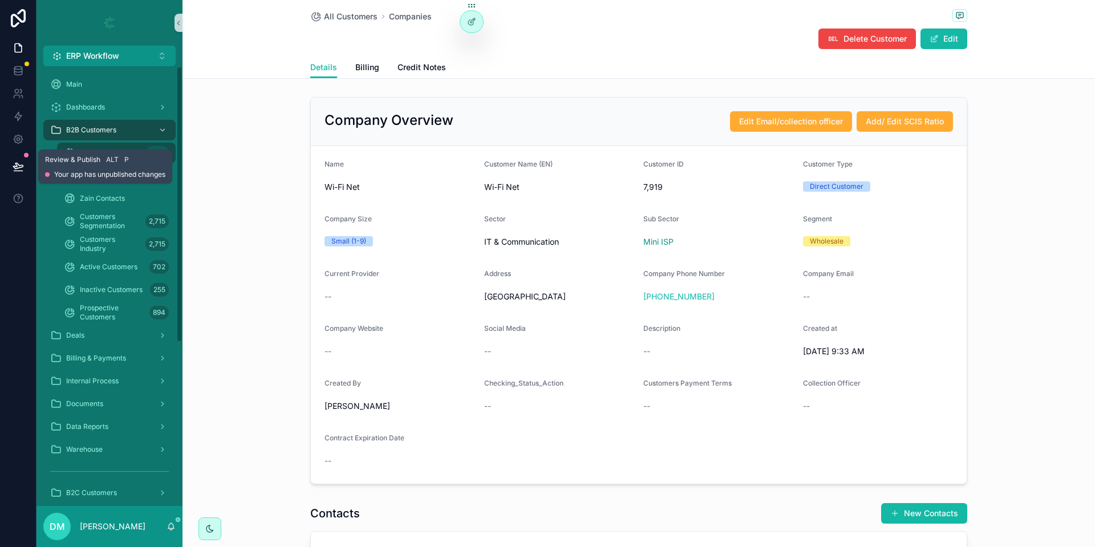
click at [25, 161] on button at bounding box center [18, 167] width 25 height 32
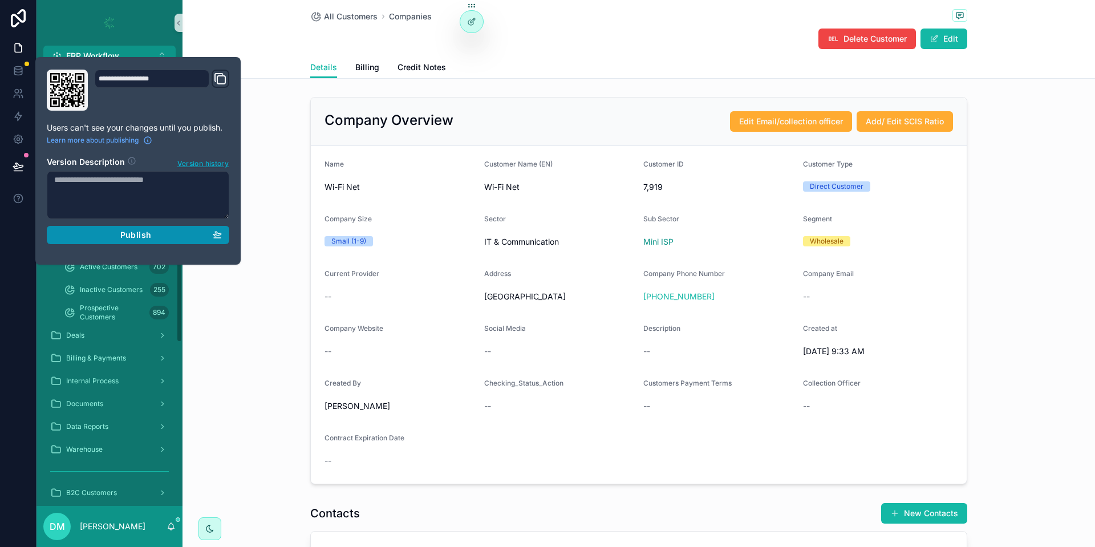
click at [168, 239] on div "Publish" at bounding box center [138, 235] width 168 height 10
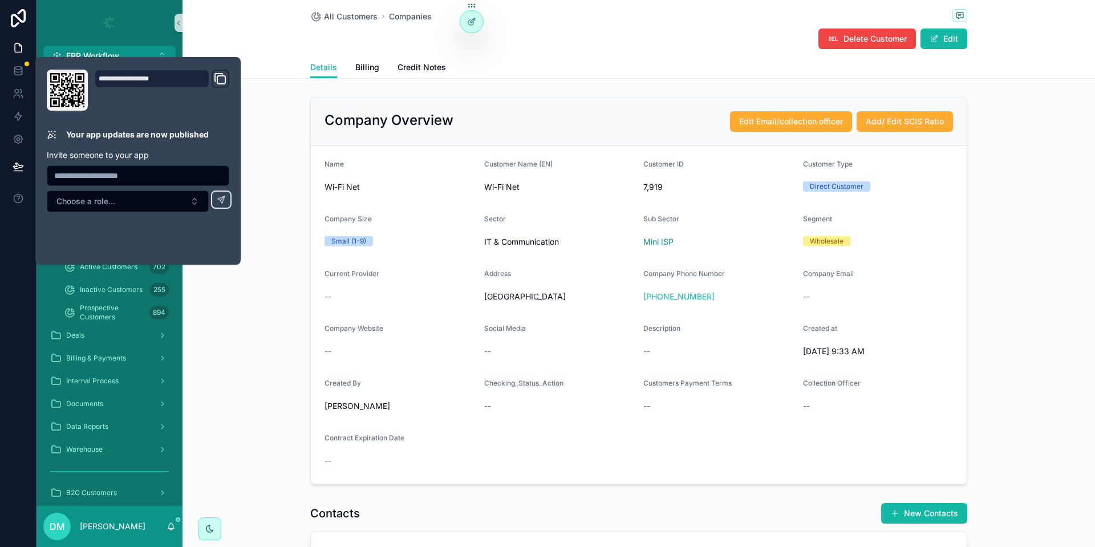
click at [533, 44] on div "Delete Customer Edit" at bounding box center [638, 39] width 657 height 22
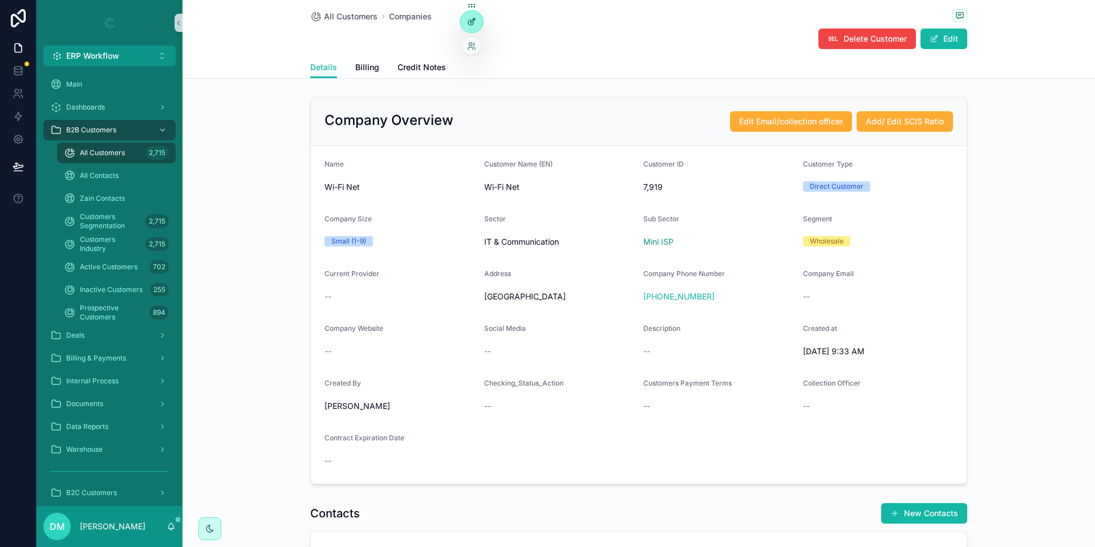
click at [469, 15] on div at bounding box center [471, 22] width 23 height 22
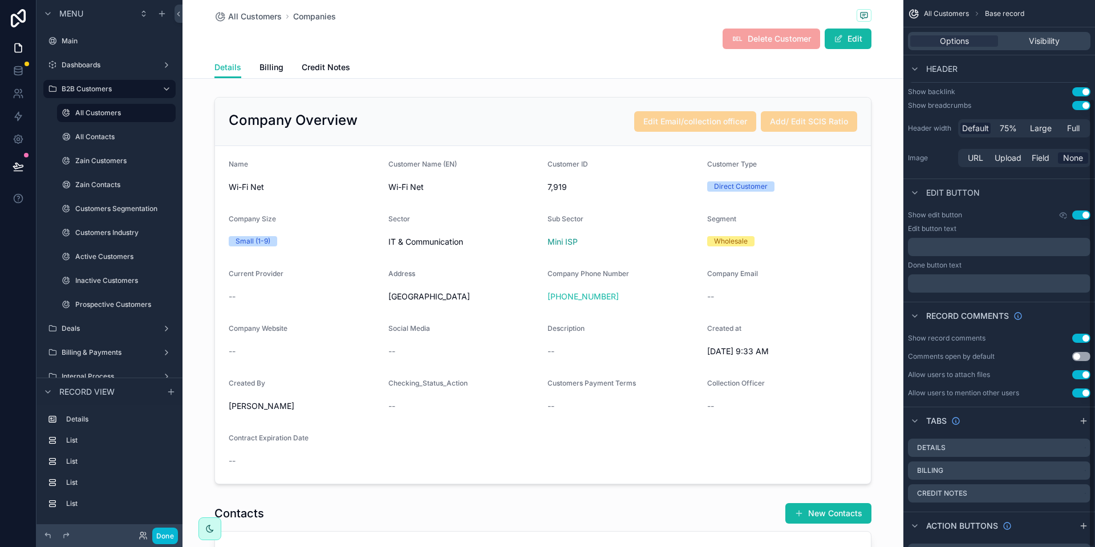
scroll to position [120, 0]
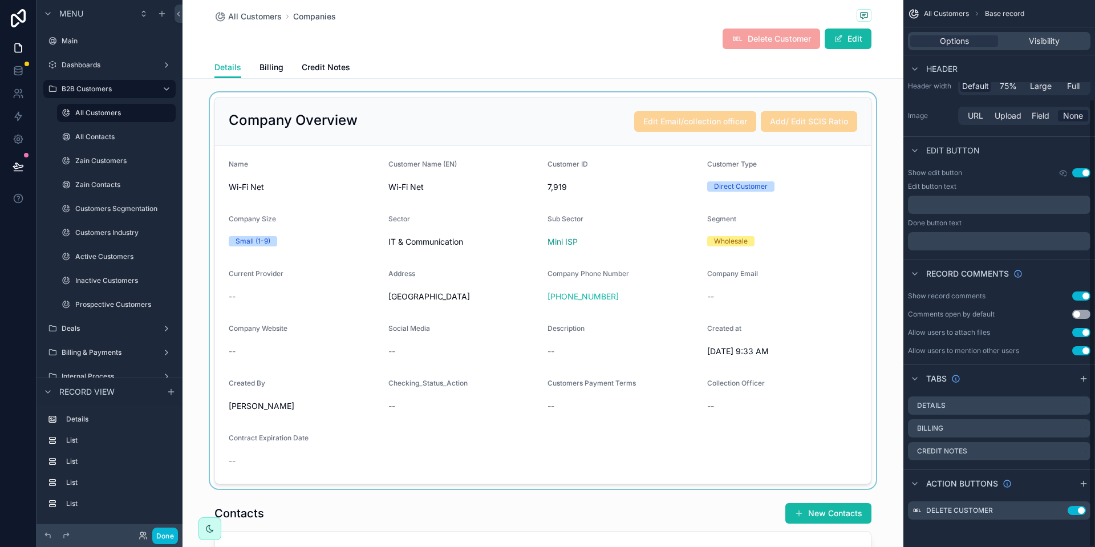
click at [719, 249] on div "scrollable content" at bounding box center [543, 290] width 721 height 396
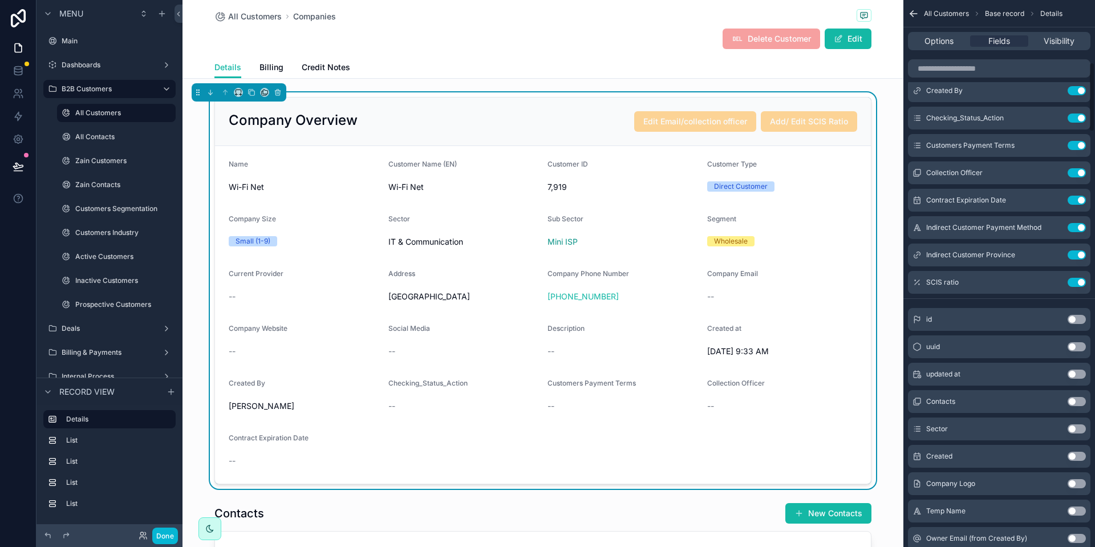
scroll to position [487, 0]
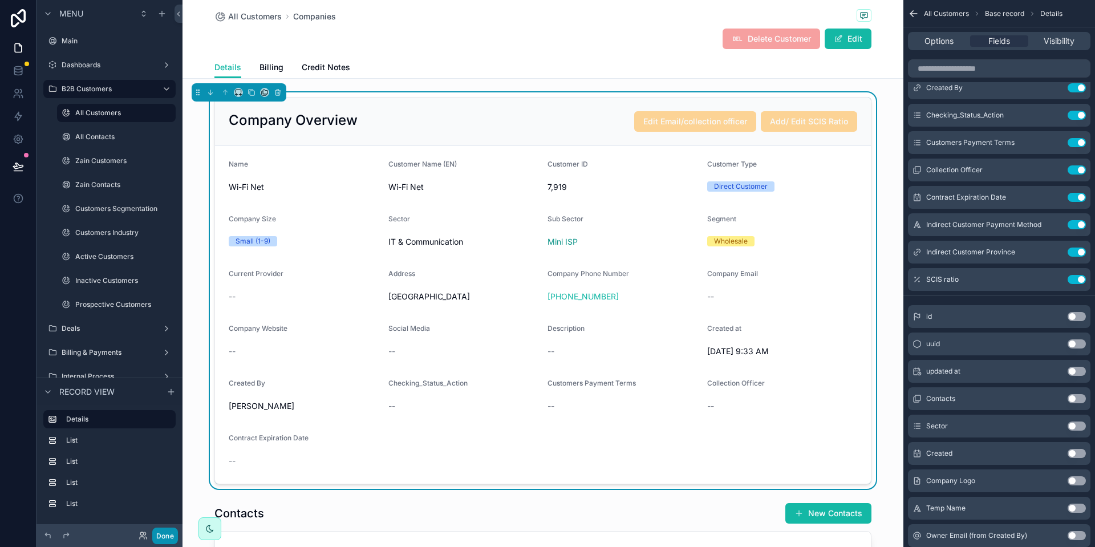
click at [173, 528] on button "Done" at bounding box center [165, 536] width 26 height 17
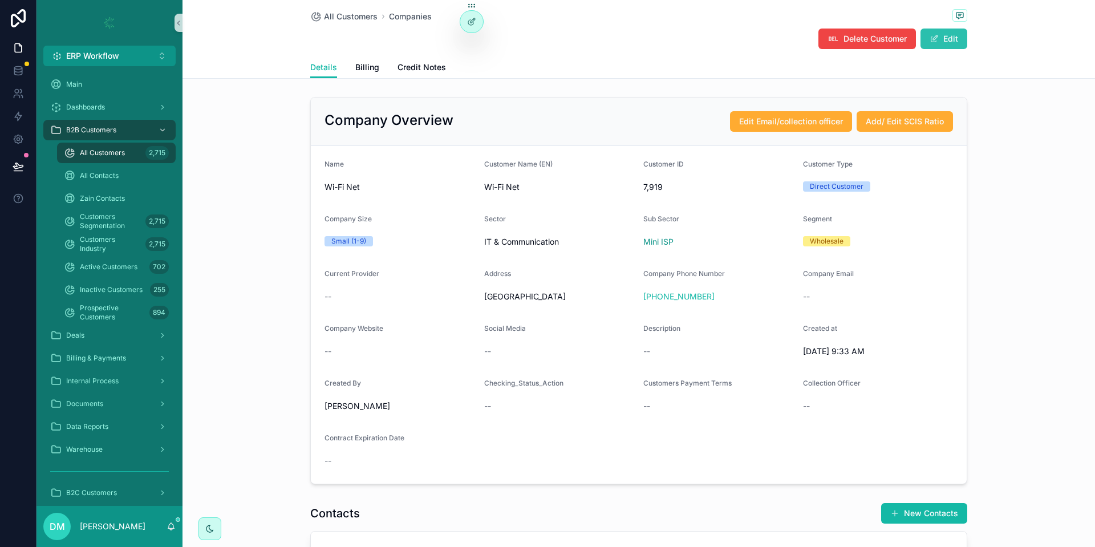
click at [956, 46] on button "Edit" at bounding box center [944, 39] width 47 height 21
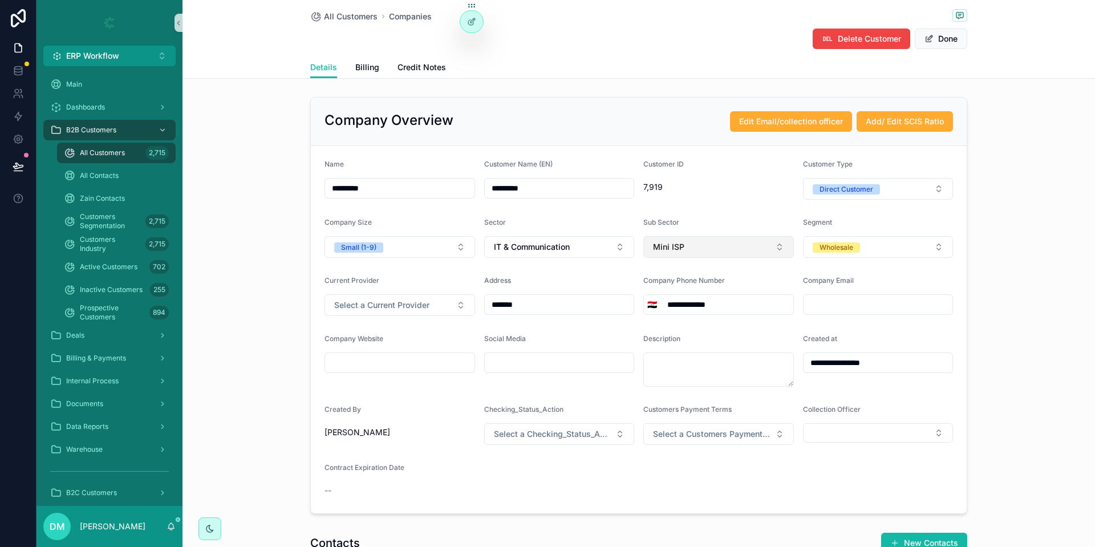
click at [690, 250] on button "Mini ISP" at bounding box center [719, 247] width 151 height 22
click at [945, 35] on button "Done" at bounding box center [941, 39] width 52 height 21
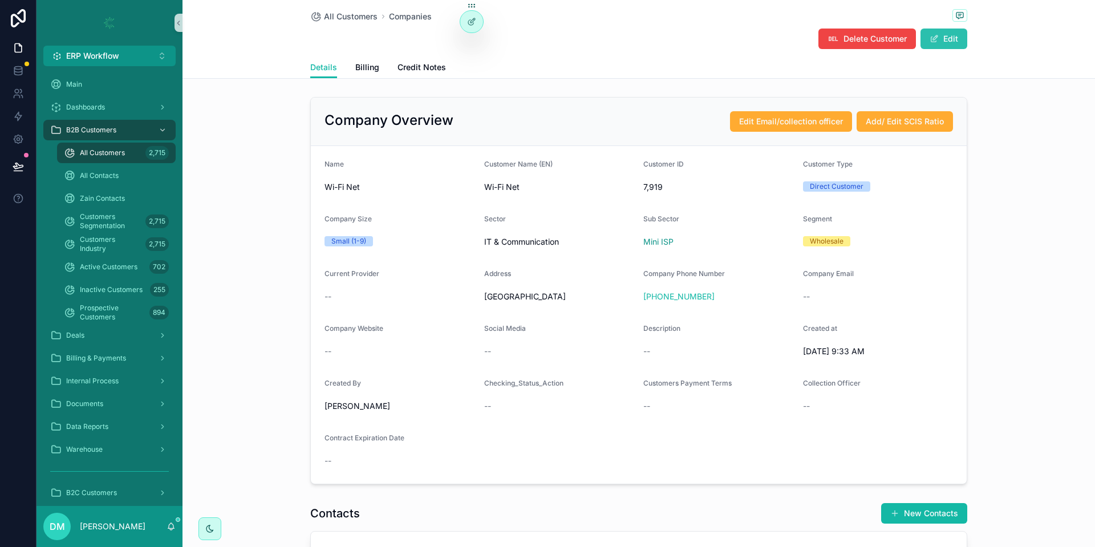
drag, startPoint x: 945, startPoint y: 35, endPoint x: 310, endPoint y: -96, distance: 648.4
click at [469, 15] on div at bounding box center [471, 22] width 23 height 22
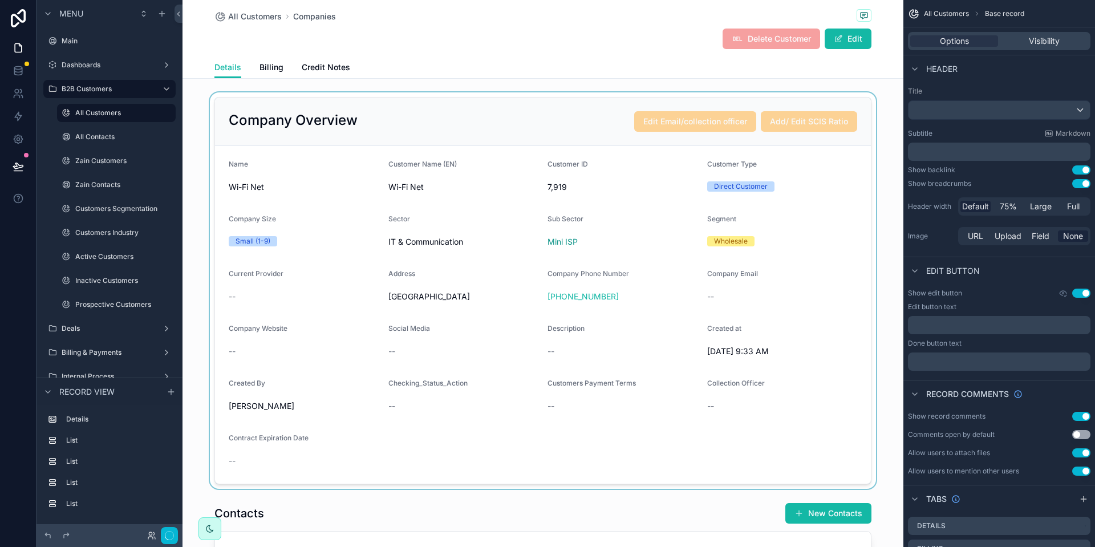
click at [681, 245] on div "scrollable content" at bounding box center [543, 290] width 721 height 396
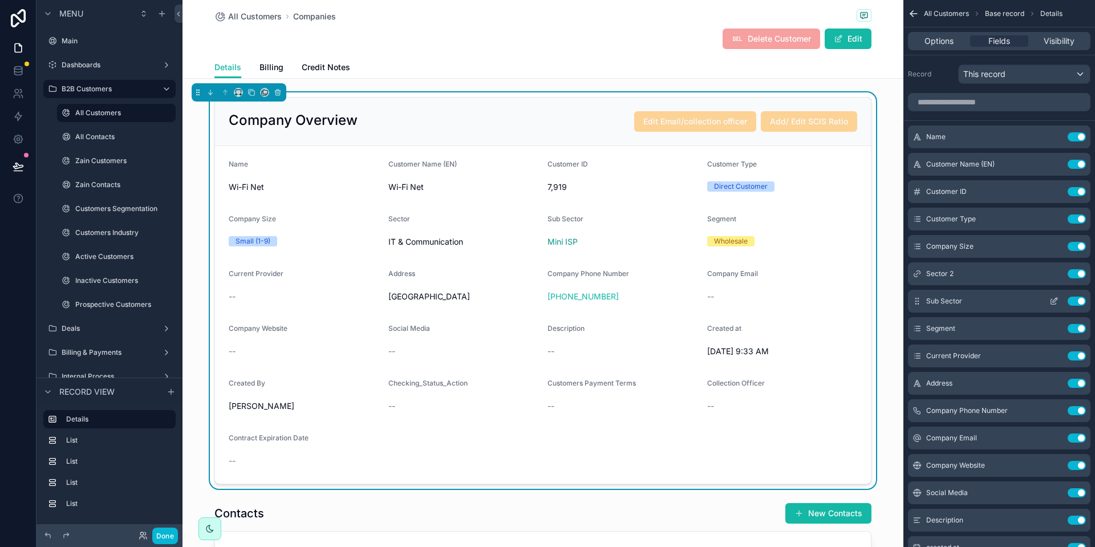
click at [1054, 301] on icon "scrollable content" at bounding box center [1055, 300] width 5 height 5
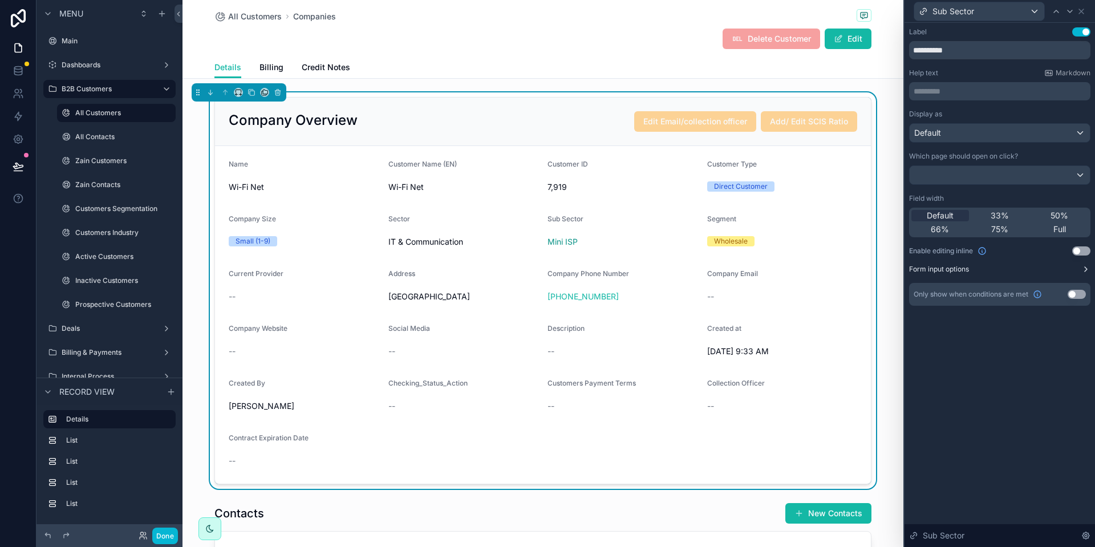
click at [972, 268] on button "Form input options" at bounding box center [999, 269] width 181 height 9
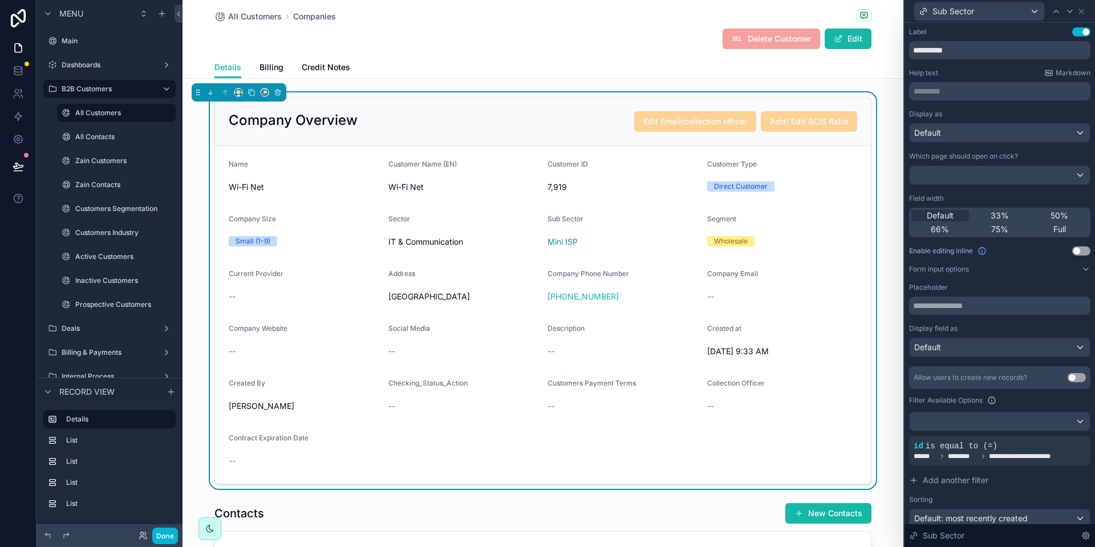
scroll to position [72, 0]
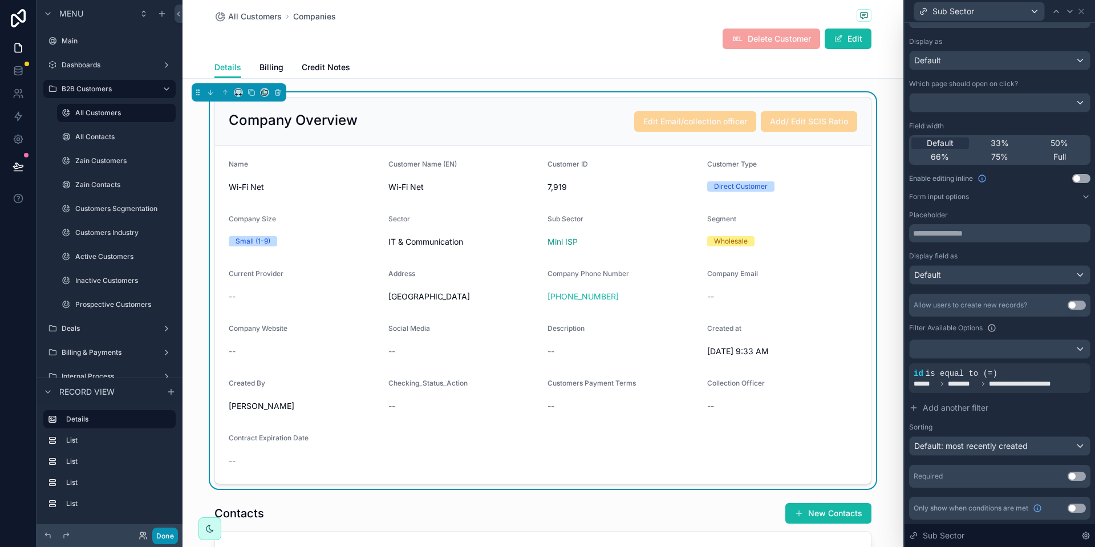
click at [161, 535] on button "Done" at bounding box center [165, 536] width 26 height 17
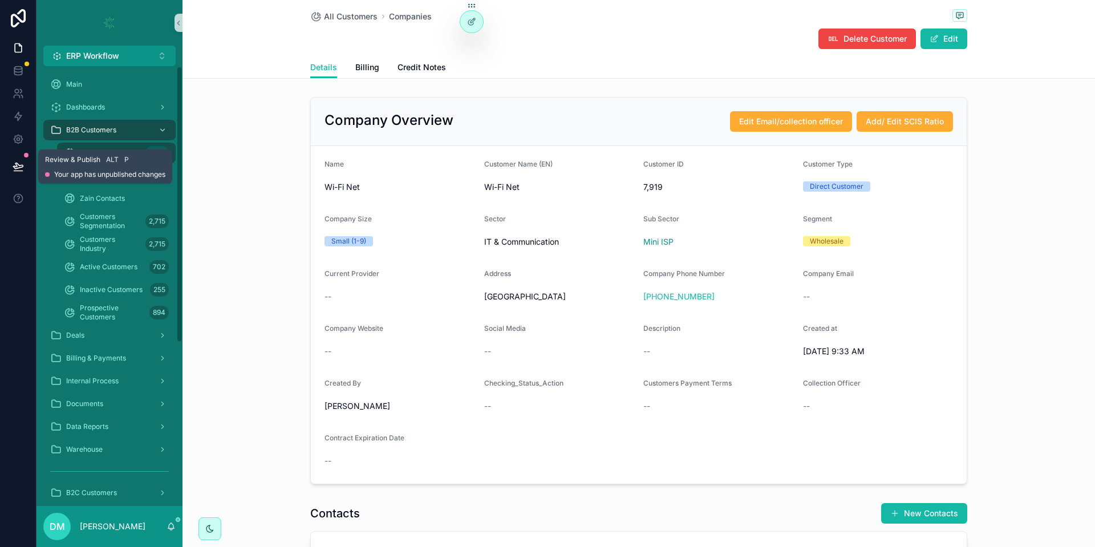
click at [23, 161] on icon at bounding box center [18, 166] width 11 height 11
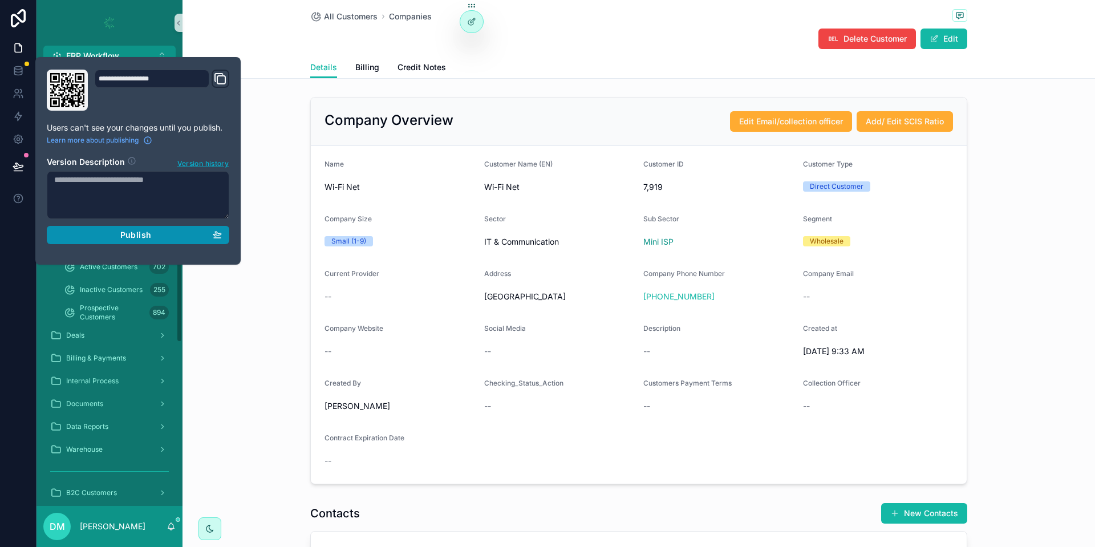
click at [194, 229] on button "Publish" at bounding box center [138, 235] width 183 height 18
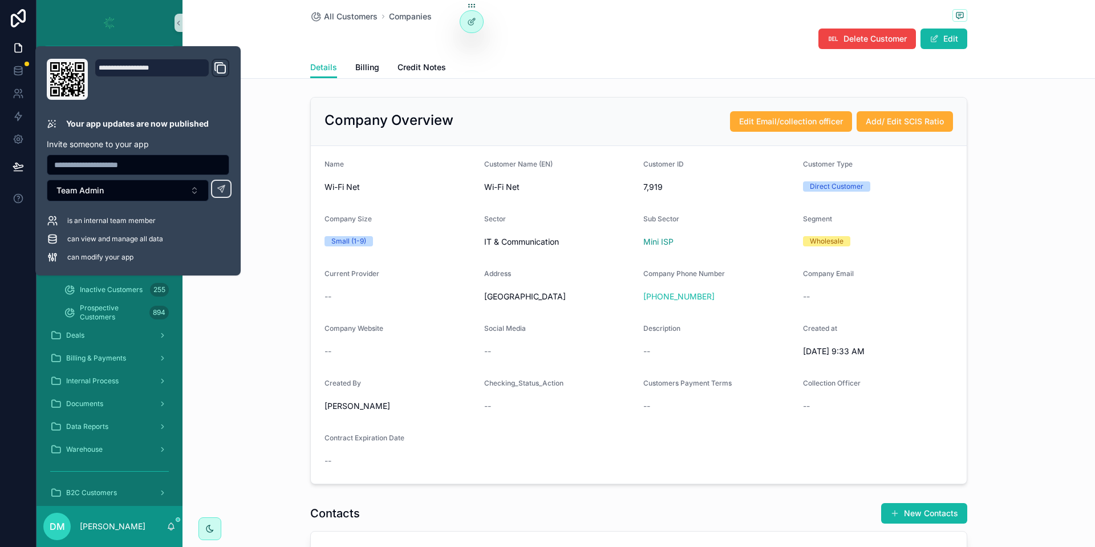
click at [548, 79] on div "All Customers Companies Delete Customer Edit Details Details Billing Credit Not…" at bounding box center [639, 483] width 913 height 966
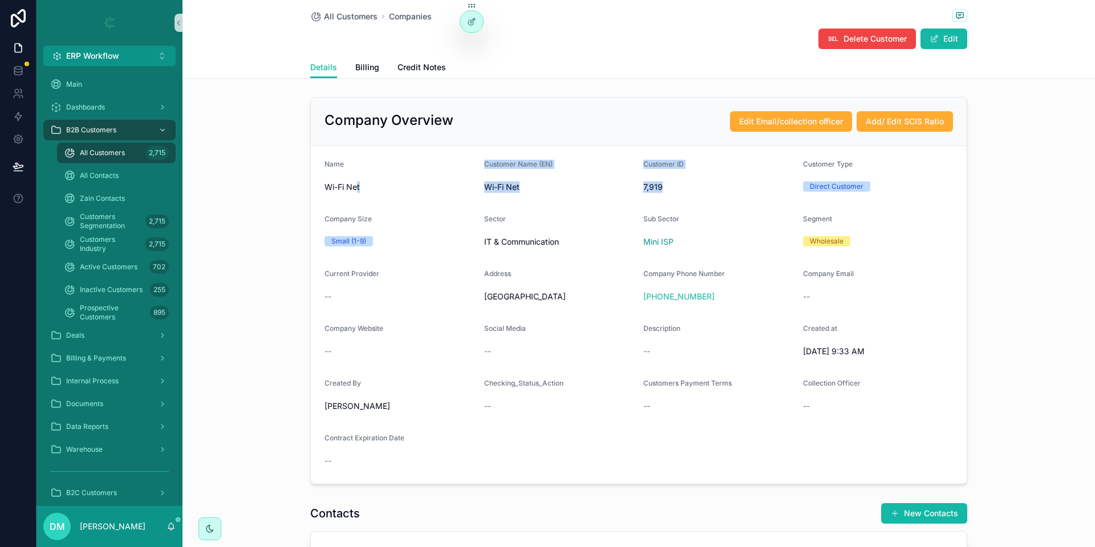
drag, startPoint x: 370, startPoint y: 181, endPoint x: 760, endPoint y: 201, distance: 390.8
click at [760, 201] on form "Name Wi-Fi Net Customer Name (EN) Wi-Fi Net Customer ID 7,919 Customer Type Dir…" at bounding box center [639, 315] width 656 height 338
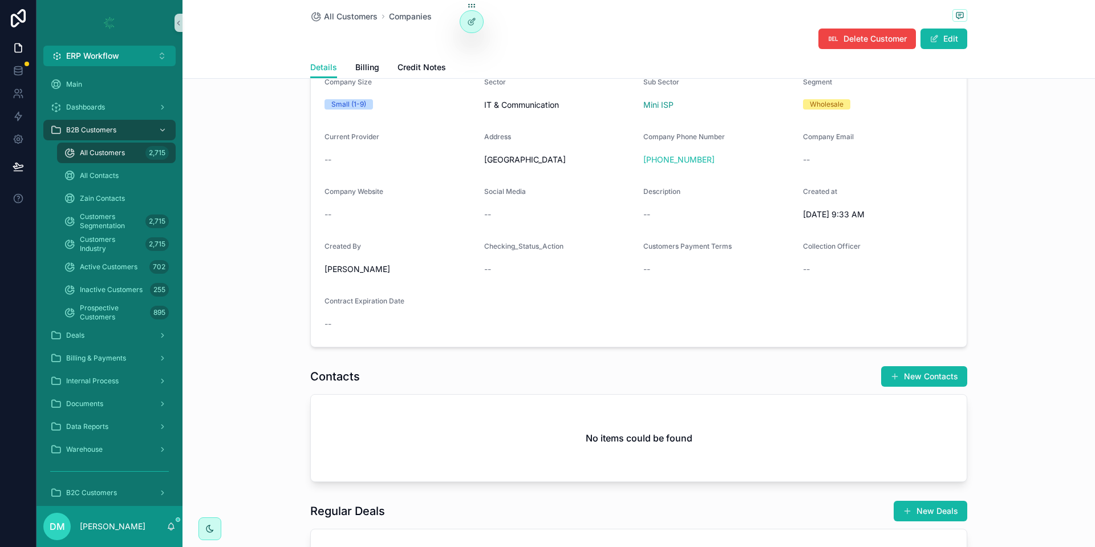
scroll to position [68, 0]
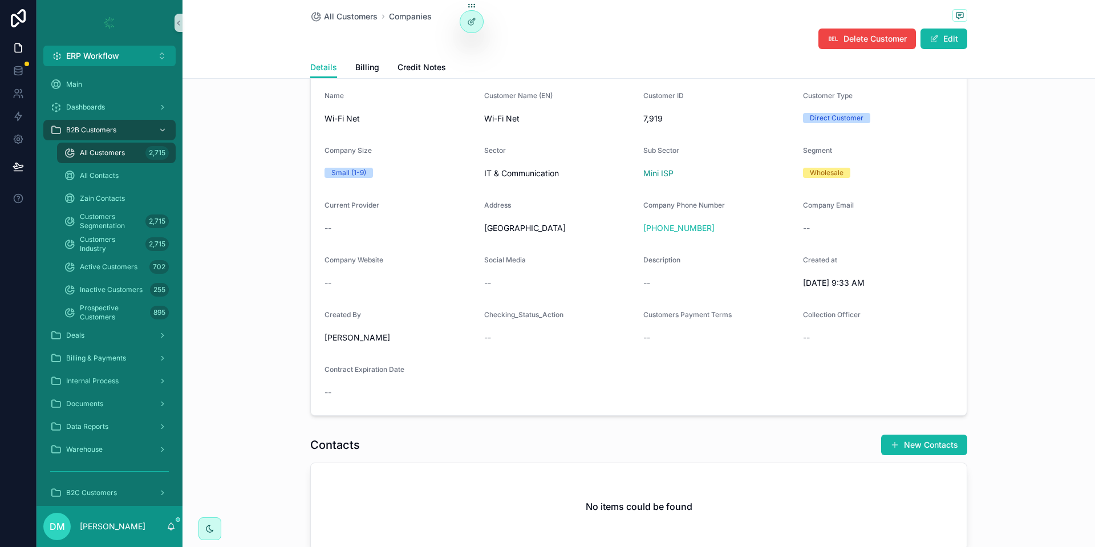
click at [596, 317] on div "Checking_Status_Action" at bounding box center [559, 317] width 151 height 14
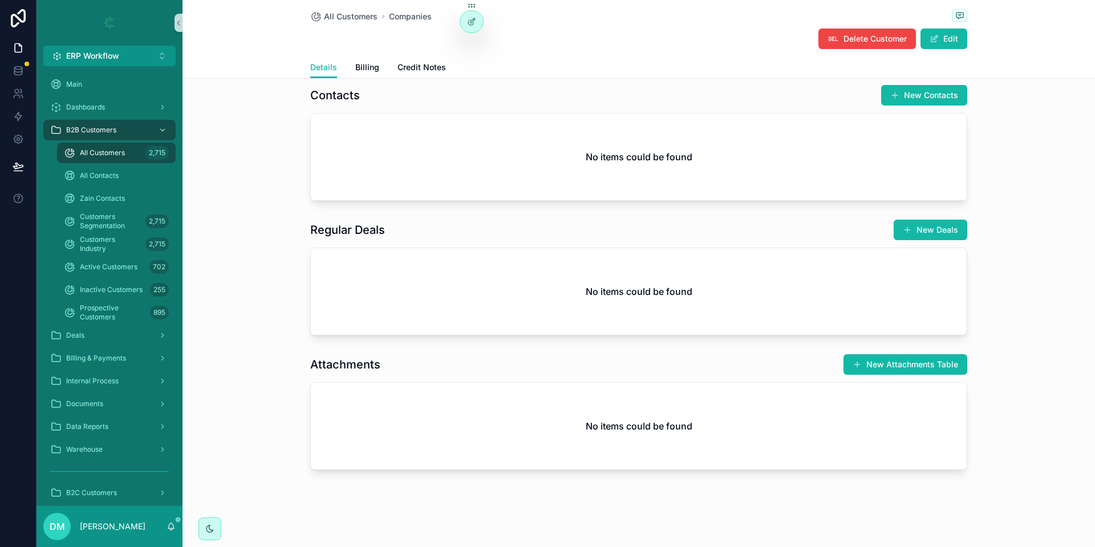
scroll to position [419, 0]
click at [99, 342] on div "Deals" at bounding box center [109, 335] width 119 height 18
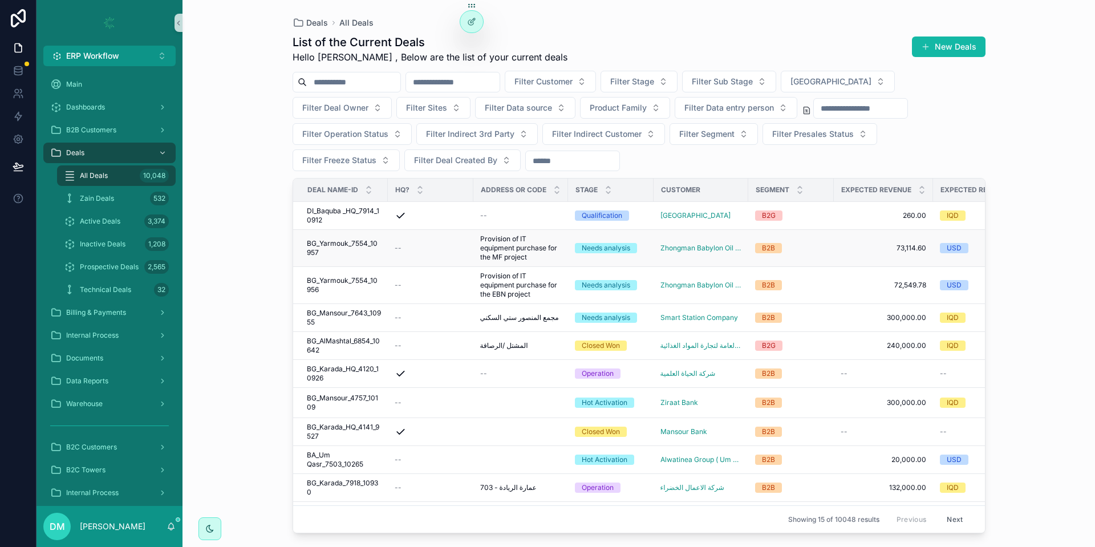
click at [346, 255] on span "BG_Yarmouk_7554_10957" at bounding box center [344, 248] width 74 height 18
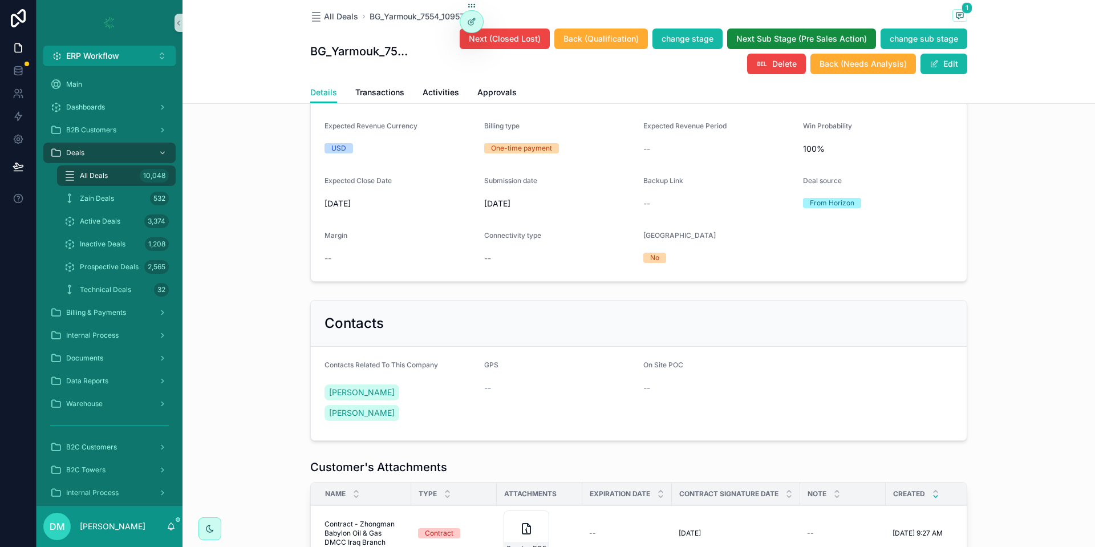
scroll to position [616, 0]
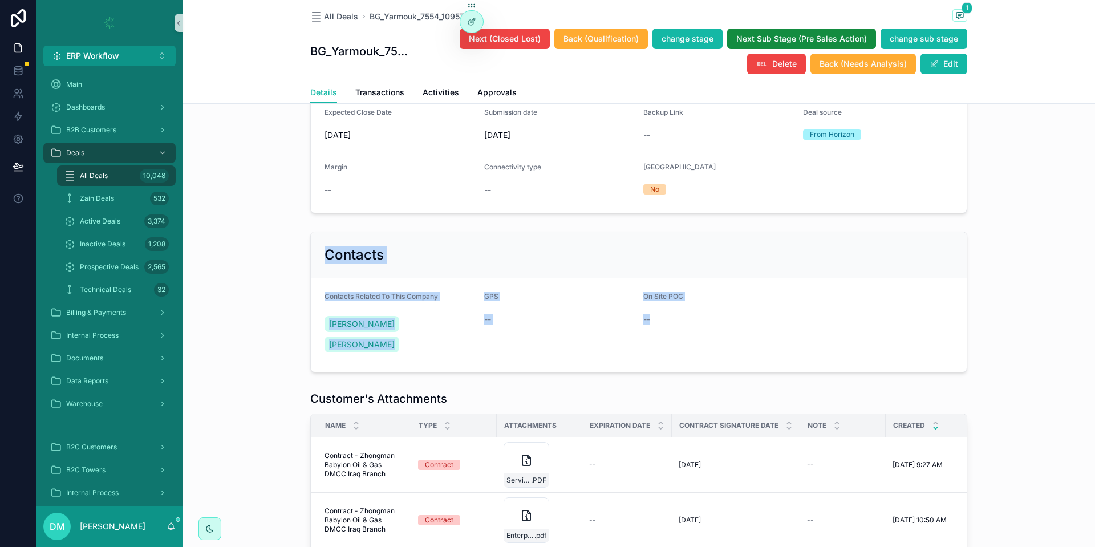
drag, startPoint x: 319, startPoint y: 258, endPoint x: 733, endPoint y: 334, distance: 420.4
click at [733, 334] on div "Contacts Contacts Related To This Company [PERSON_NAME] [PERSON_NAME] GPS -- On…" at bounding box center [638, 302] width 657 height 141
click at [733, 334] on div "On Site POC --" at bounding box center [719, 325] width 151 height 66
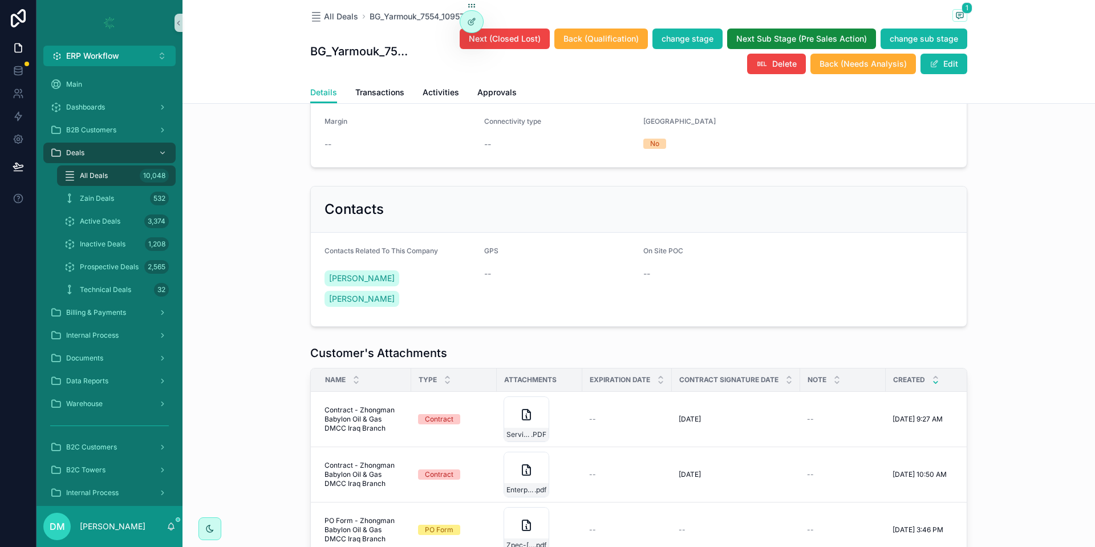
scroll to position [685, 0]
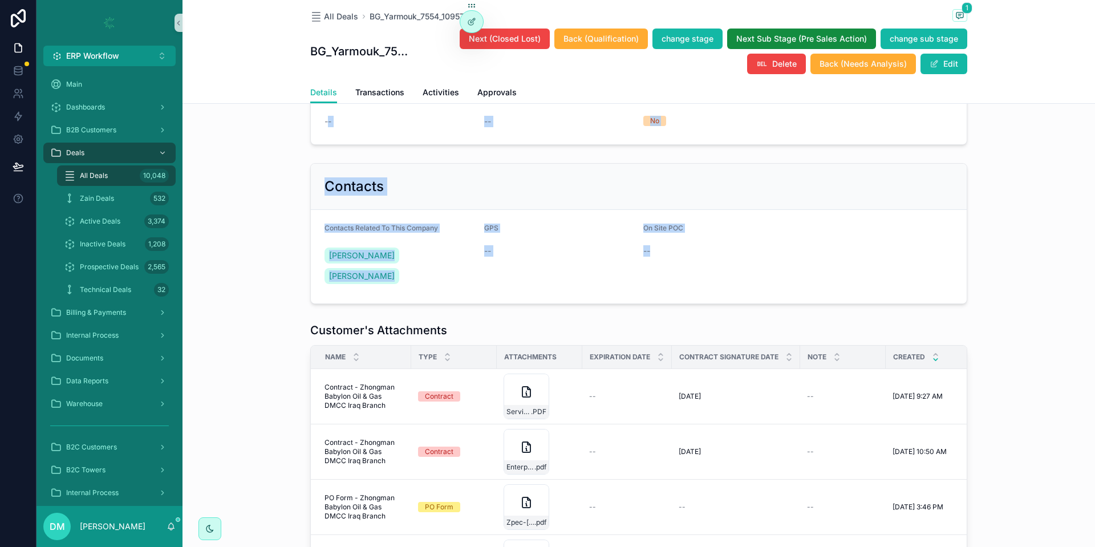
drag, startPoint x: 332, startPoint y: 154, endPoint x: 966, endPoint y: 285, distance: 647.2
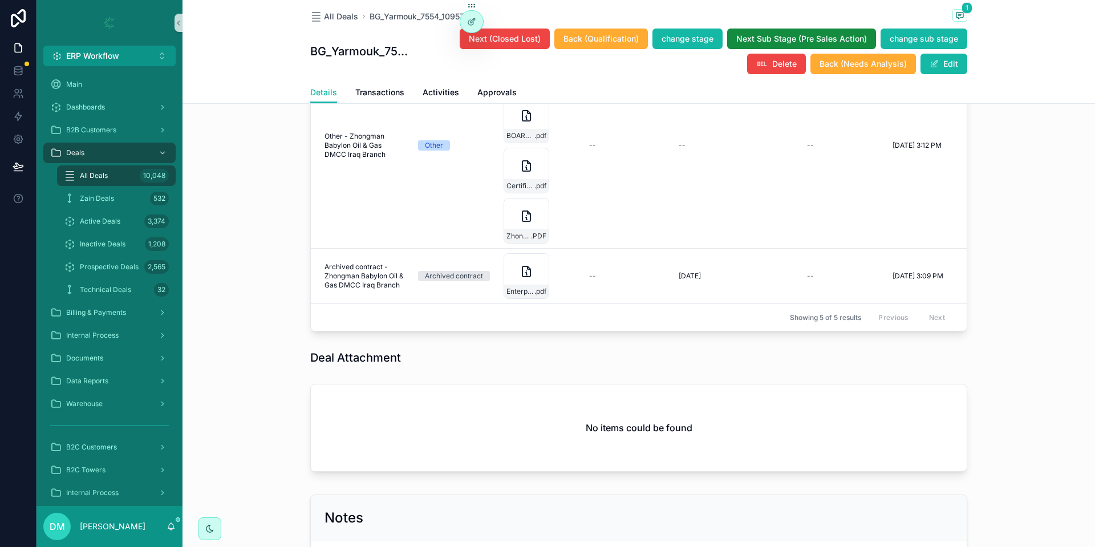
scroll to position [1164, 0]
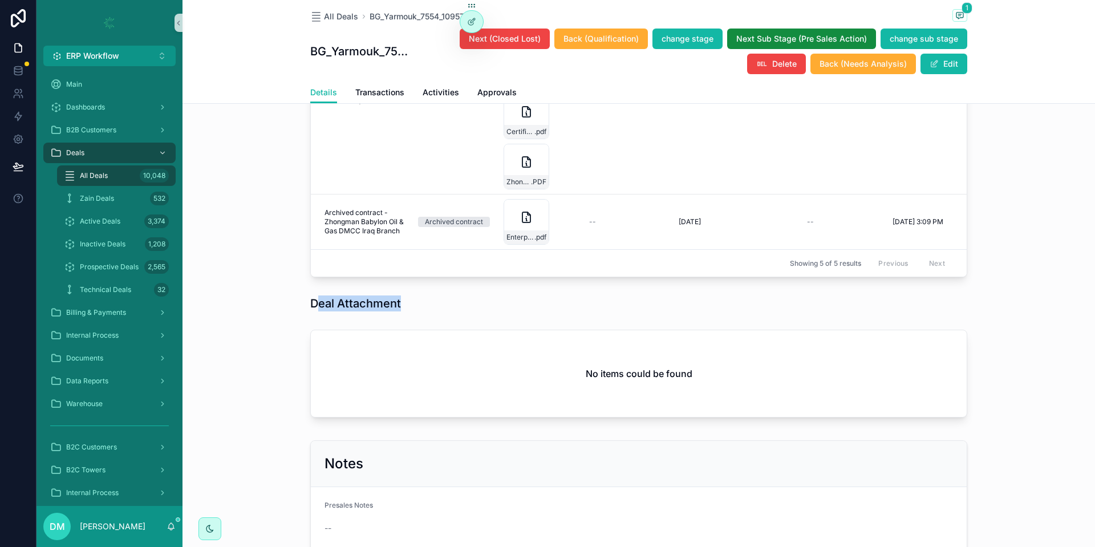
drag, startPoint x: 319, startPoint y: 280, endPoint x: 444, endPoint y: 284, distance: 125.0
click at [401, 296] on h1 "Deal Attachment" at bounding box center [355, 304] width 91 height 16
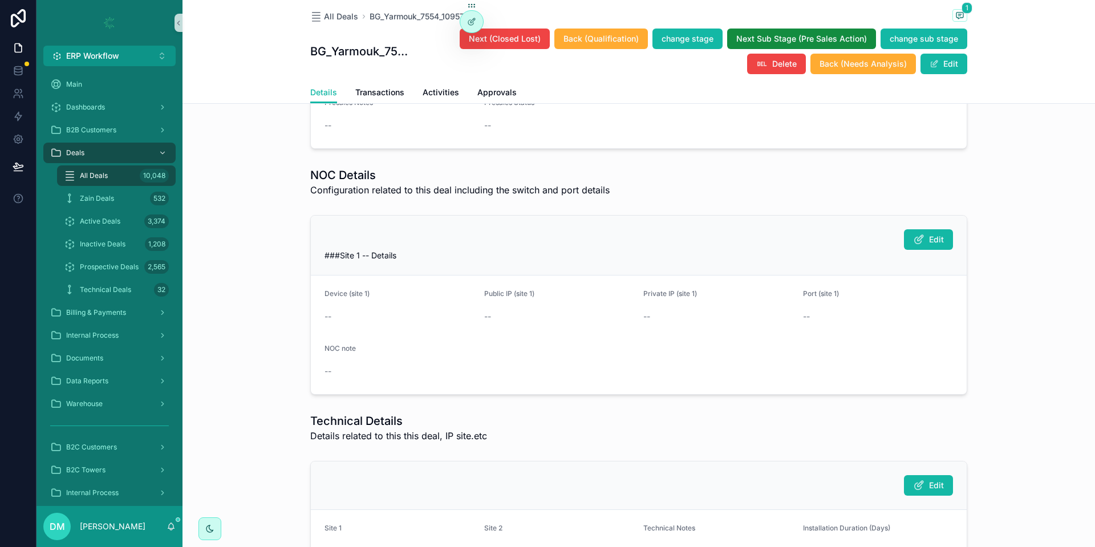
scroll to position [2807, 0]
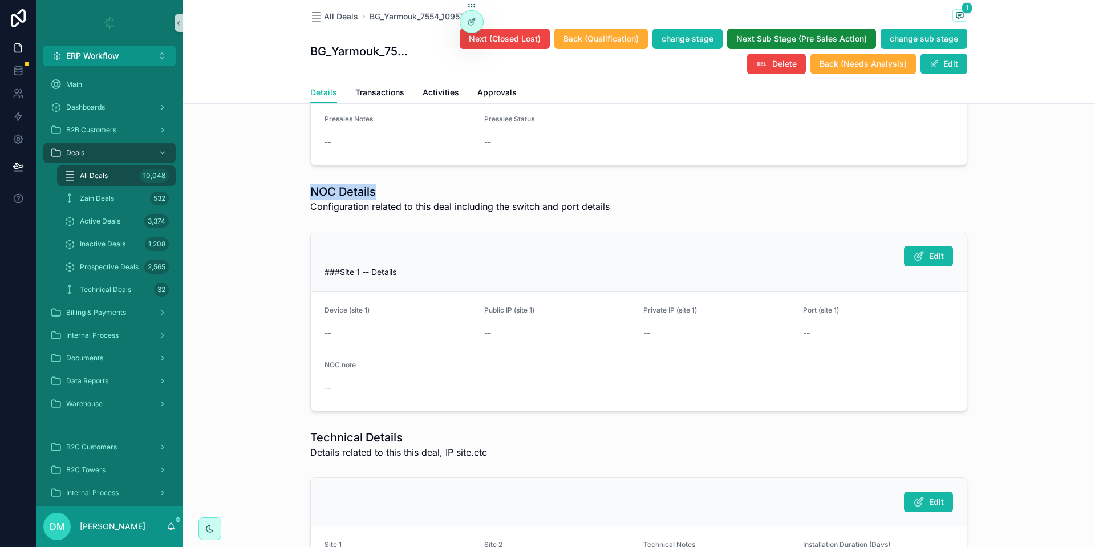
drag, startPoint x: 312, startPoint y: 166, endPoint x: 402, endPoint y: 167, distance: 90.1
click at [401, 184] on h1 "NOC Details" at bounding box center [460, 192] width 300 height 16
drag, startPoint x: 321, startPoint y: 292, endPoint x: 872, endPoint y: 360, distance: 555.8
click at [872, 360] on form "Device (site 1) -- Public IP (site 1) -- Private IP (site 1) -- Port (site 1) -…" at bounding box center [639, 351] width 656 height 119
click at [708, 369] on form "Device (site 1) -- Public IP (site 1) -- Private IP (site 1) -- Port (site 1) -…" at bounding box center [639, 351] width 656 height 119
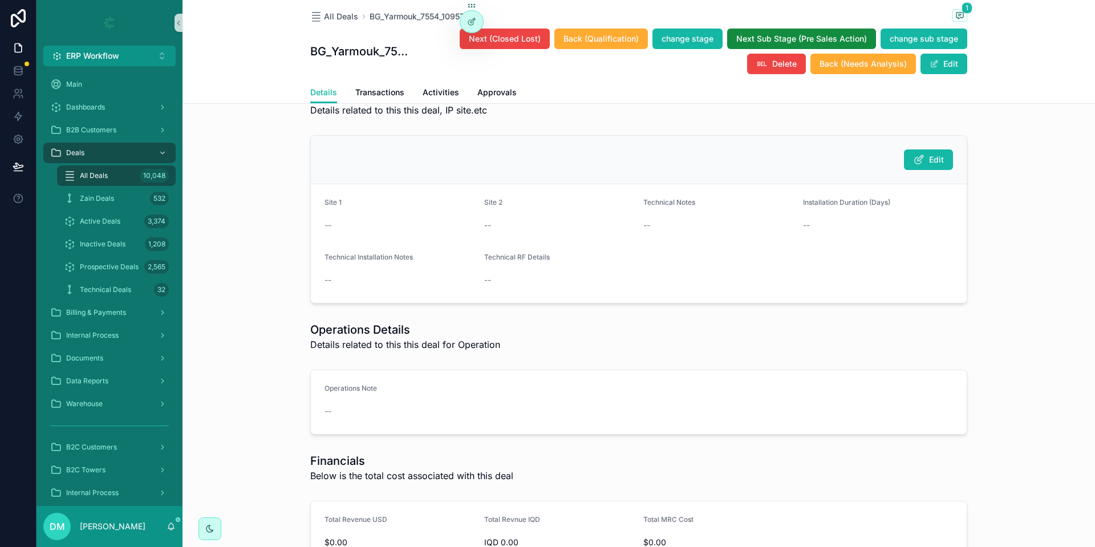
scroll to position [3081, 0]
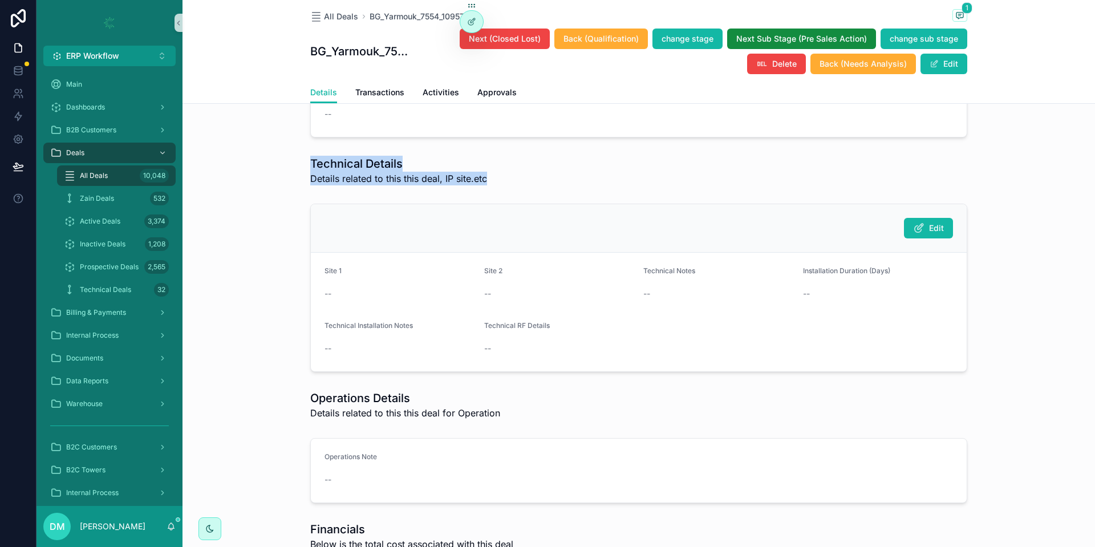
drag, startPoint x: 304, startPoint y: 140, endPoint x: 529, endPoint y: 169, distance: 227.2
click at [529, 169] on div "Technical Details Details related to this this deal, IP site.etc" at bounding box center [639, 170] width 913 height 39
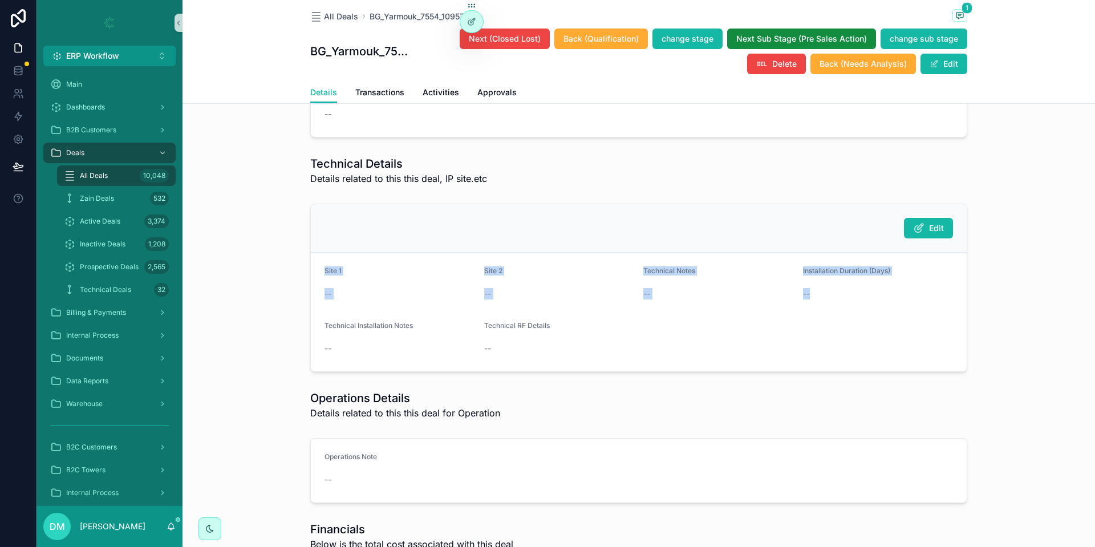
drag, startPoint x: 337, startPoint y: 191, endPoint x: 814, endPoint y: 317, distance: 493.7
click at [814, 317] on div "Edit Site 1 -- Site 2 -- Technical Notes -- Installation Duration (Days) -- Tec…" at bounding box center [638, 288] width 657 height 168
click at [623, 156] on div "Technical Details Details related to this this deal, IP site.etc" at bounding box center [638, 171] width 657 height 30
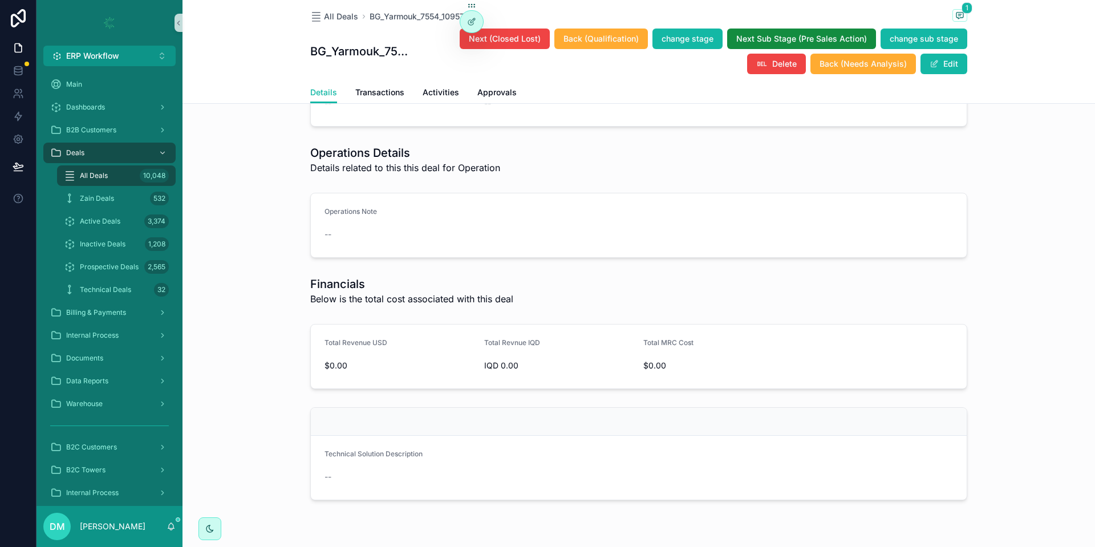
scroll to position [3336, 0]
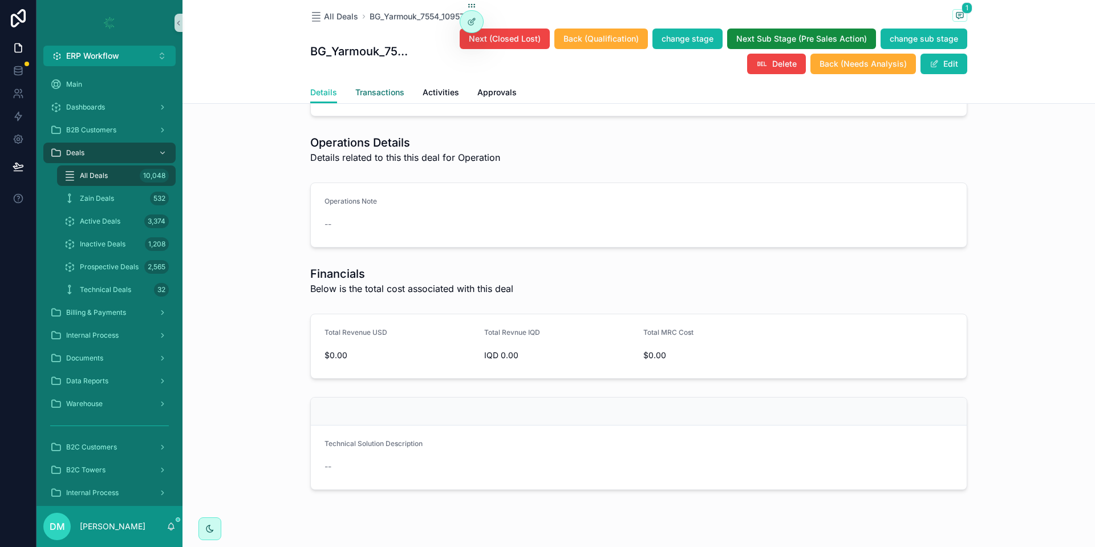
click at [382, 91] on span "Transactions" at bounding box center [379, 92] width 49 height 11
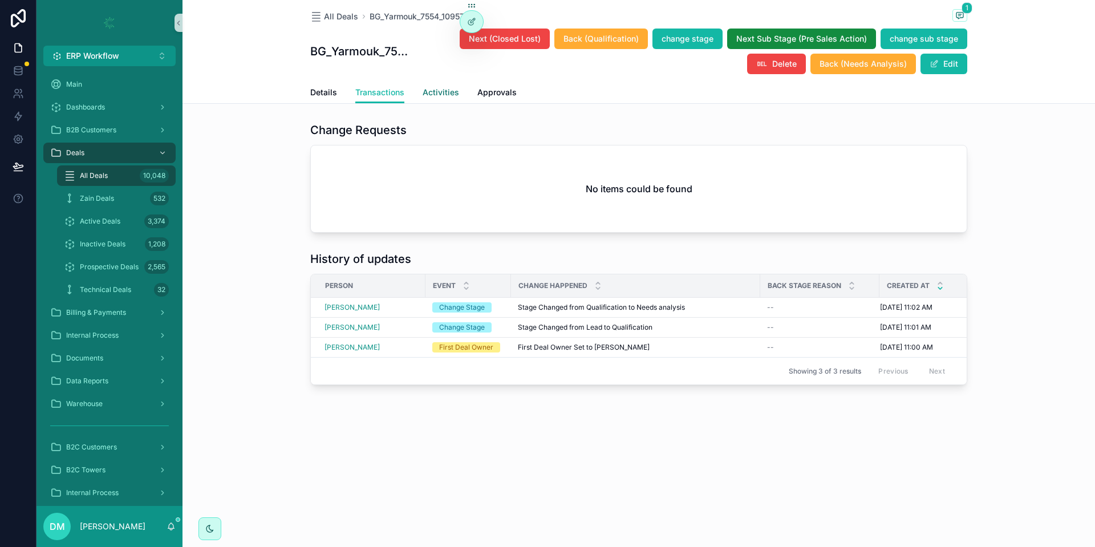
click at [450, 89] on span "Activities" at bounding box center [441, 92] width 37 height 11
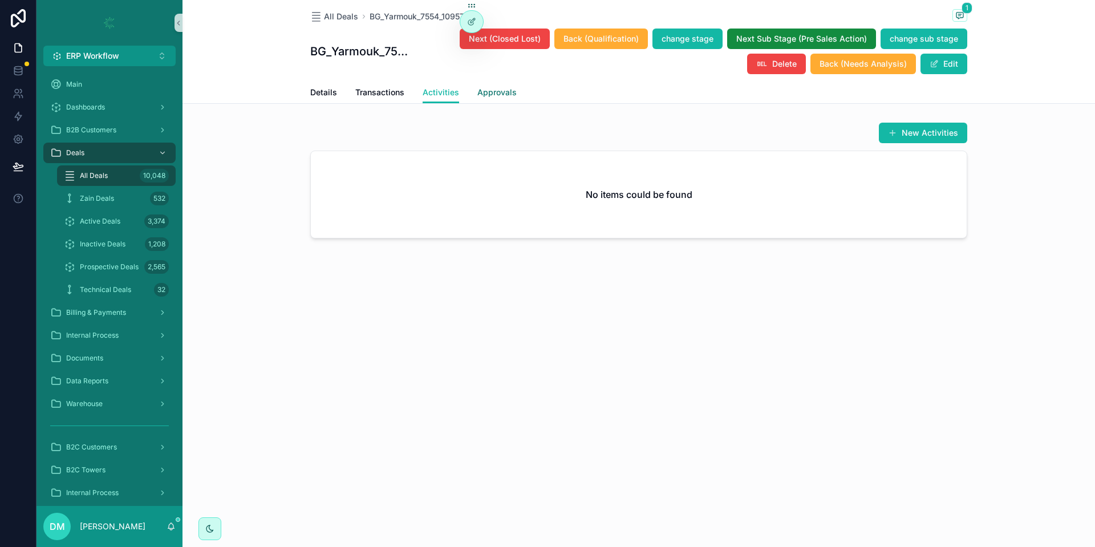
click at [509, 87] on span "Approvals" at bounding box center [497, 92] width 39 height 11
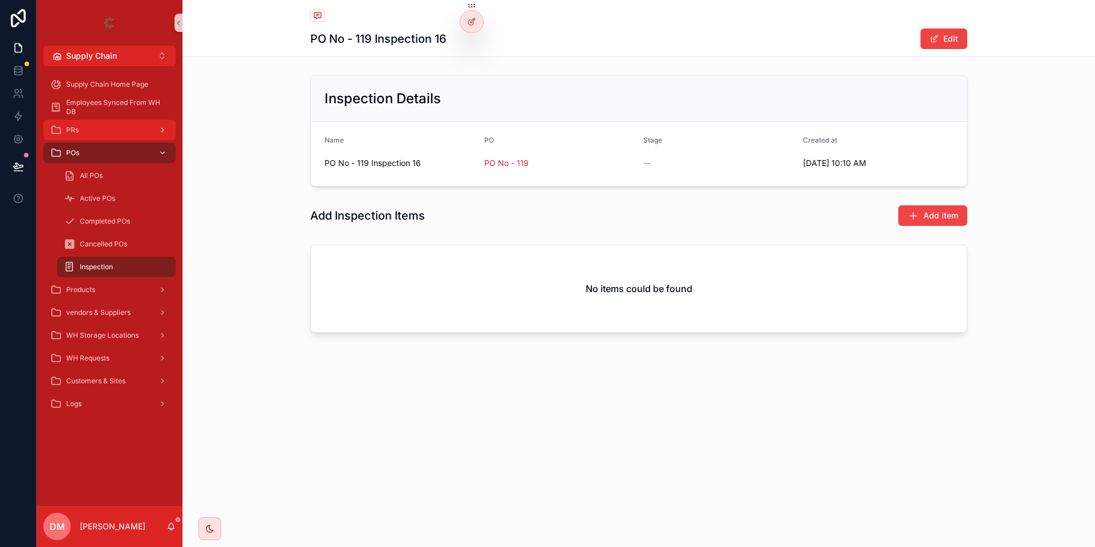
click at [100, 129] on div "PRs" at bounding box center [109, 130] width 119 height 18
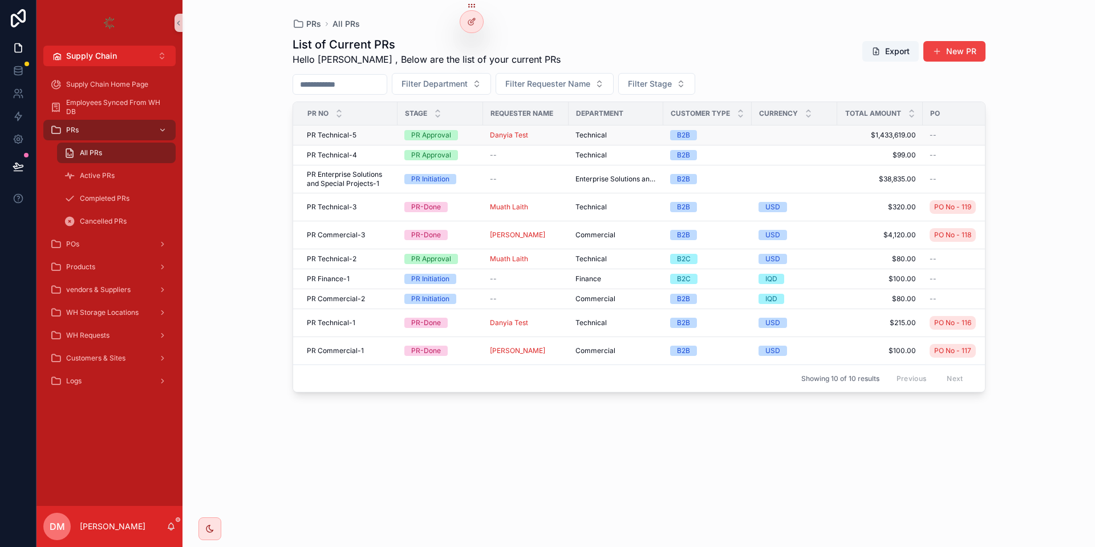
click at [363, 135] on div "PR Technical-5 PR Technical-5" at bounding box center [349, 135] width 84 height 9
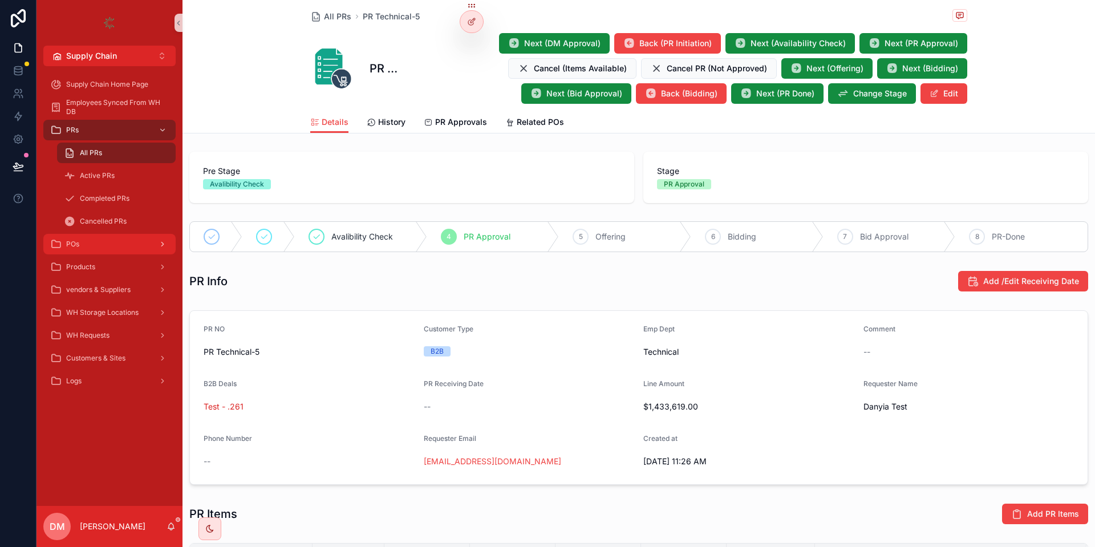
click at [100, 248] on div "POs" at bounding box center [109, 244] width 119 height 18
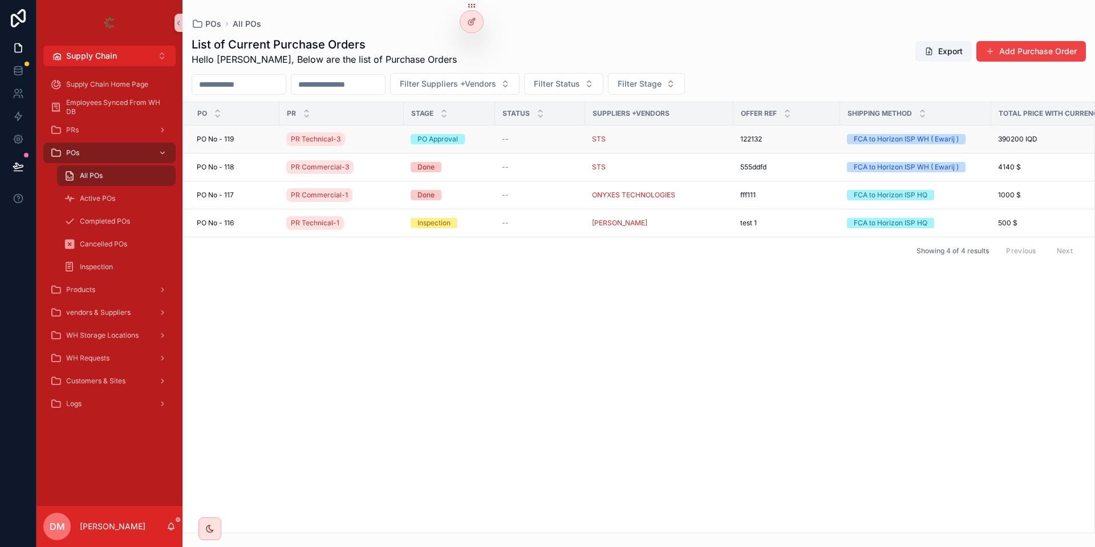
click at [248, 139] on div "PO No - 119 PO No - 119" at bounding box center [235, 139] width 76 height 9
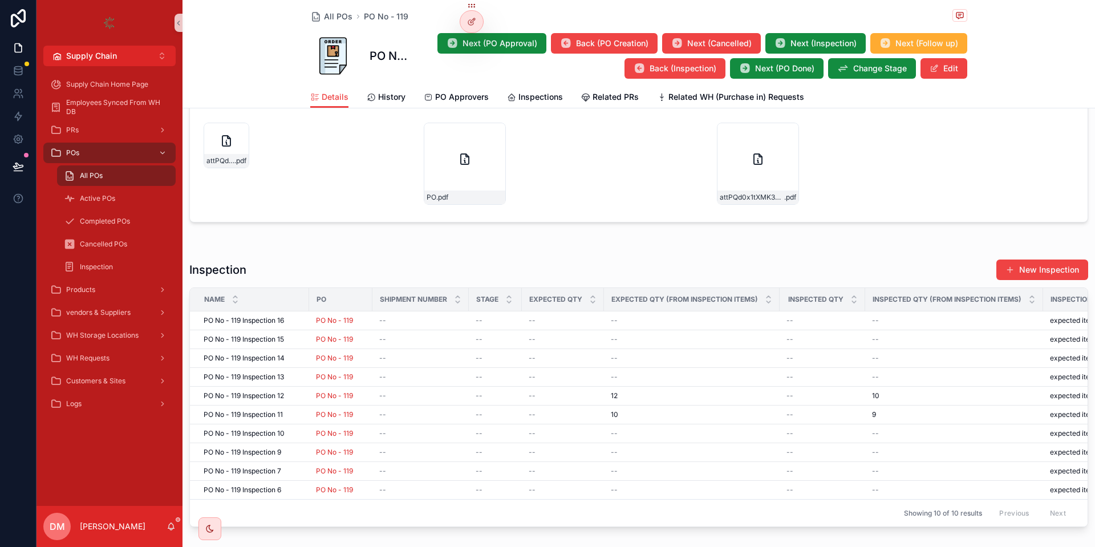
scroll to position [888, 0]
